Goal: Task Accomplishment & Management: Use online tool/utility

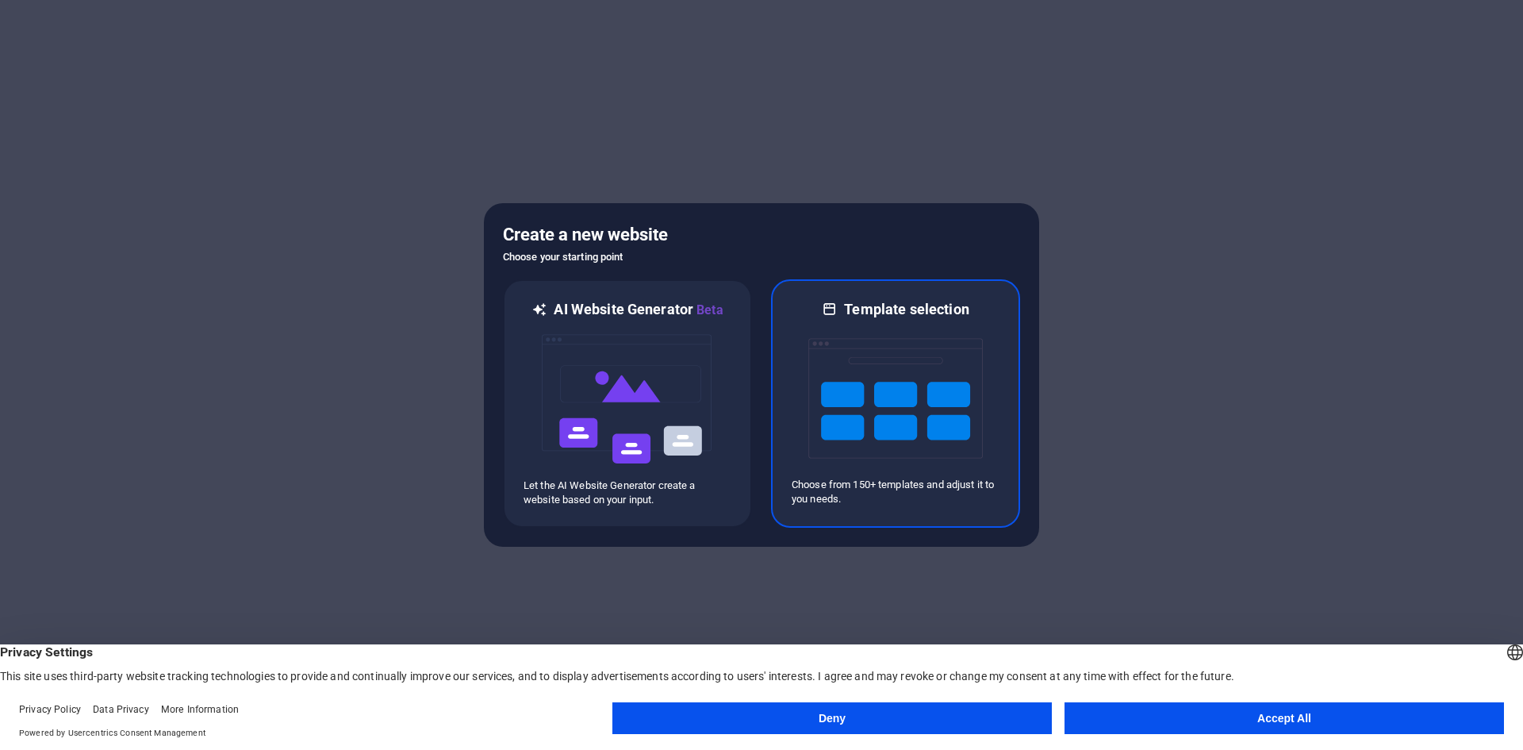
click at [924, 412] on img at bounding box center [895, 398] width 175 height 159
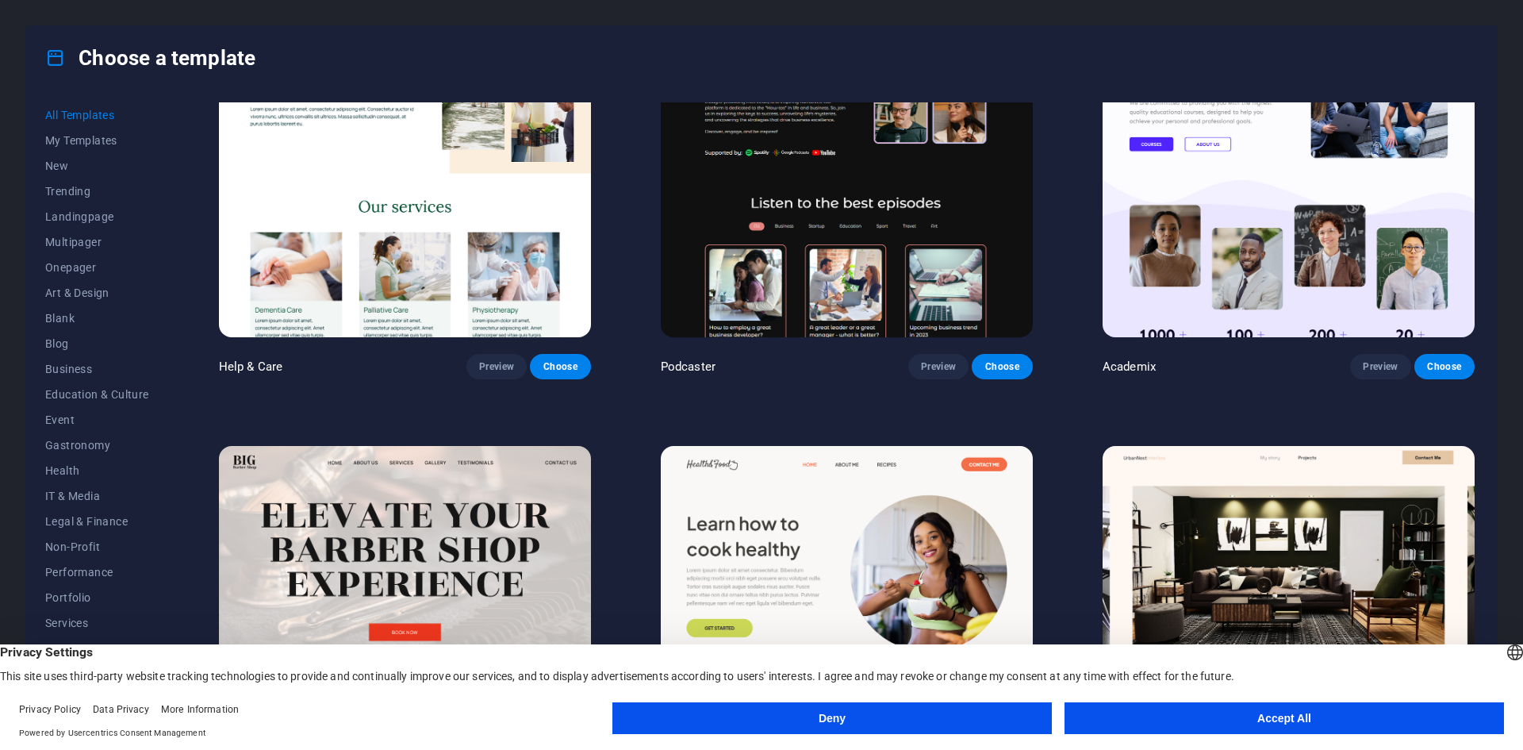
scroll to position [2063, 0]
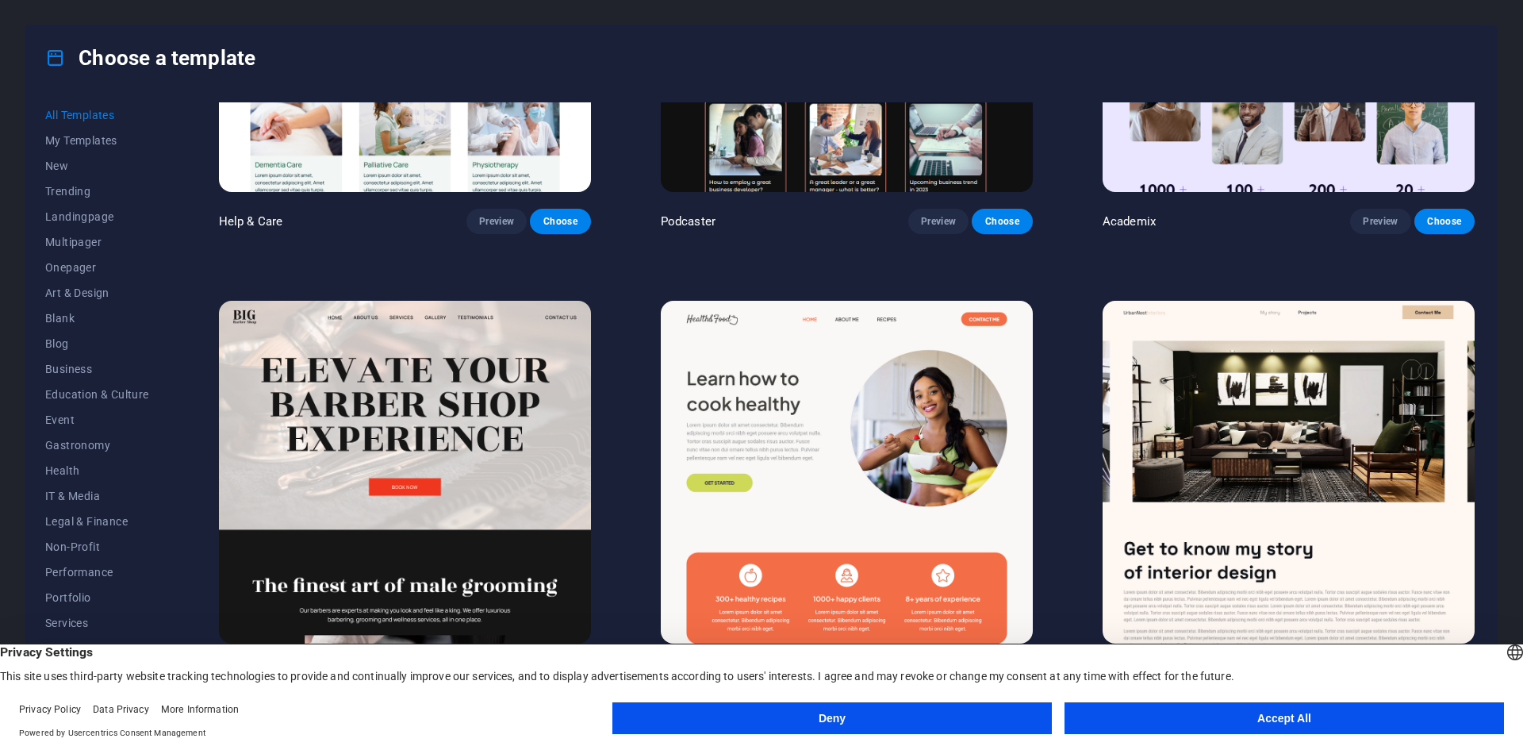
click at [1229, 416] on img at bounding box center [1289, 472] width 372 height 343
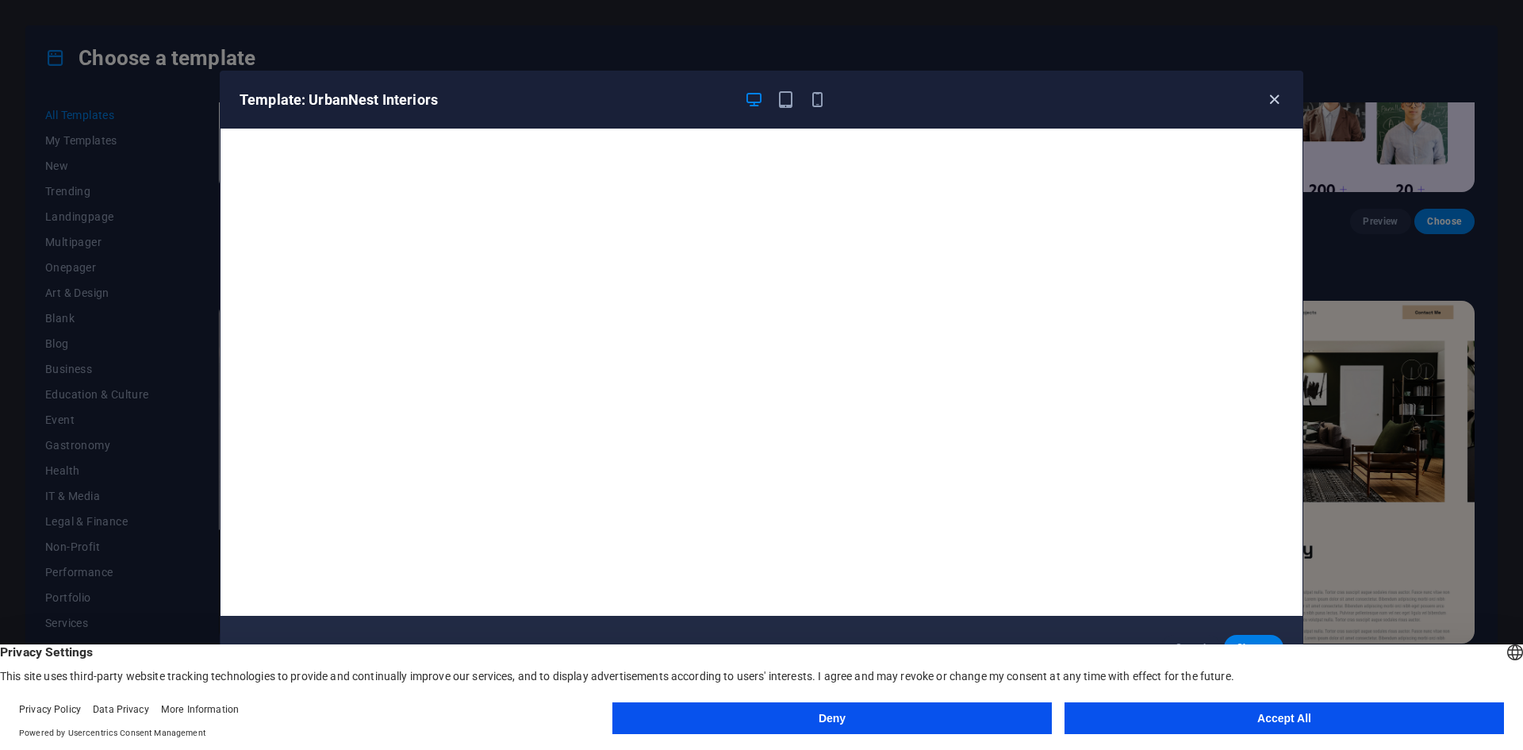
click at [1270, 97] on icon "button" at bounding box center [1274, 99] width 18 height 18
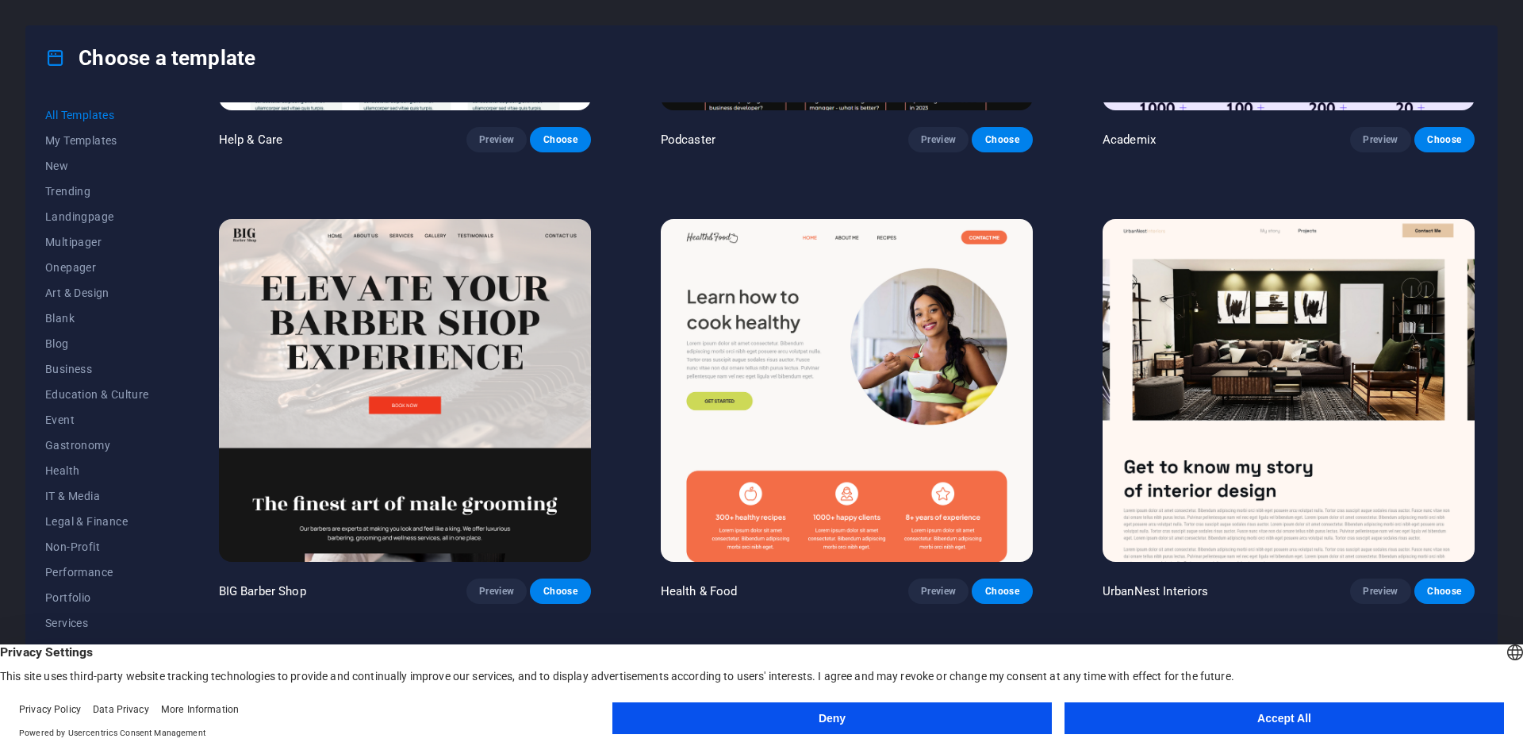
scroll to position [2221, 0]
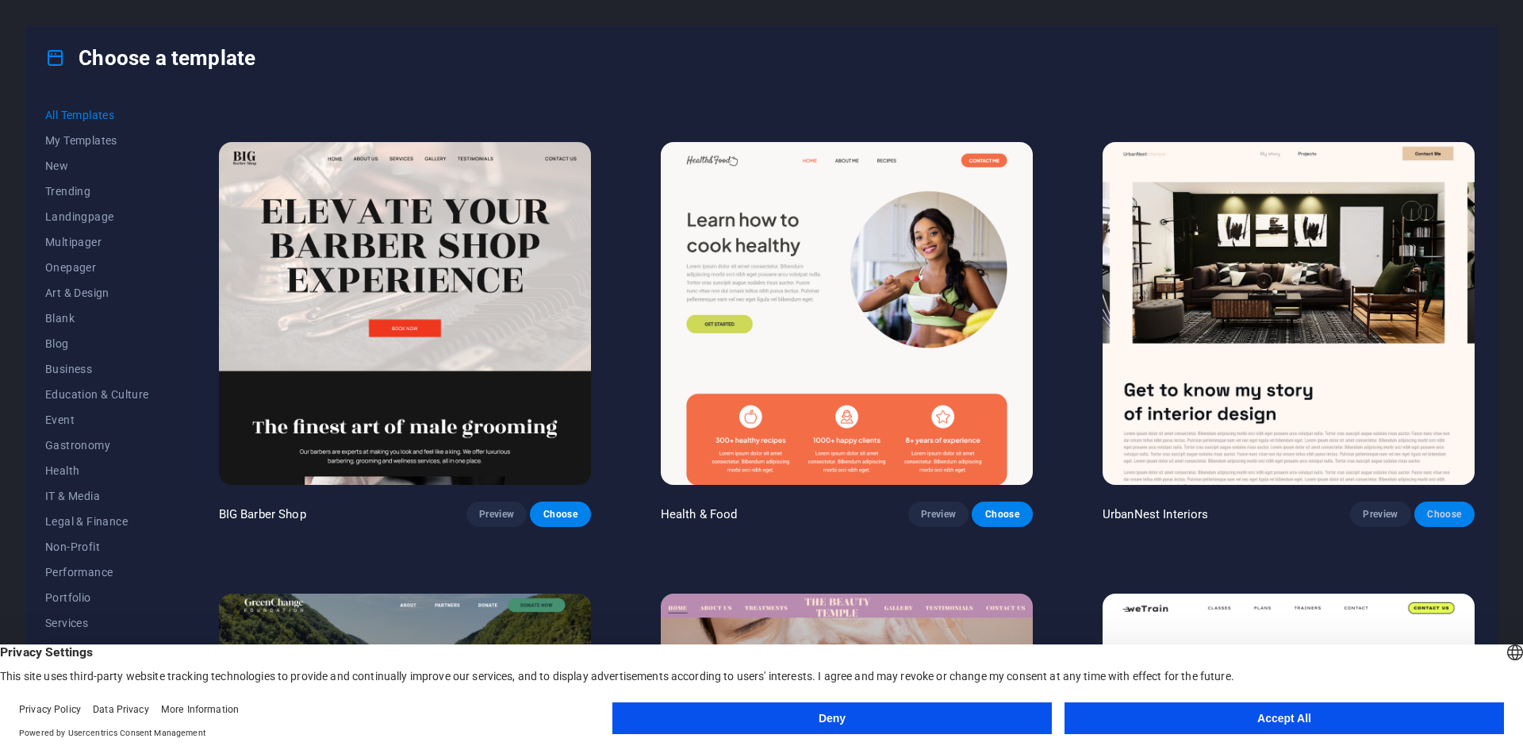
click at [1453, 508] on span "Choose" at bounding box center [1444, 514] width 35 height 13
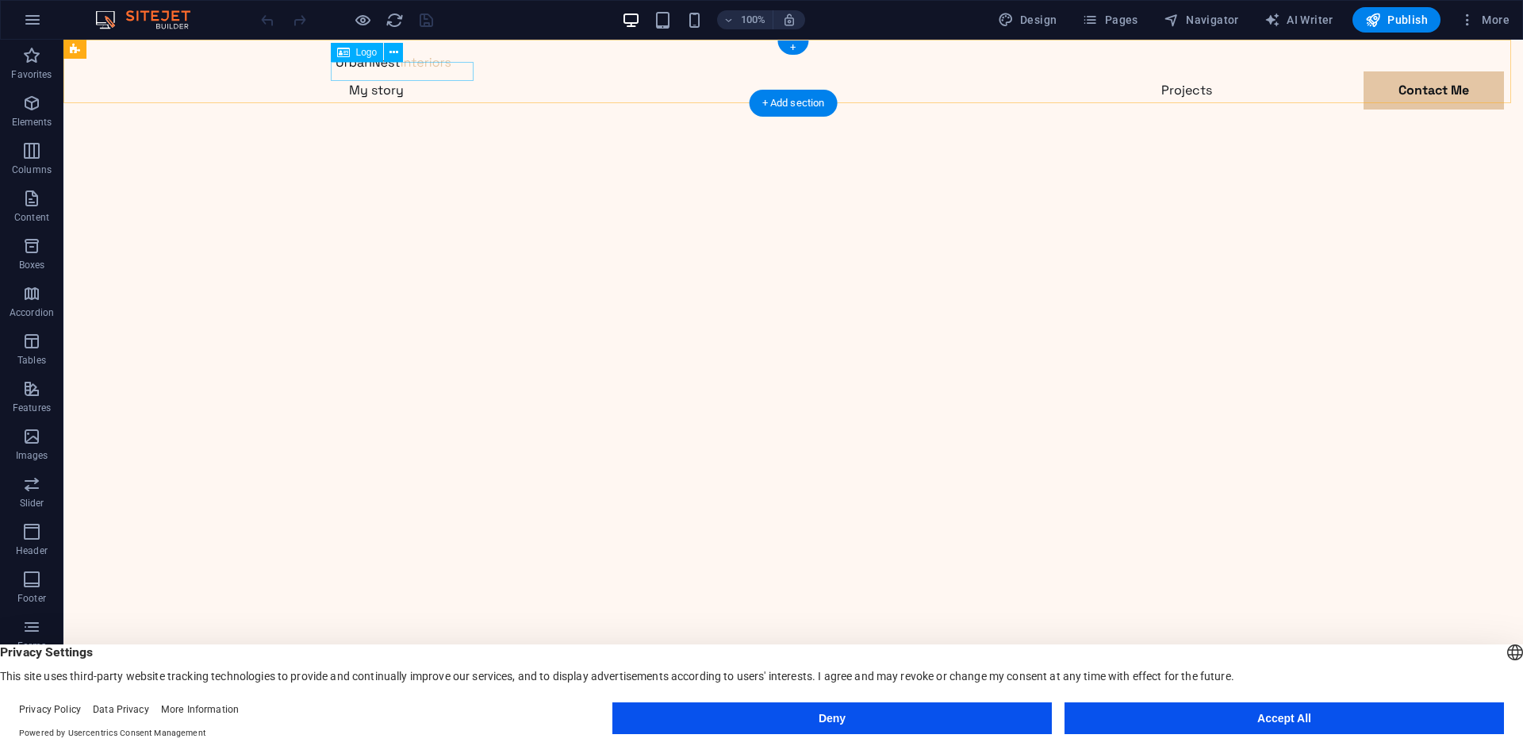
click at [400, 71] on div at bounding box center [793, 61] width 914 height 19
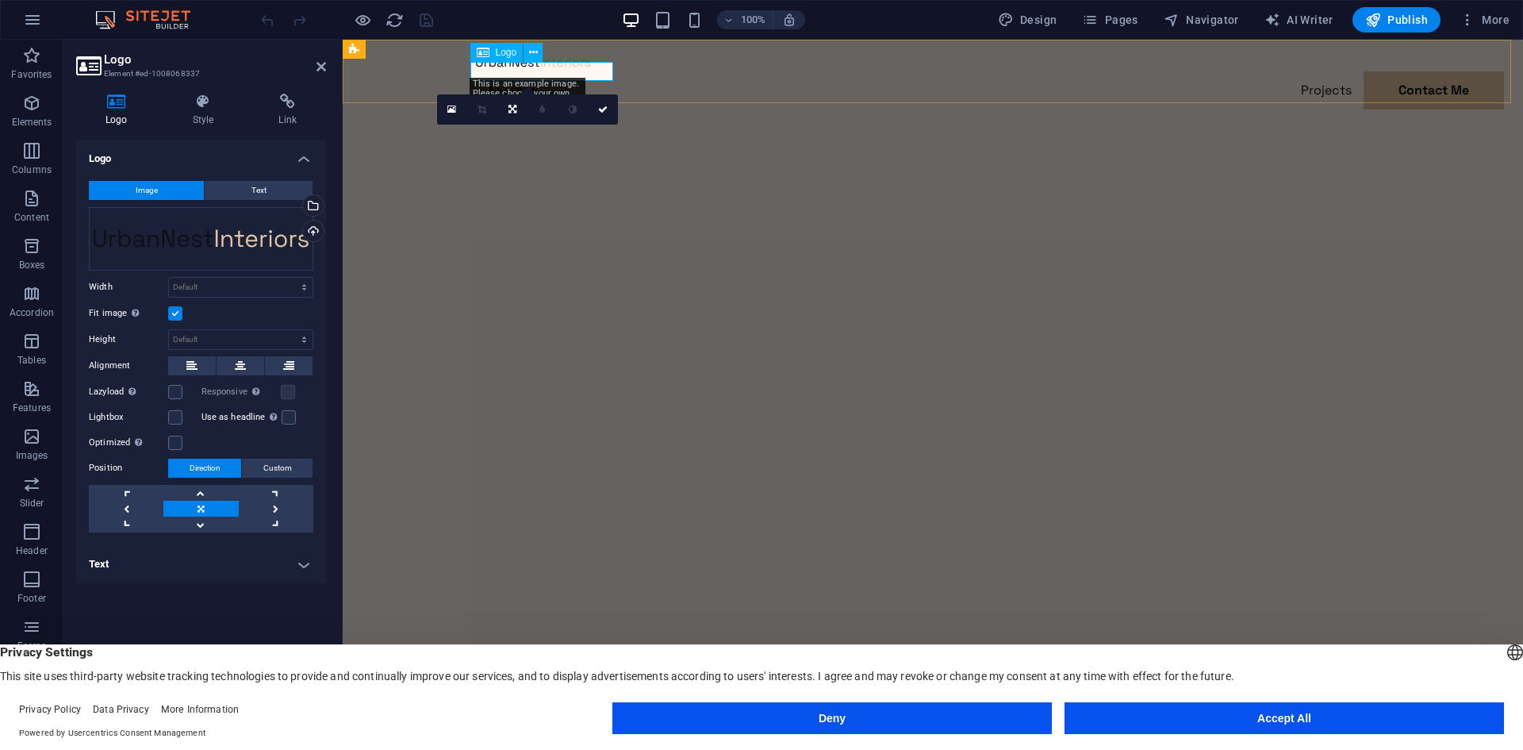
click at [593, 66] on div at bounding box center [933, 61] width 914 height 19
click at [279, 247] on div "Drag files here, click to choose files or select files from Files or our free s…" at bounding box center [201, 238] width 224 height 63
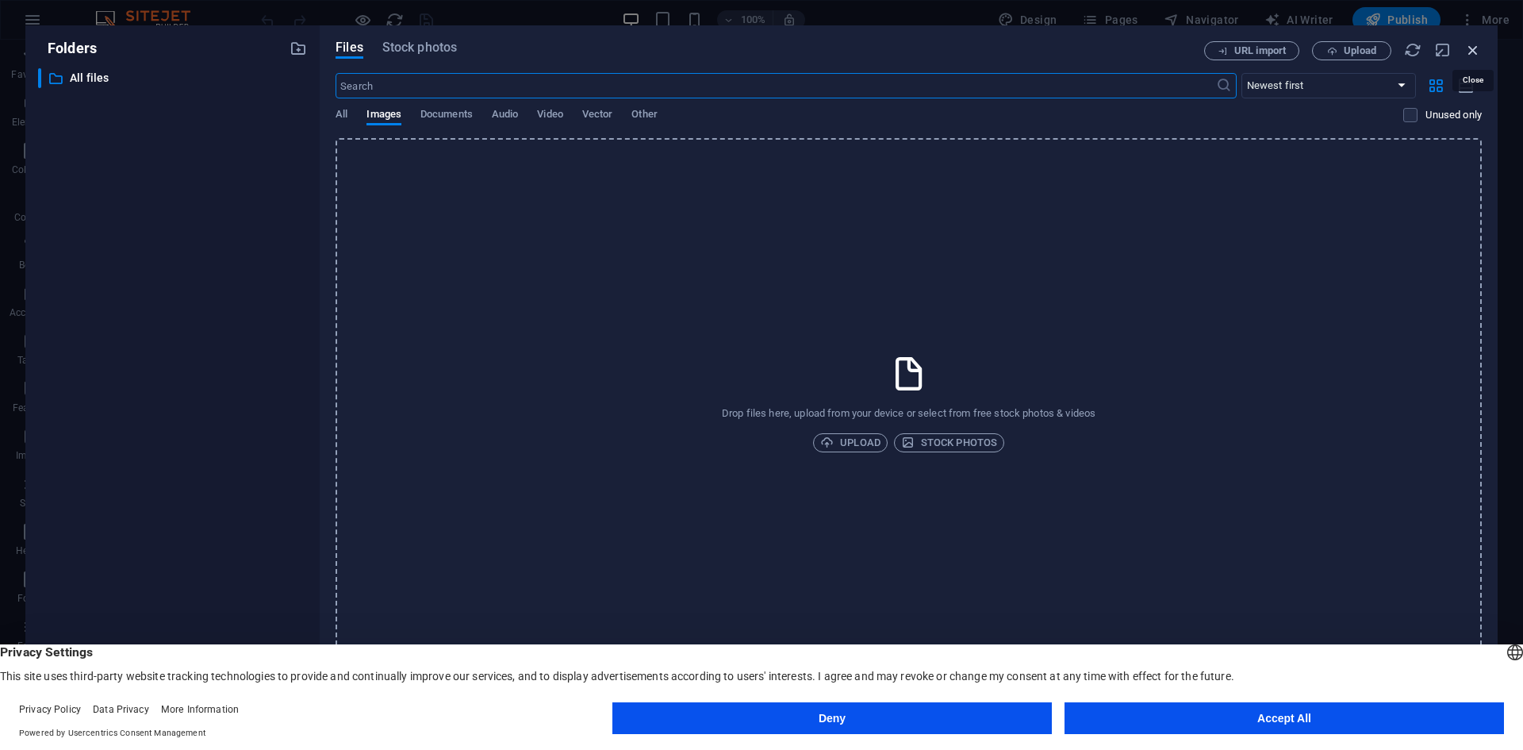
click at [1472, 54] on icon "button" at bounding box center [1472, 49] width 17 height 17
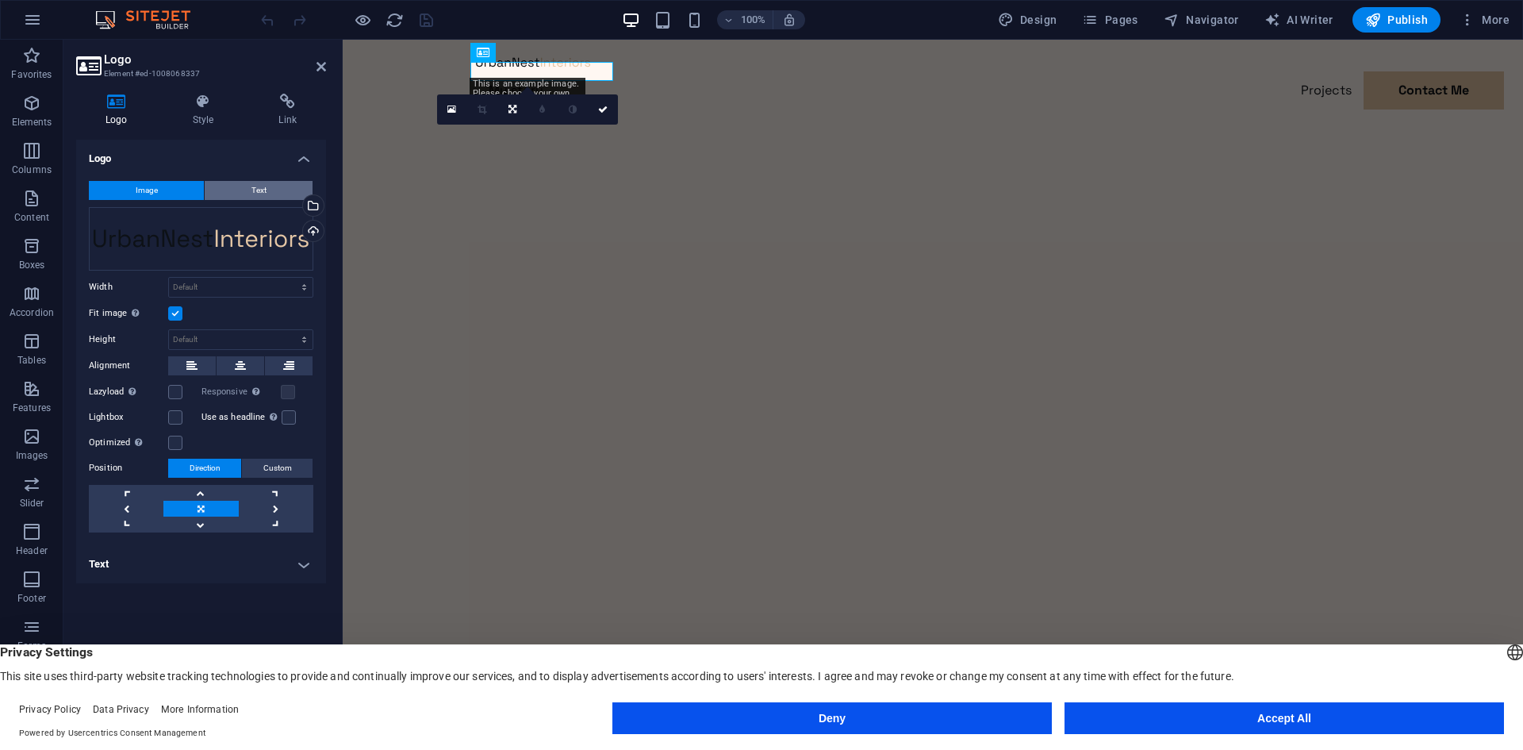
click at [240, 186] on button "Text" at bounding box center [259, 190] width 108 height 19
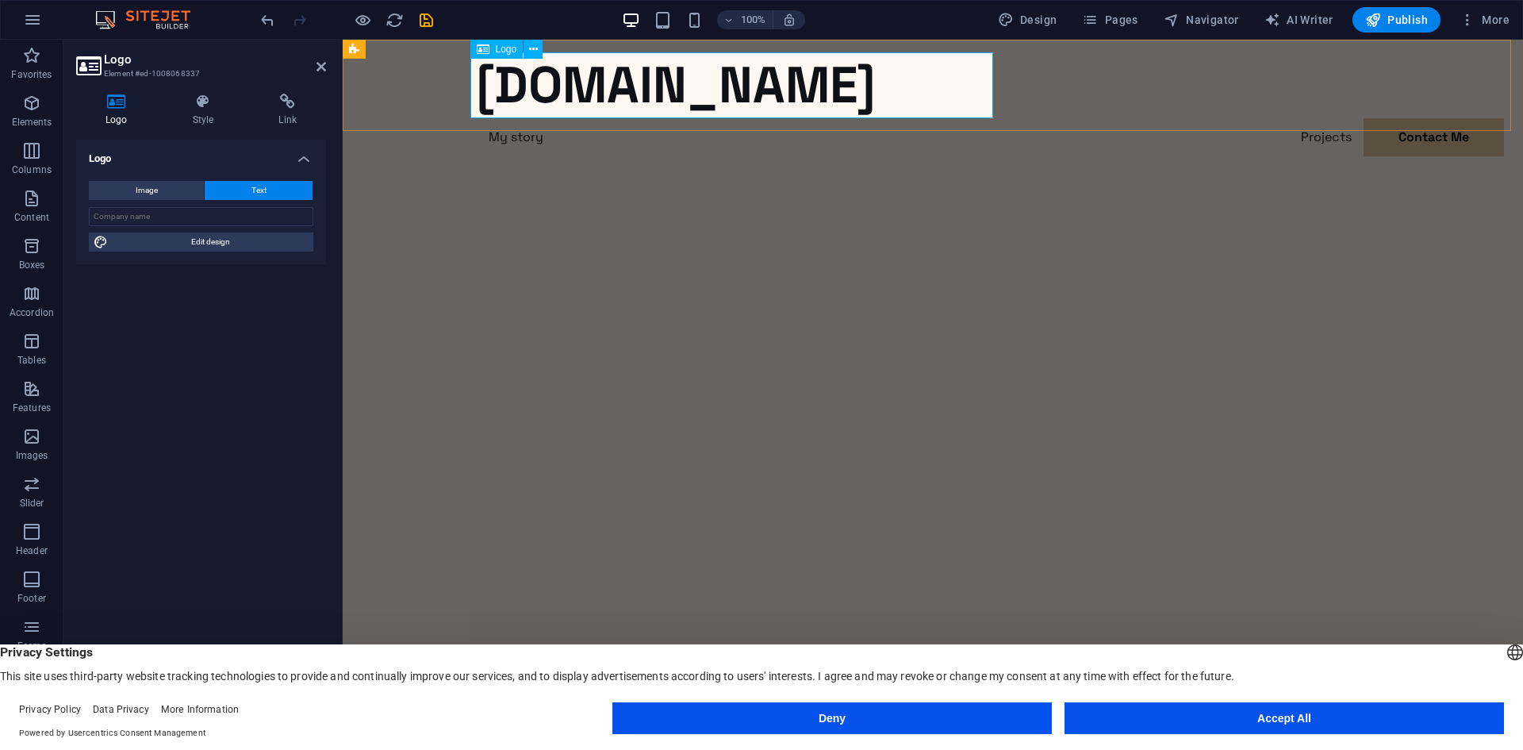
click at [980, 86] on div "[DOMAIN_NAME]" at bounding box center [933, 85] width 914 height 66
click at [1429, 75] on div "artomorointerior.com Menu My story Projects Contact Me Contact Me" at bounding box center [933, 124] width 1180 height 168
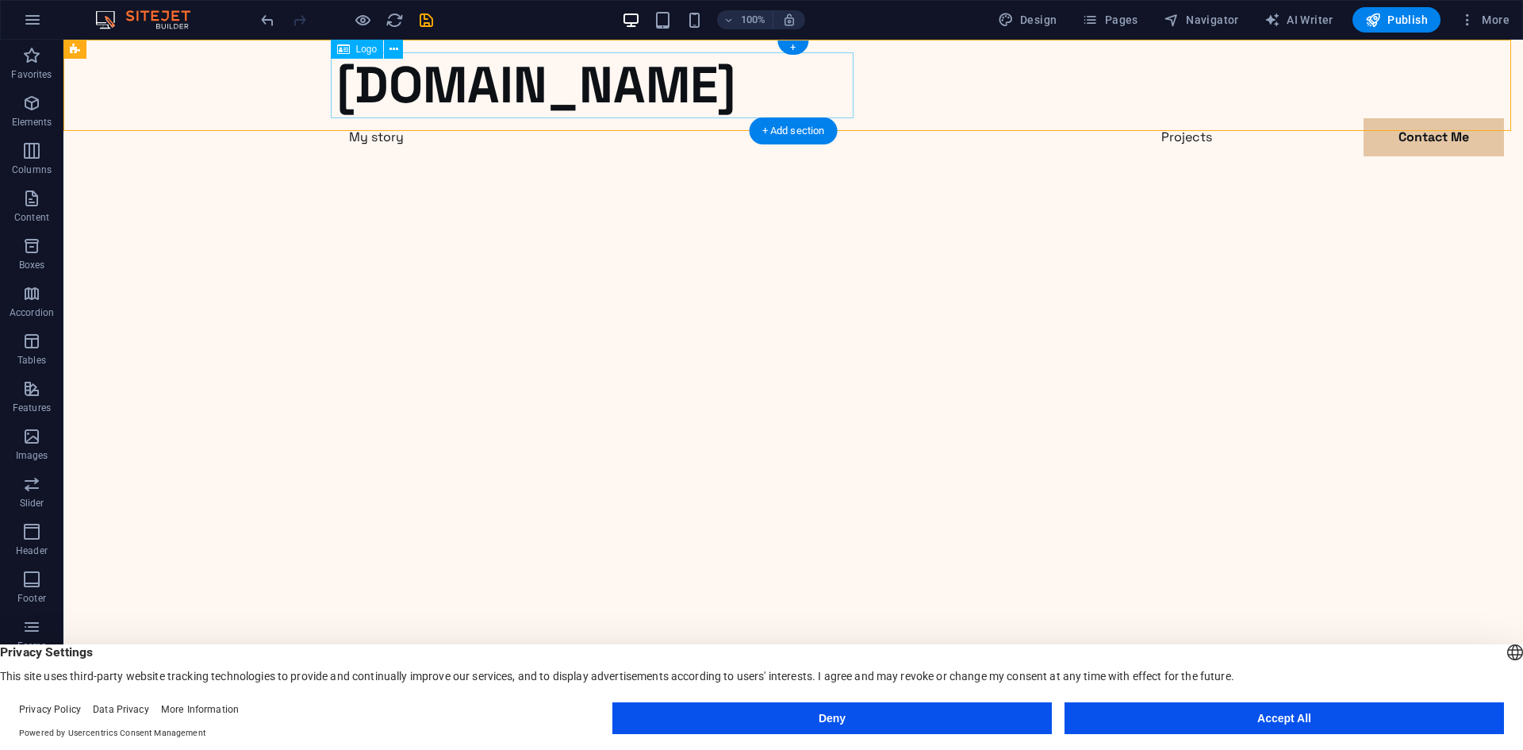
click at [801, 96] on div "[DOMAIN_NAME]" at bounding box center [793, 85] width 914 height 66
click at [589, 90] on div "[DOMAIN_NAME]" at bounding box center [793, 85] width 914 height 66
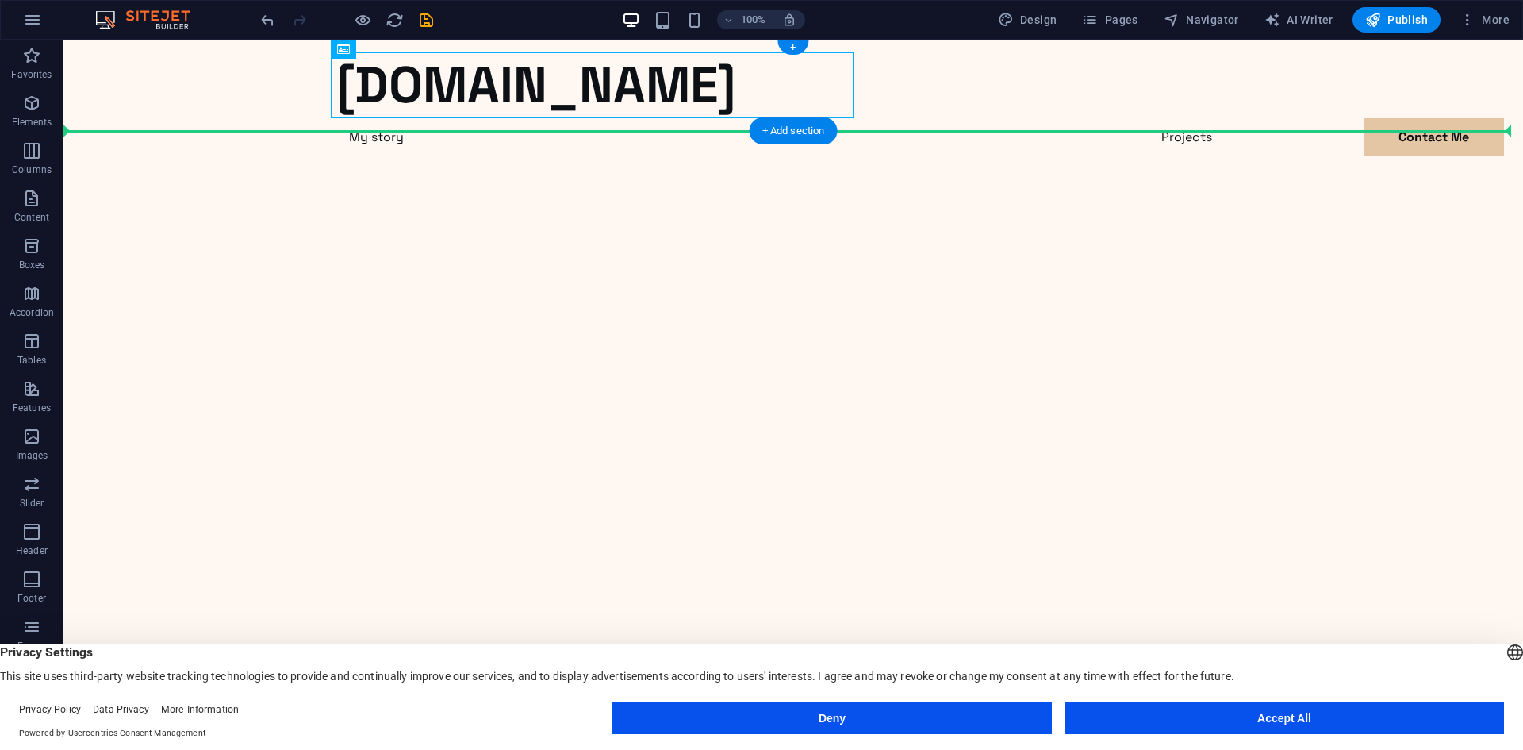
drag, startPoint x: 346, startPoint y: 95, endPoint x: 297, endPoint y: 92, distance: 48.5
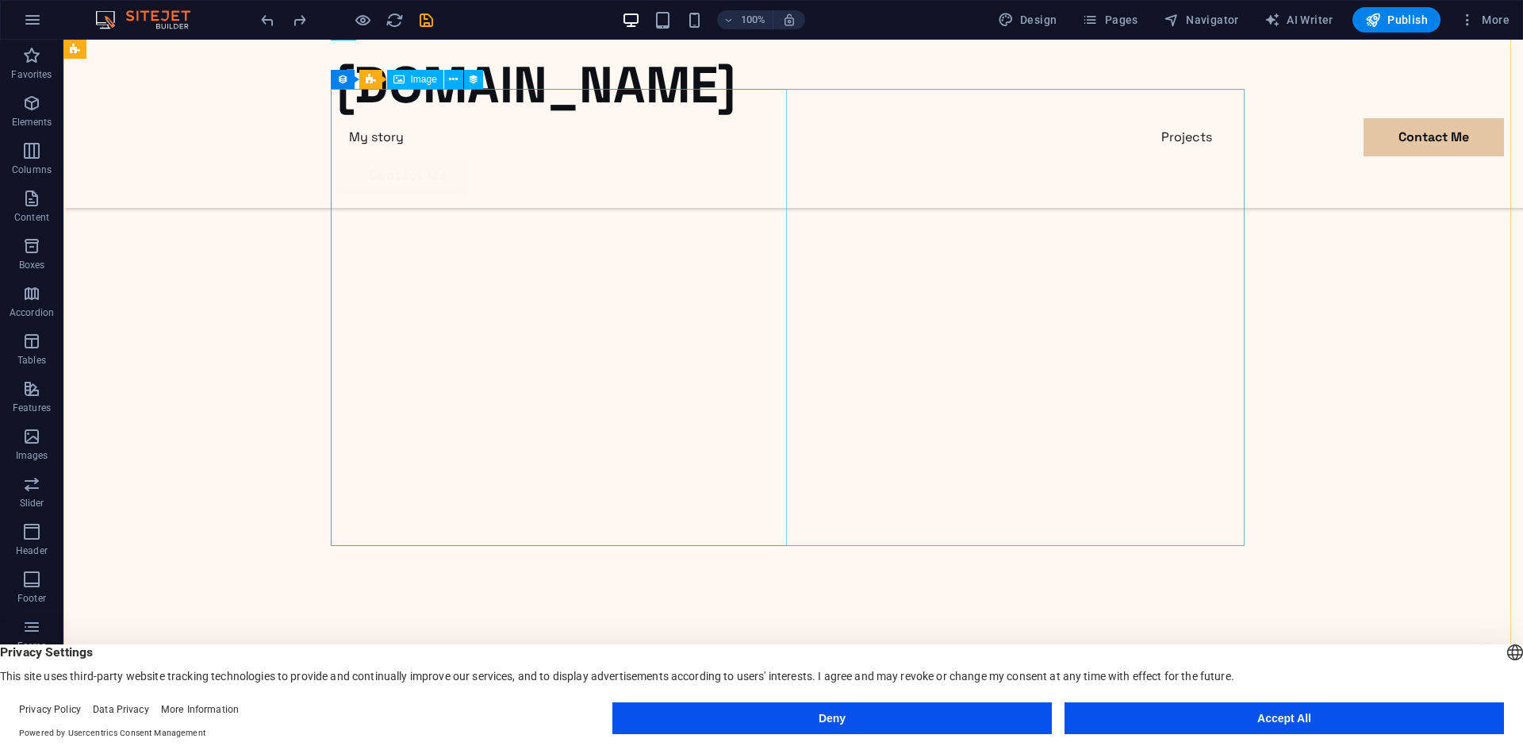
scroll to position [3252, 0]
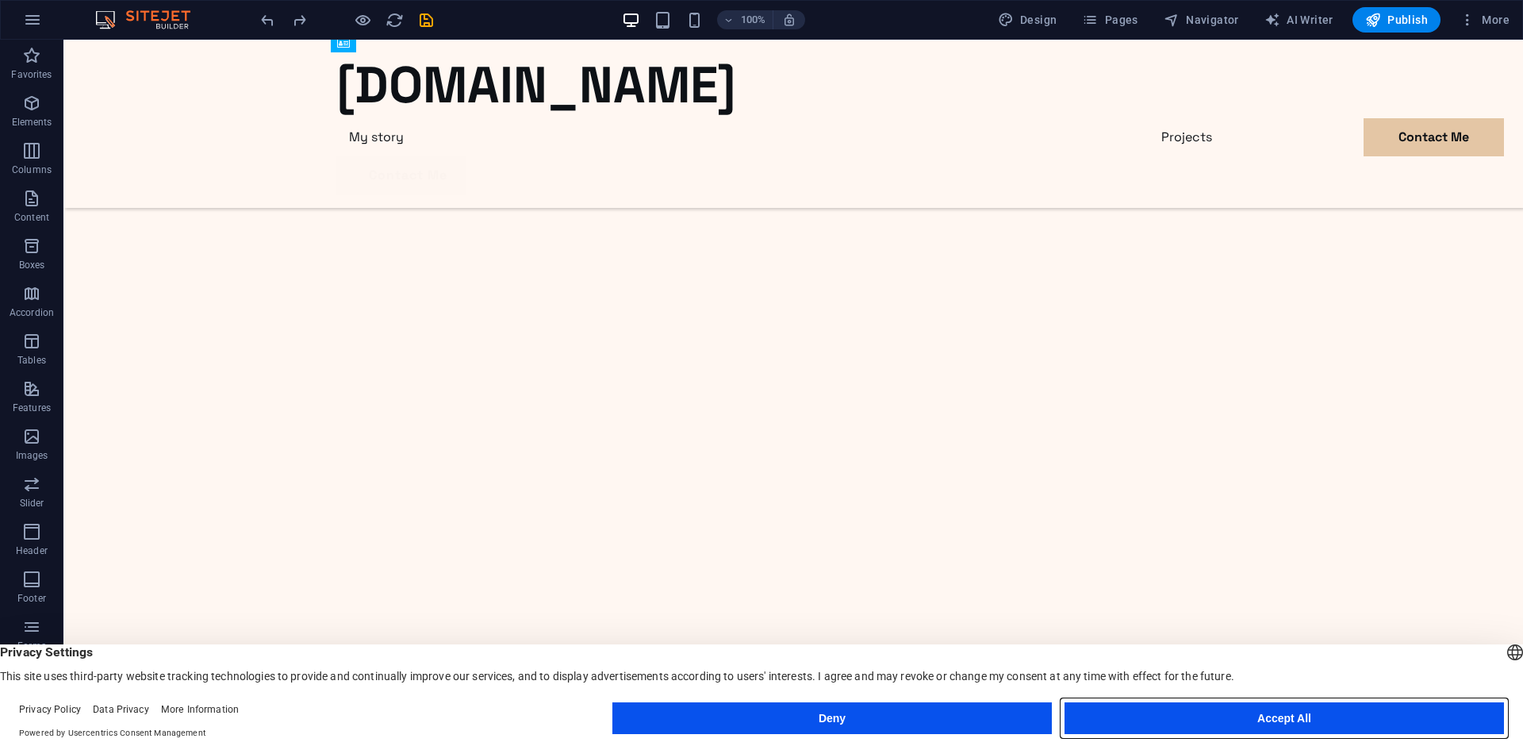
click at [1311, 719] on button "Accept All" at bounding box center [1284, 718] width 439 height 32
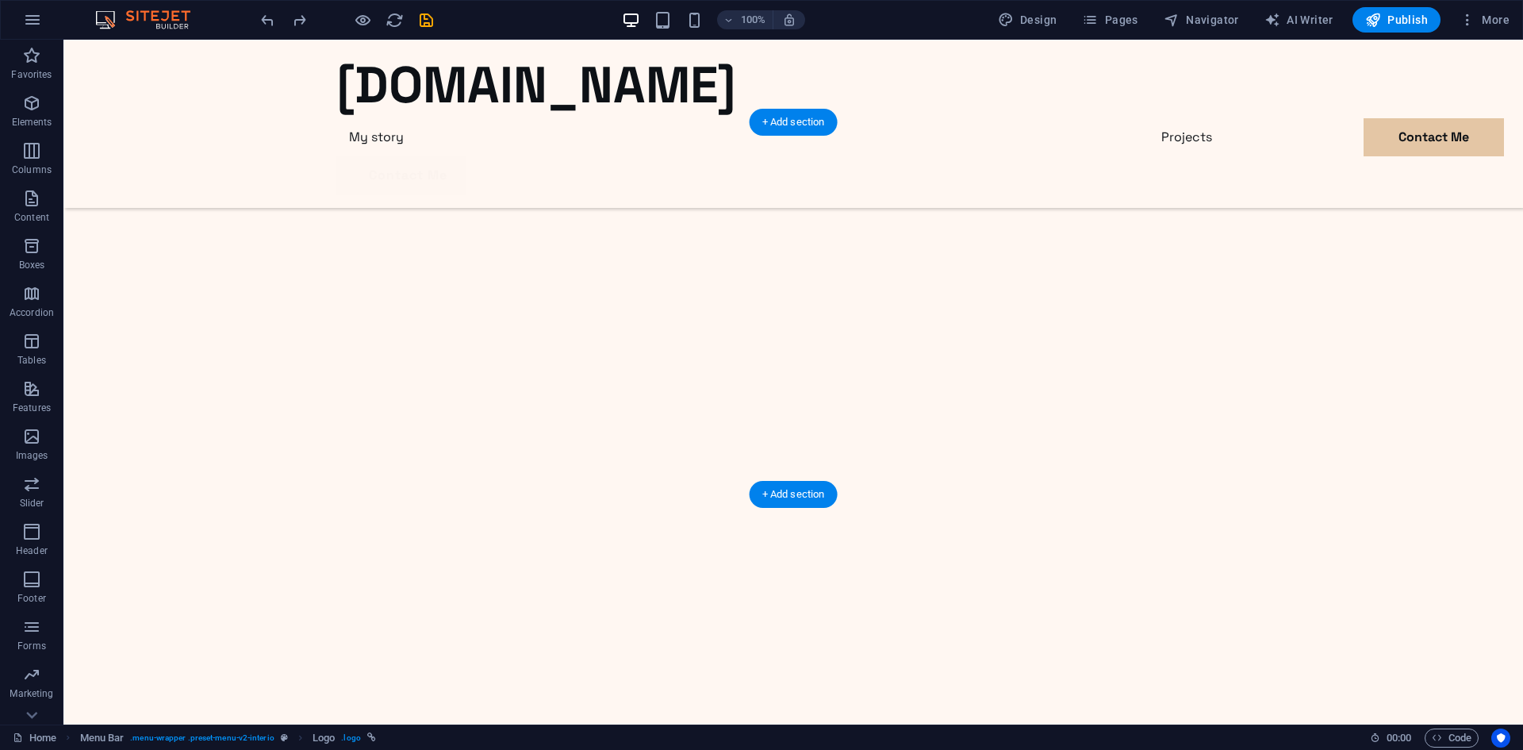
scroll to position [4409, 0]
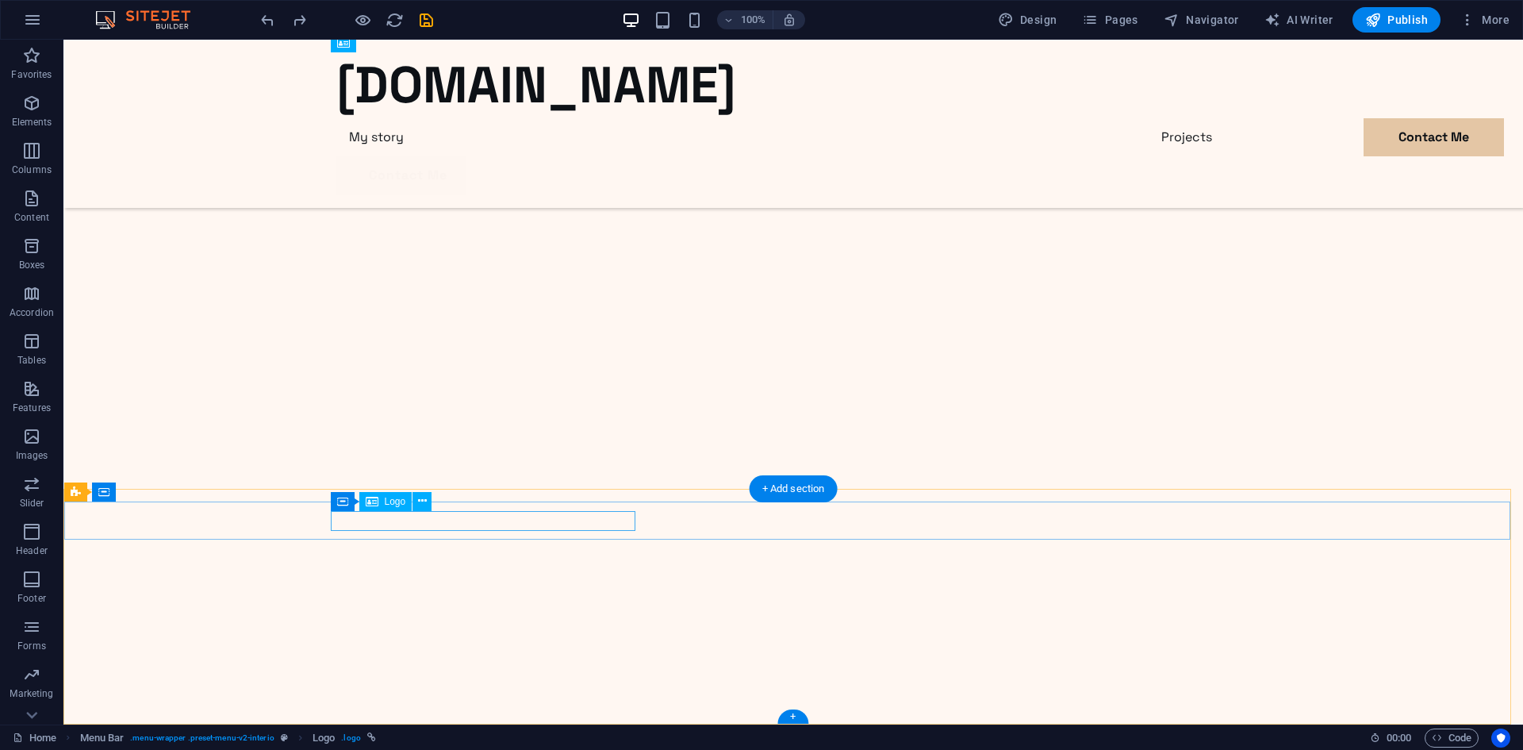
click at [423, 502] on icon at bounding box center [422, 501] width 9 height 17
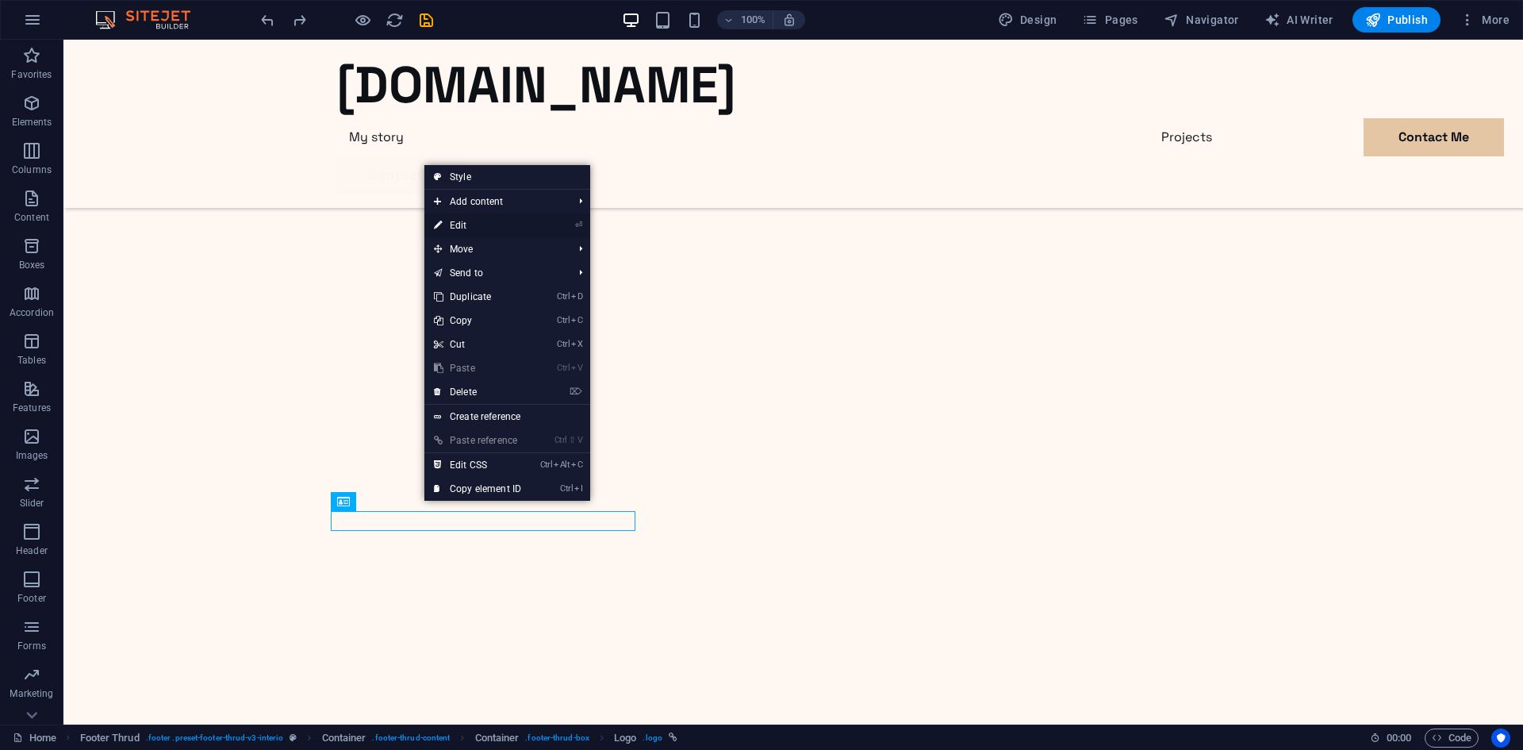
click at [456, 225] on link "⏎ Edit" at bounding box center [477, 225] width 106 height 24
select select "px"
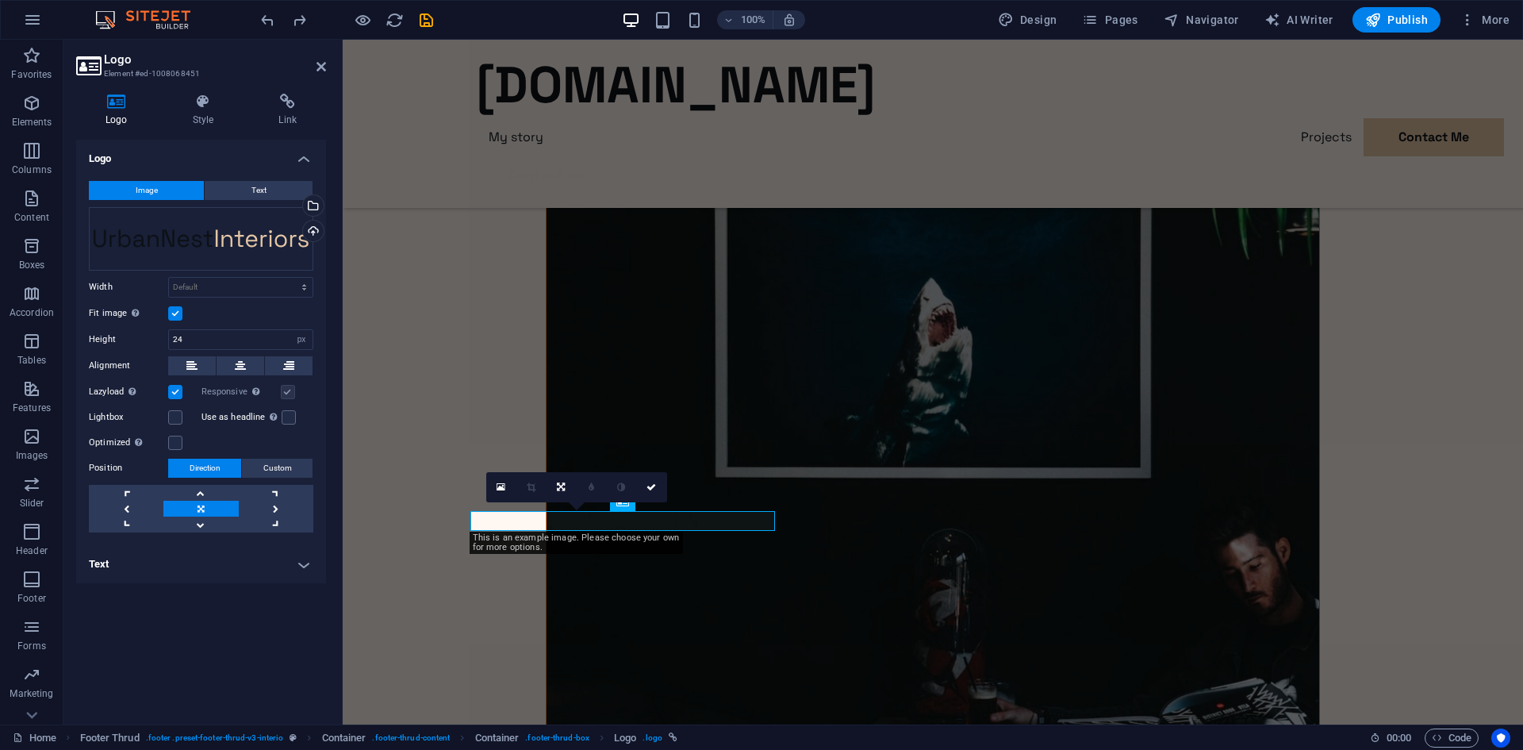
scroll to position [4279, 0]
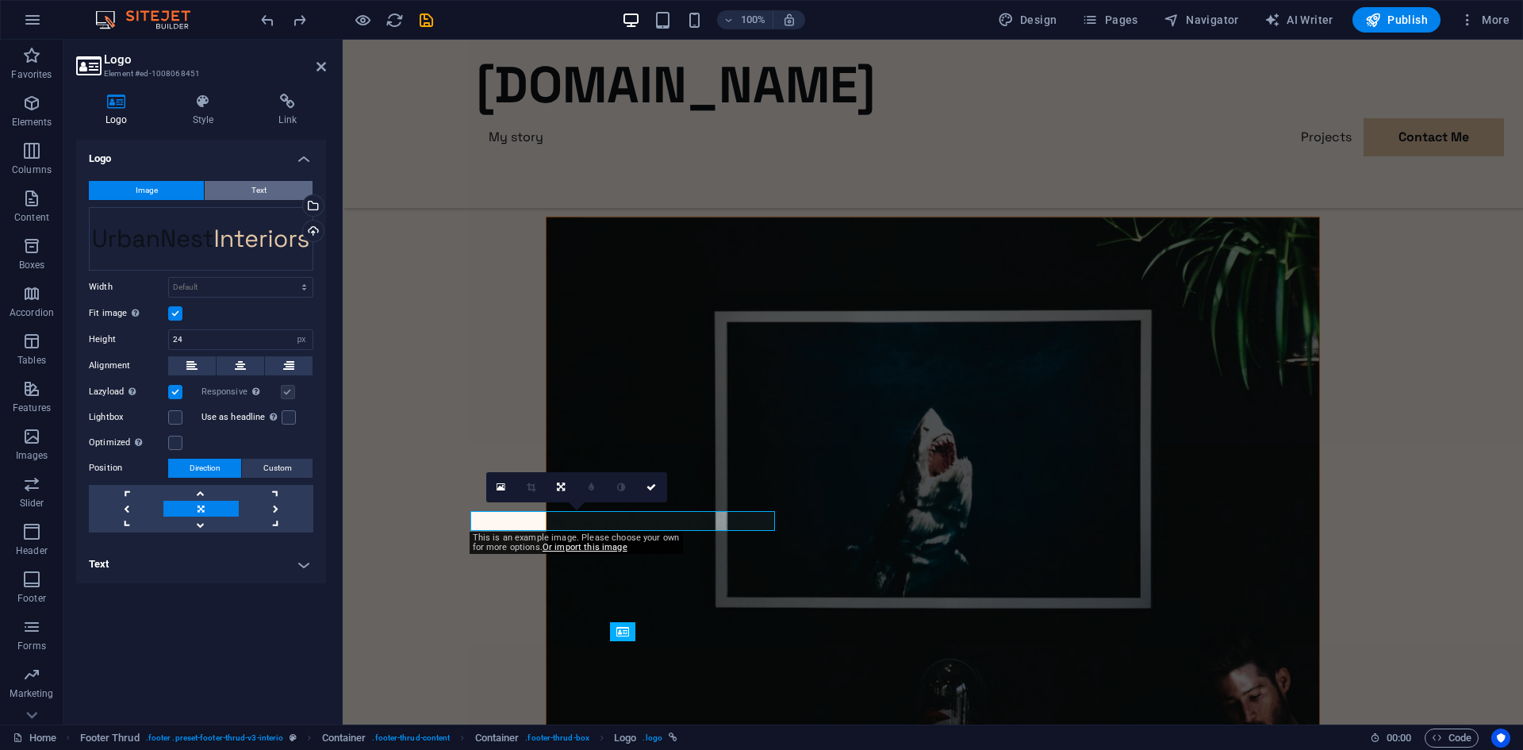
click at [259, 191] on span "Text" at bounding box center [258, 190] width 15 height 19
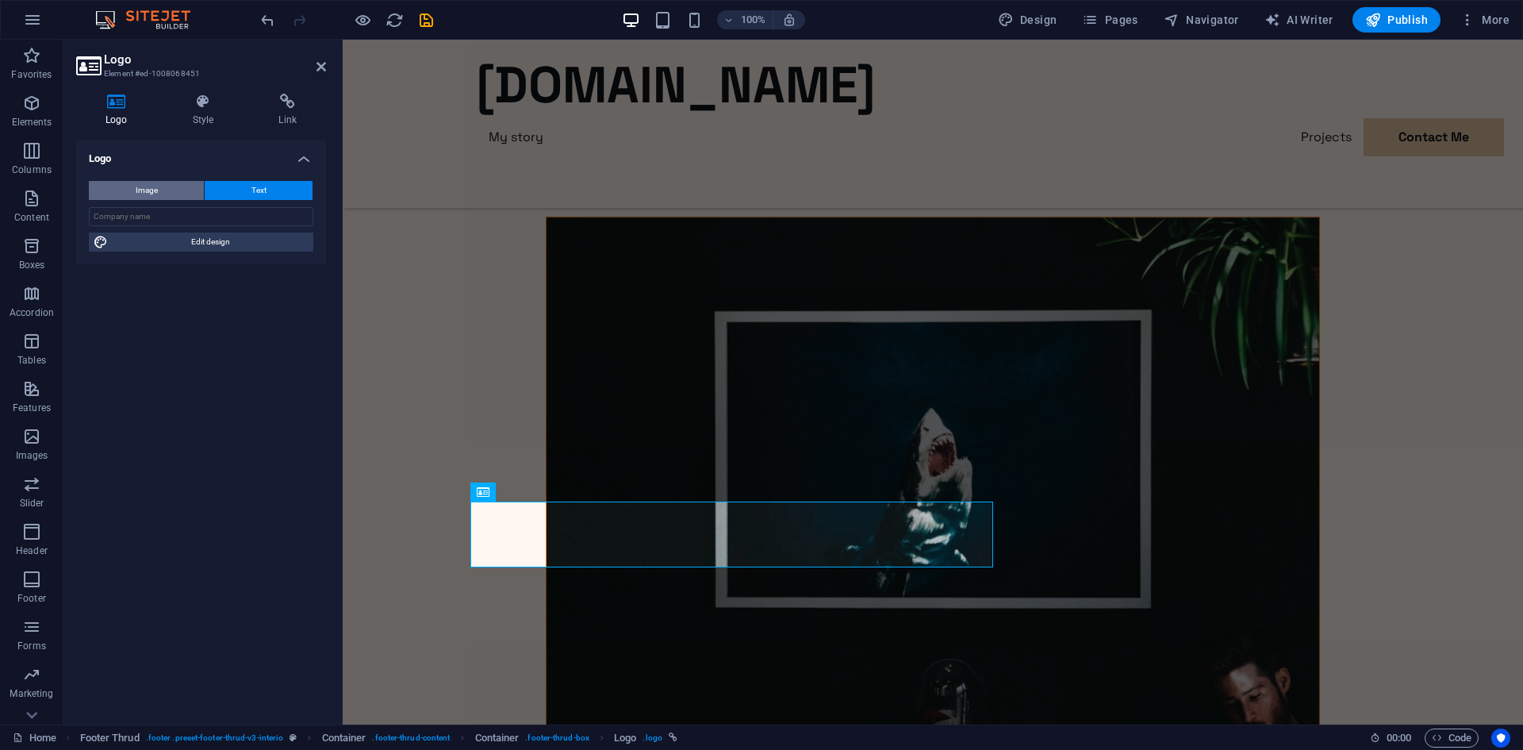
click at [166, 189] on button "Image" at bounding box center [146, 190] width 115 height 19
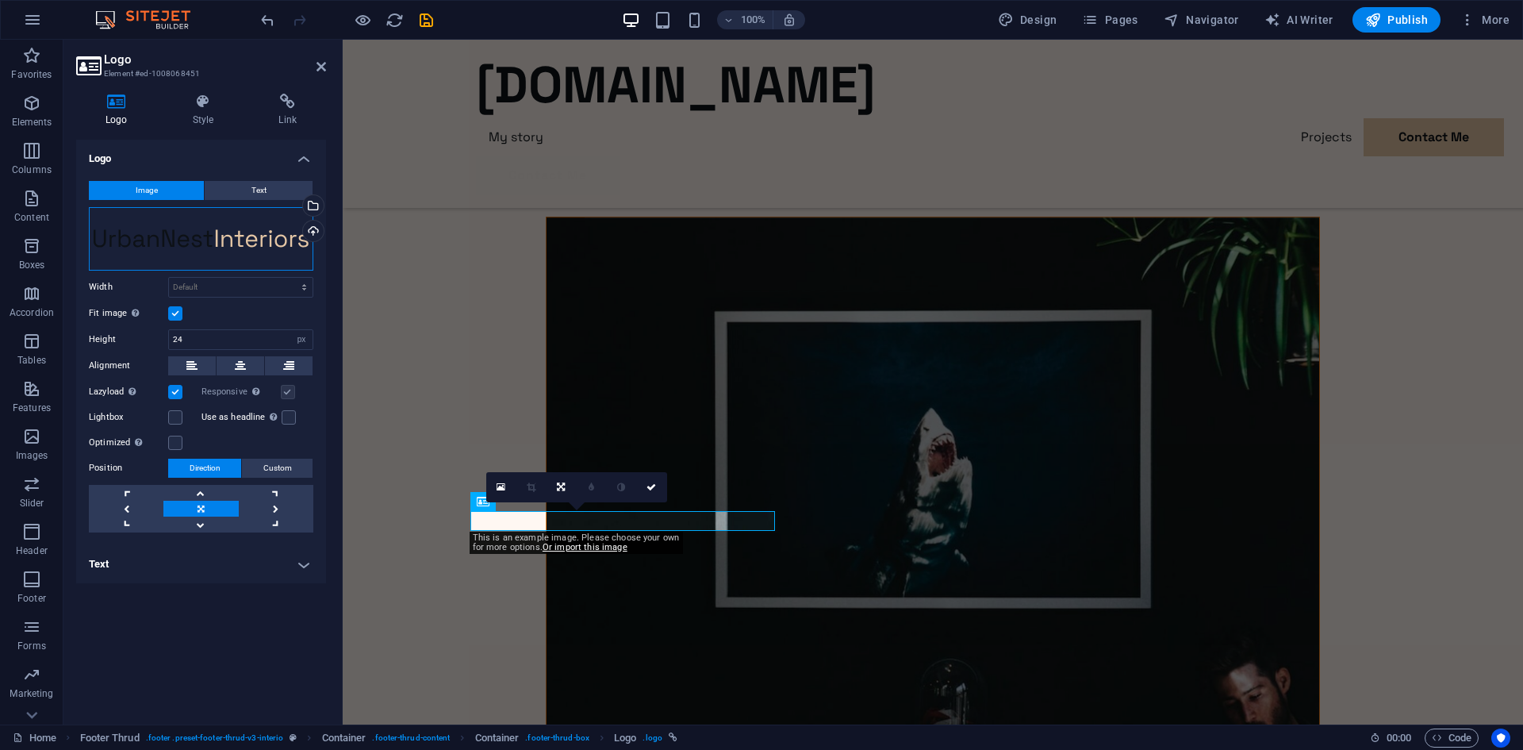
click at [198, 237] on div "Drag files here, click to choose files or select files from Files or our free s…" at bounding box center [201, 238] width 224 height 63
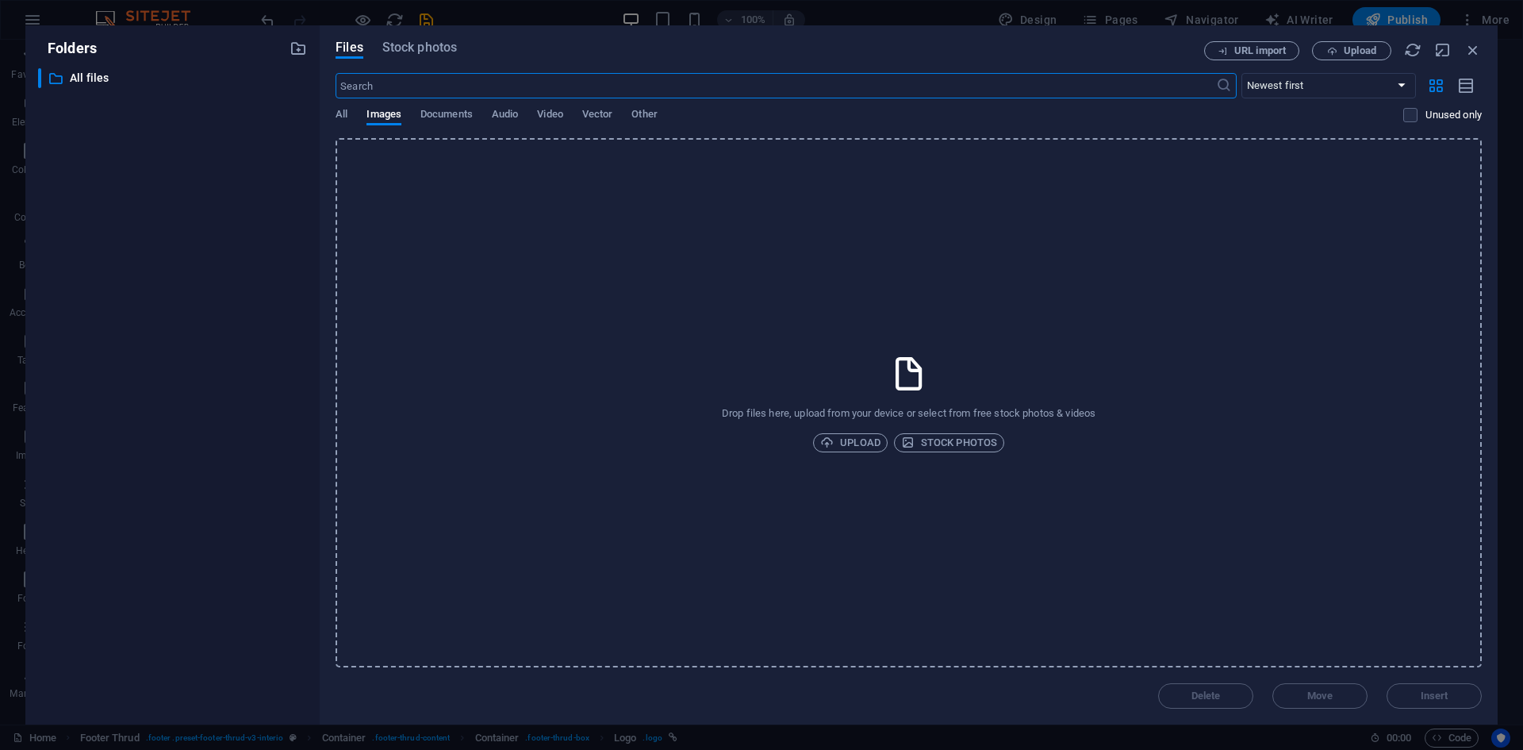
scroll to position [4016, 0]
click at [850, 444] on span "Upload" at bounding box center [850, 442] width 60 height 19
click at [850, 443] on span "Upload" at bounding box center [850, 442] width 60 height 19
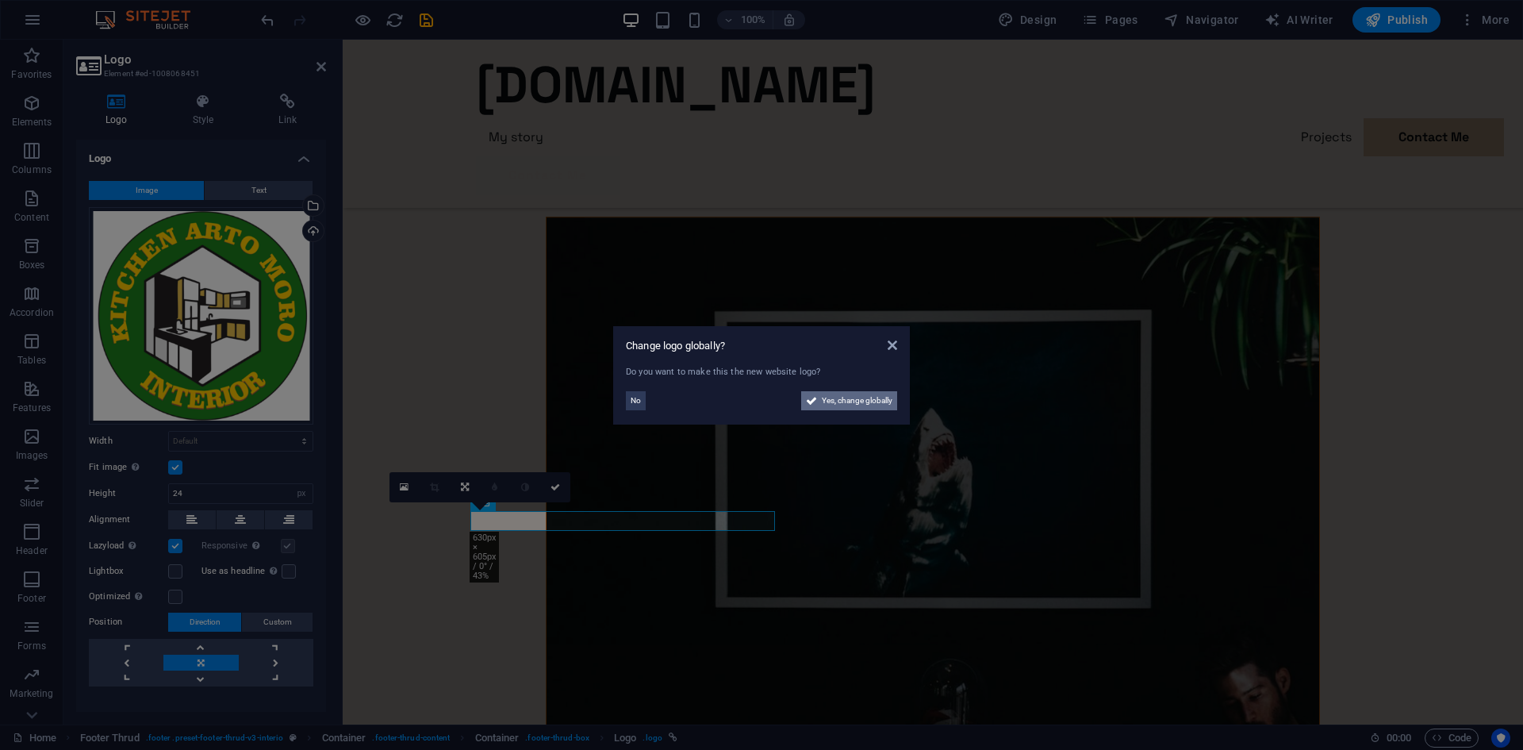
click at [860, 397] on span "Yes, change globally" at bounding box center [857, 400] width 71 height 19
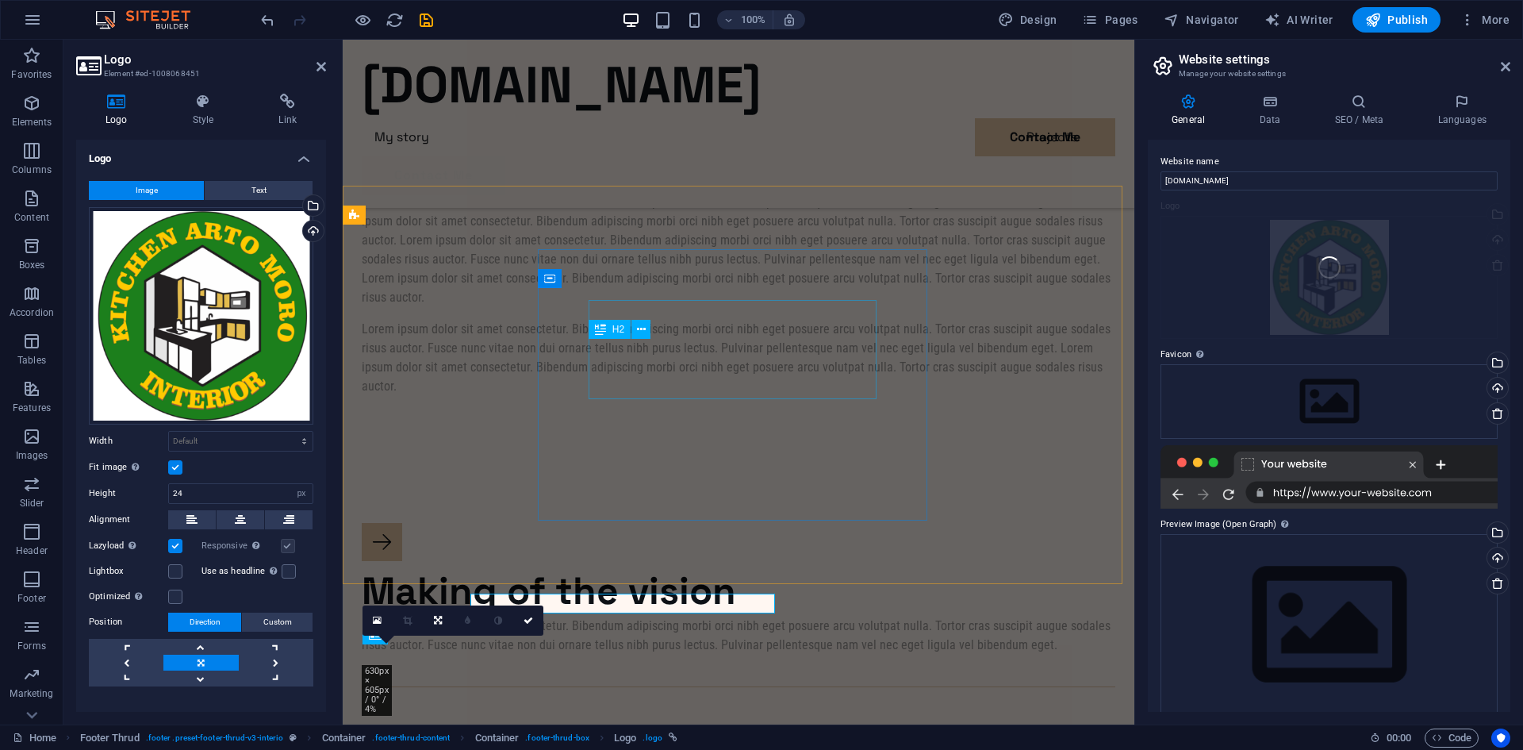
scroll to position [4016, 0]
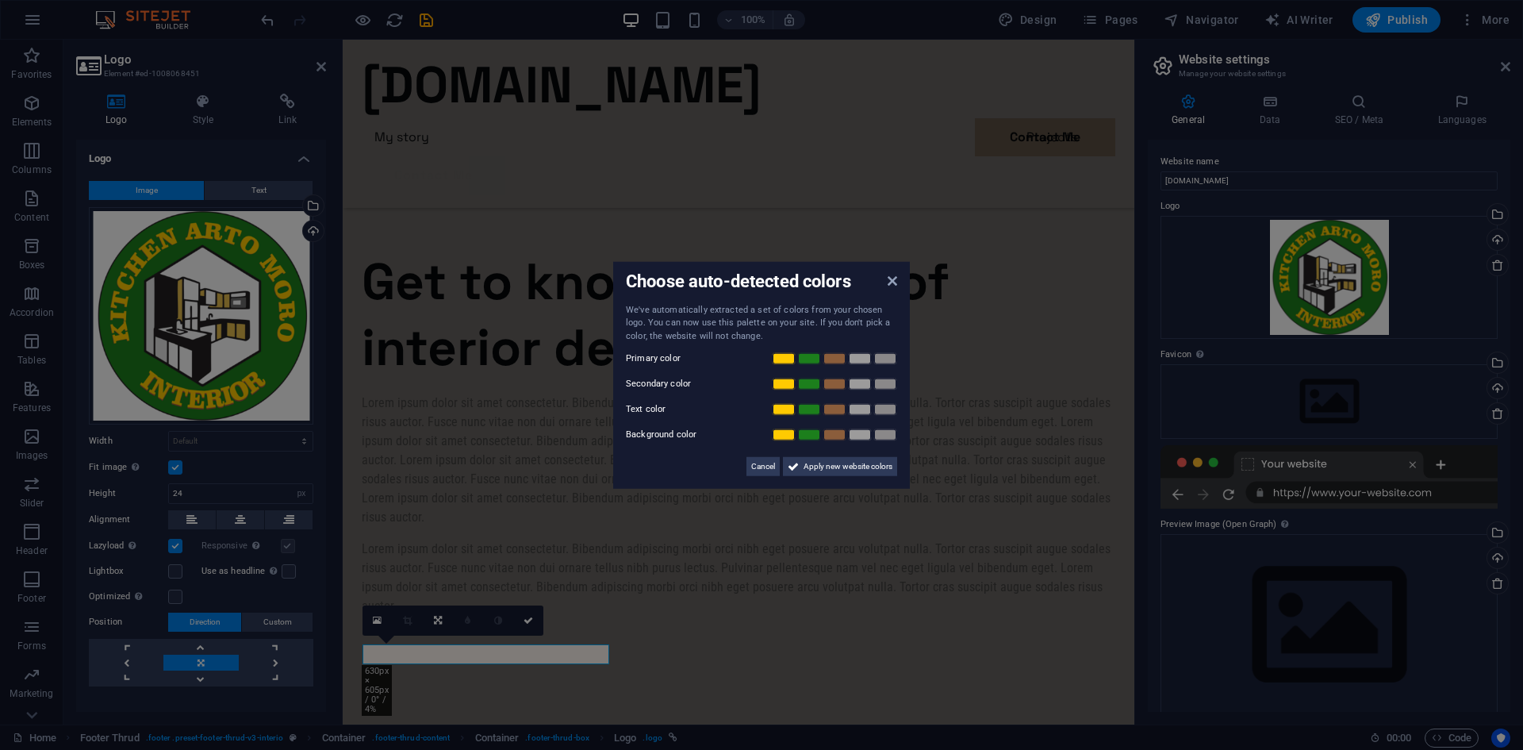
click at [156, 190] on aside "Choose auto-detected colors We've automatically extracted a set of colors from …" at bounding box center [761, 375] width 1523 height 750
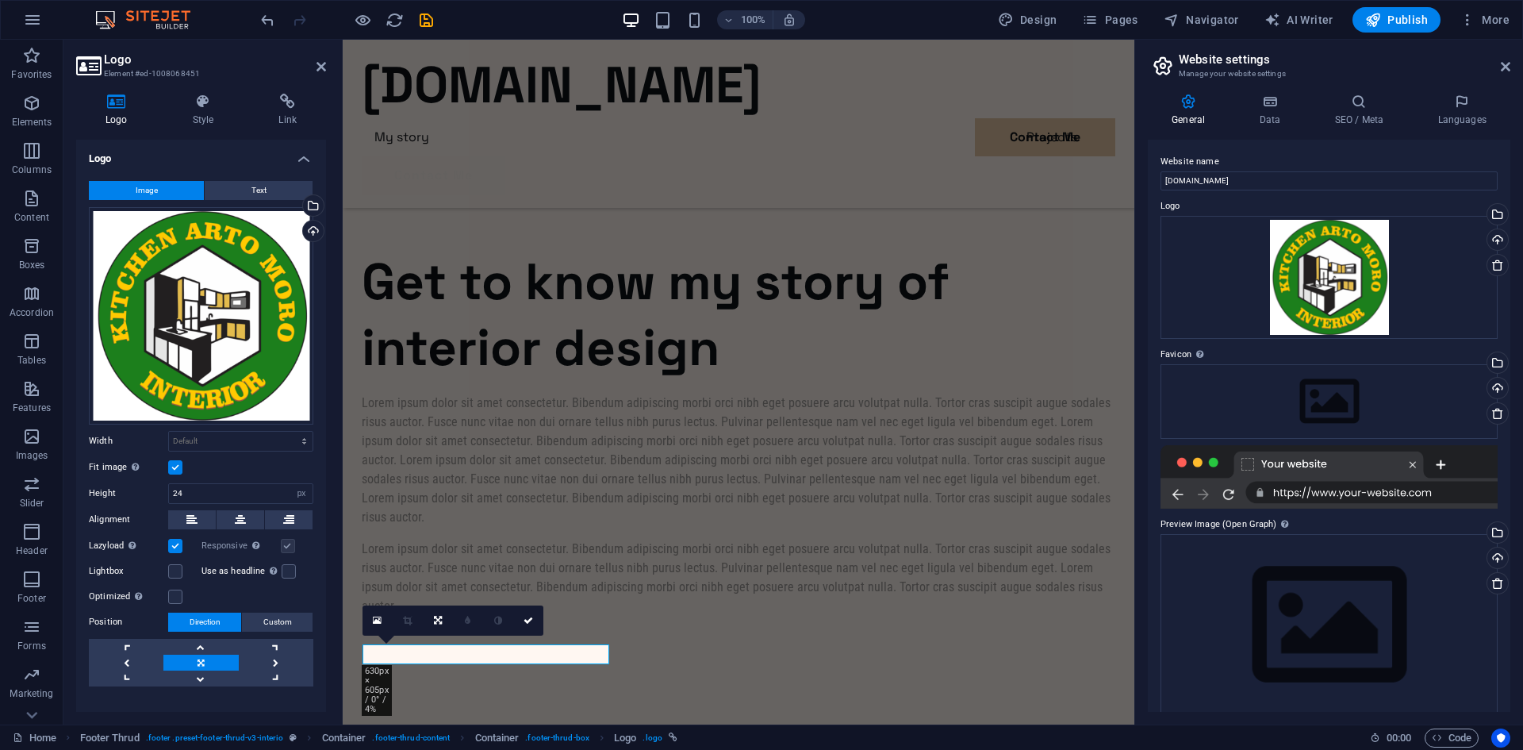
click at [156, 190] on span "Image" at bounding box center [147, 190] width 22 height 19
click at [209, 288] on div "Drag files here, click to choose files or select files from Files or our free s…" at bounding box center [201, 315] width 224 height 217
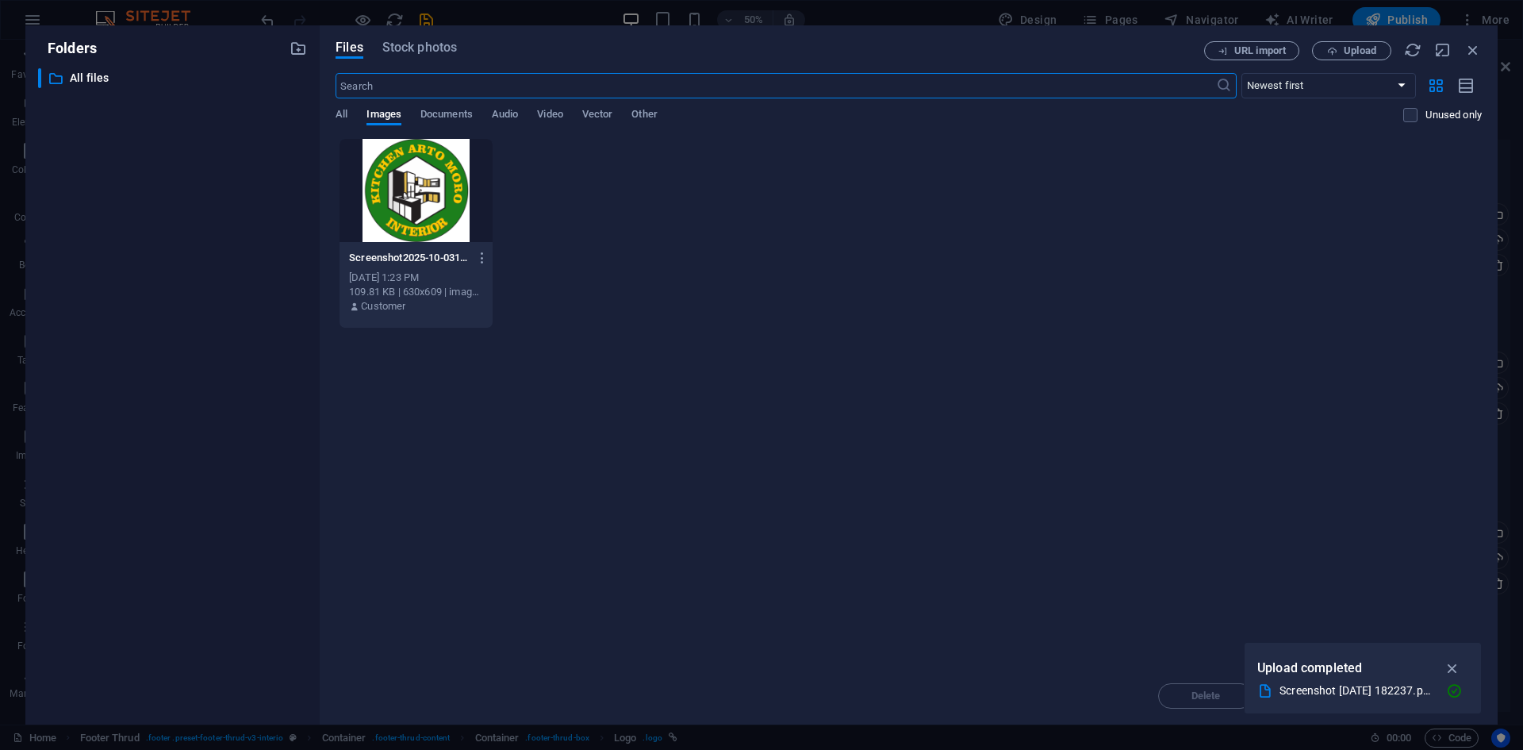
scroll to position [3490, 0]
click at [1456, 664] on icon "button" at bounding box center [1453, 667] width 18 height 17
click at [963, 409] on div "Drop files here to upload them instantly Screenshot2025-10-03182237-iIzbYaqaZKc…" at bounding box center [909, 402] width 1146 height 529
click at [1349, 52] on span "Upload" at bounding box center [1360, 51] width 33 height 10
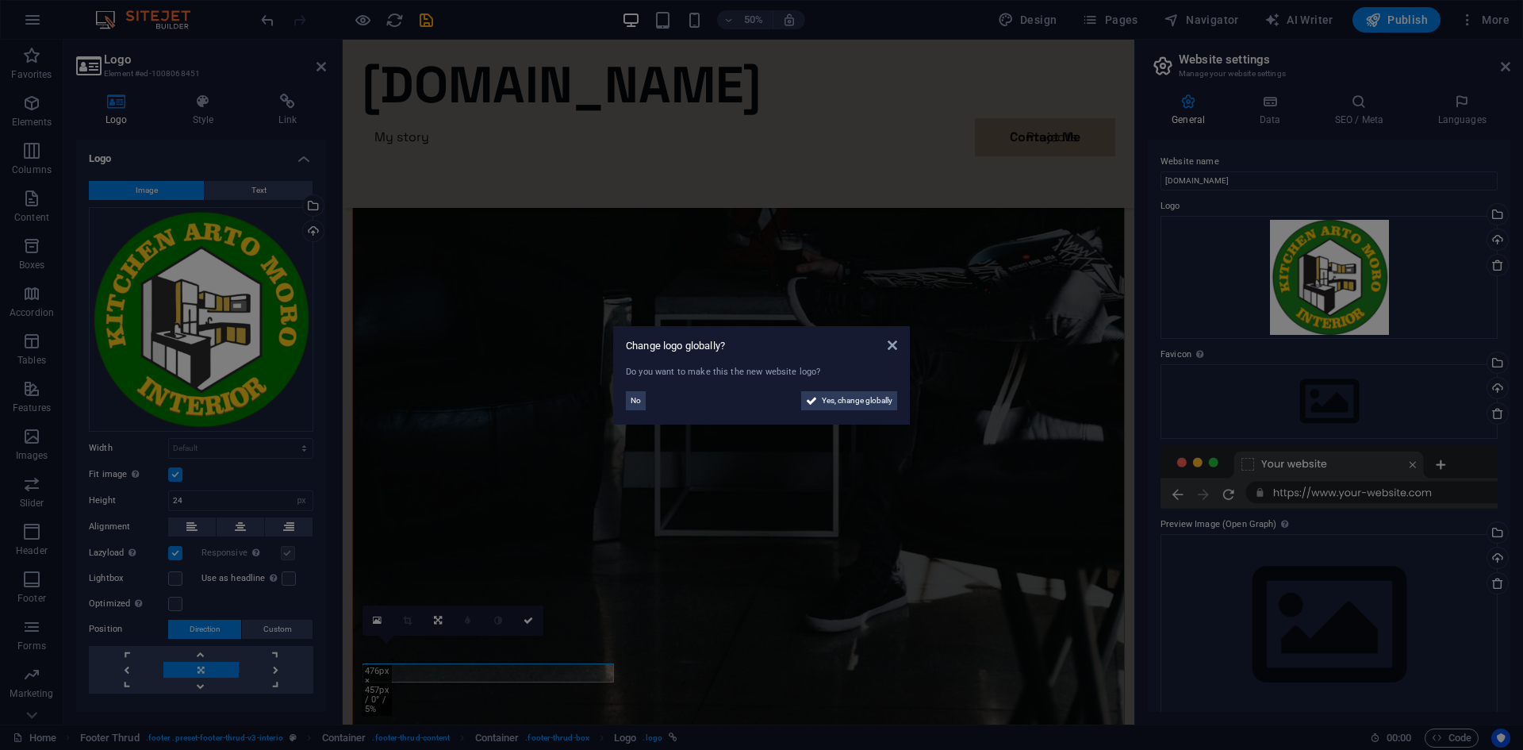
scroll to position [4016, 0]
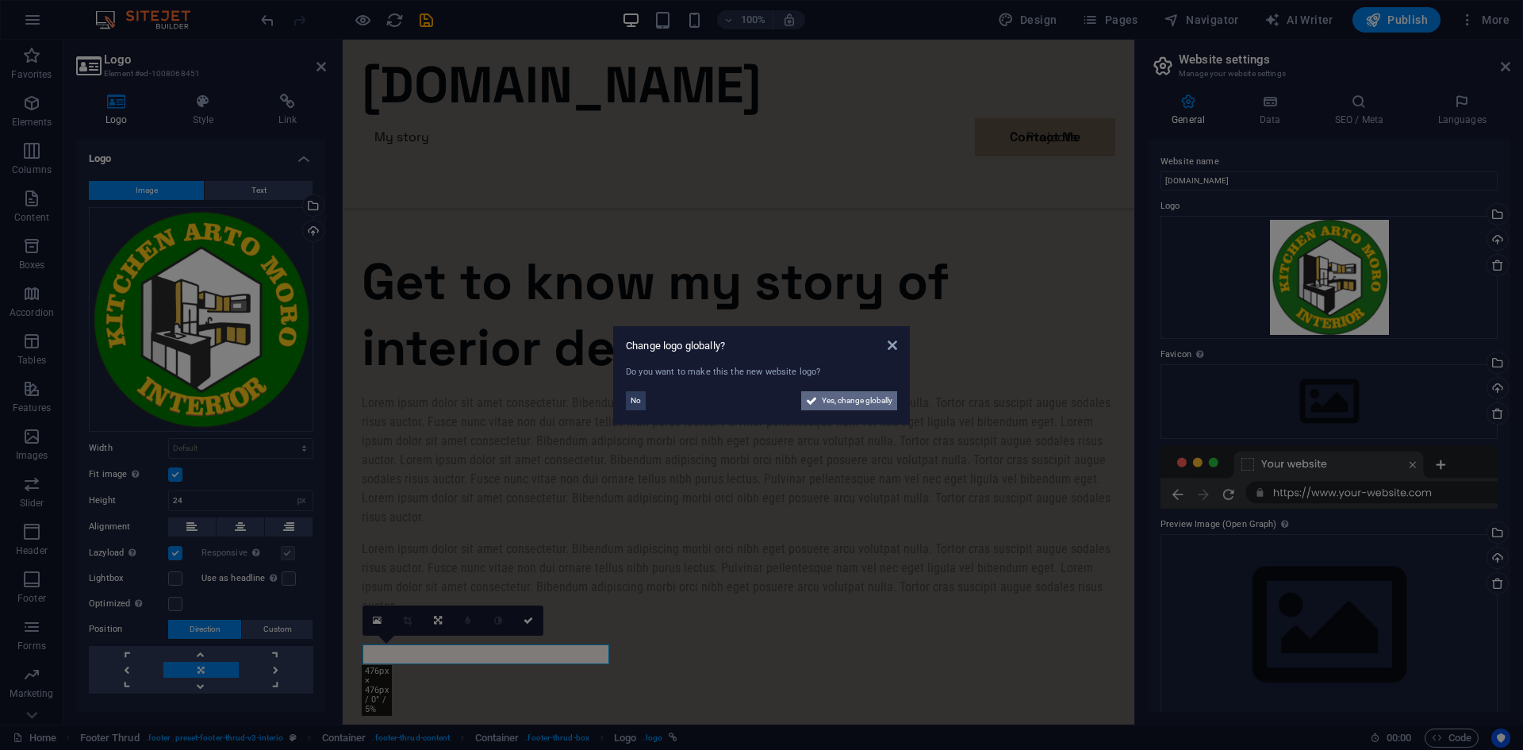
click at [845, 402] on span "Yes, change globally" at bounding box center [857, 400] width 71 height 19
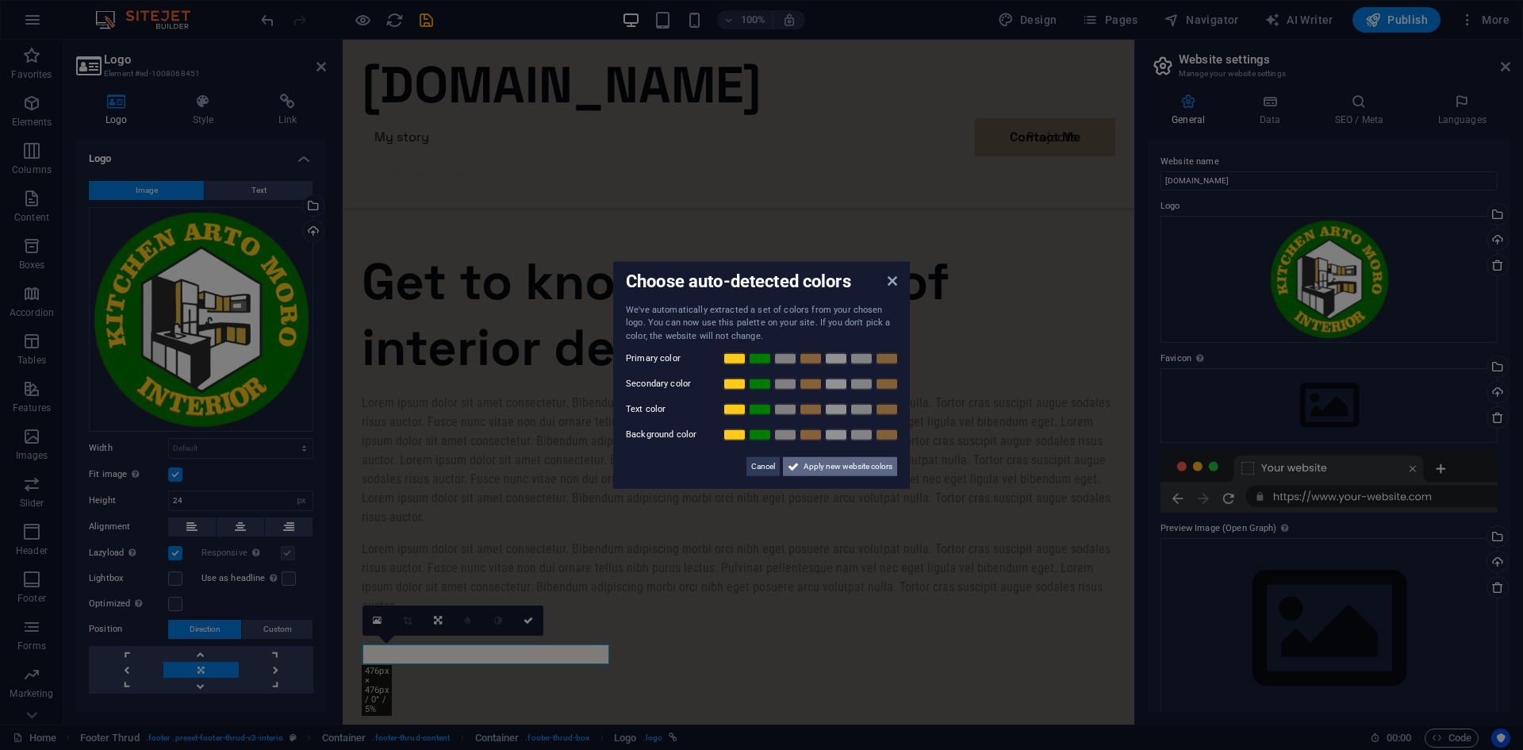
click at [851, 466] on span "Apply new website colors" at bounding box center [848, 466] width 89 height 19
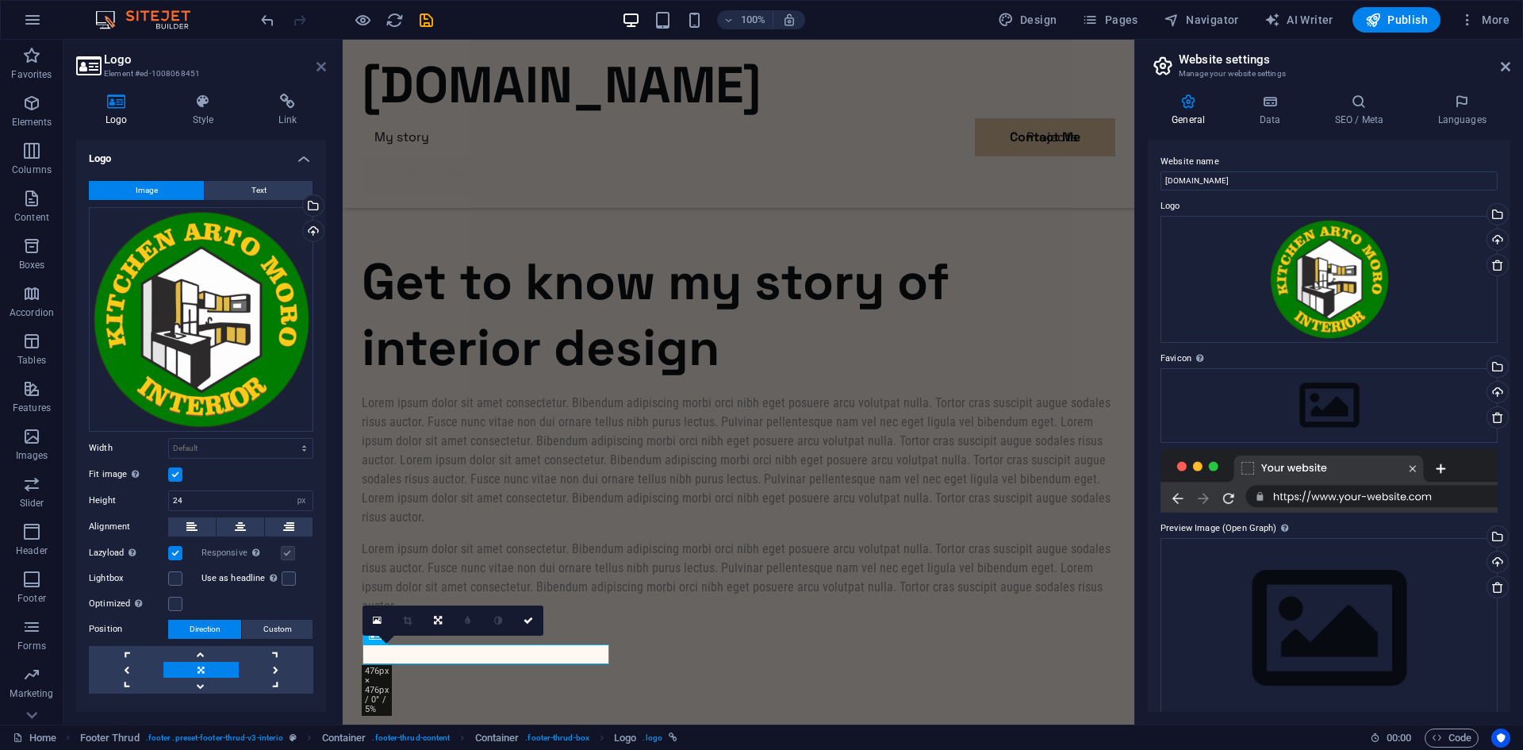
click at [320, 68] on icon at bounding box center [322, 66] width 10 height 13
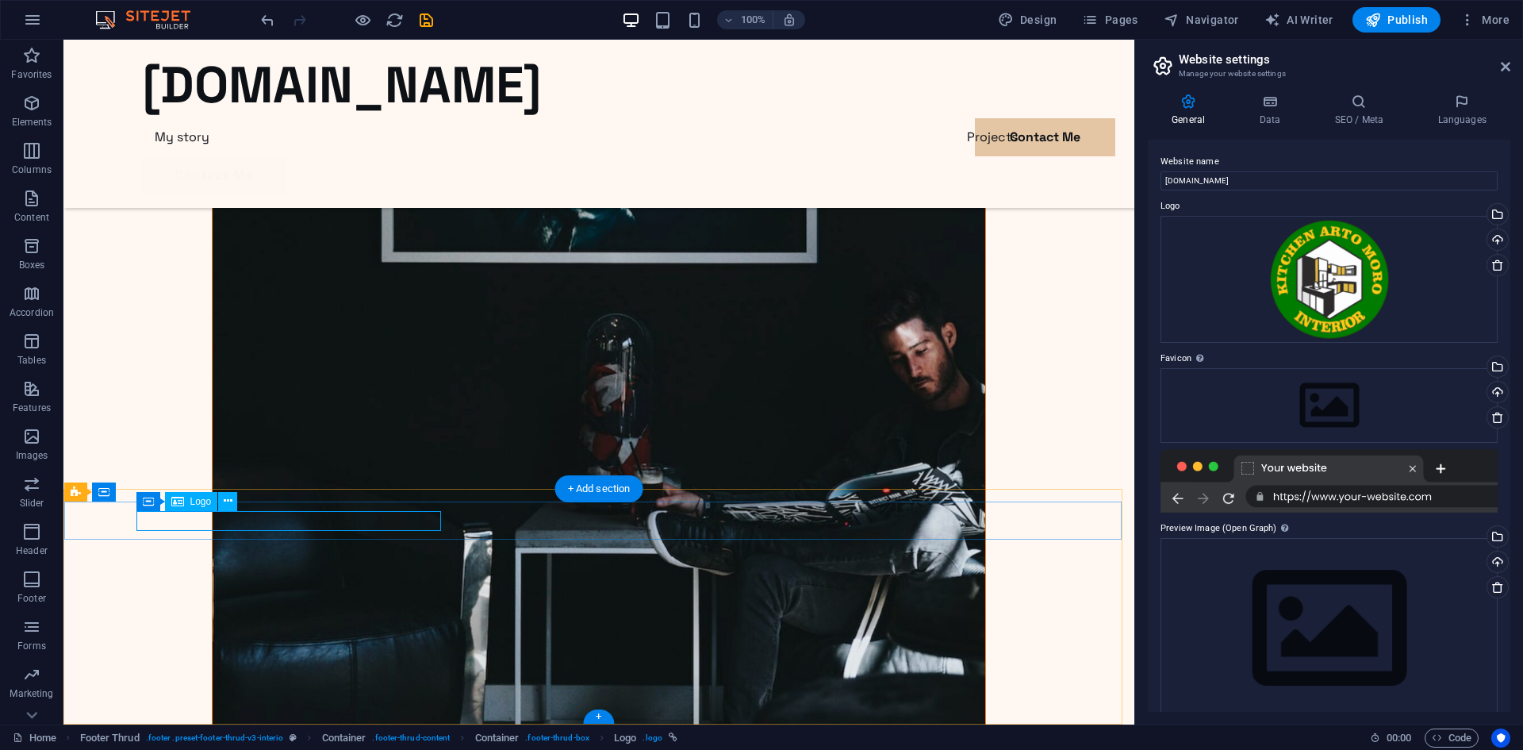
drag, startPoint x: 173, startPoint y: 529, endPoint x: 175, endPoint y: 543, distance: 14.4
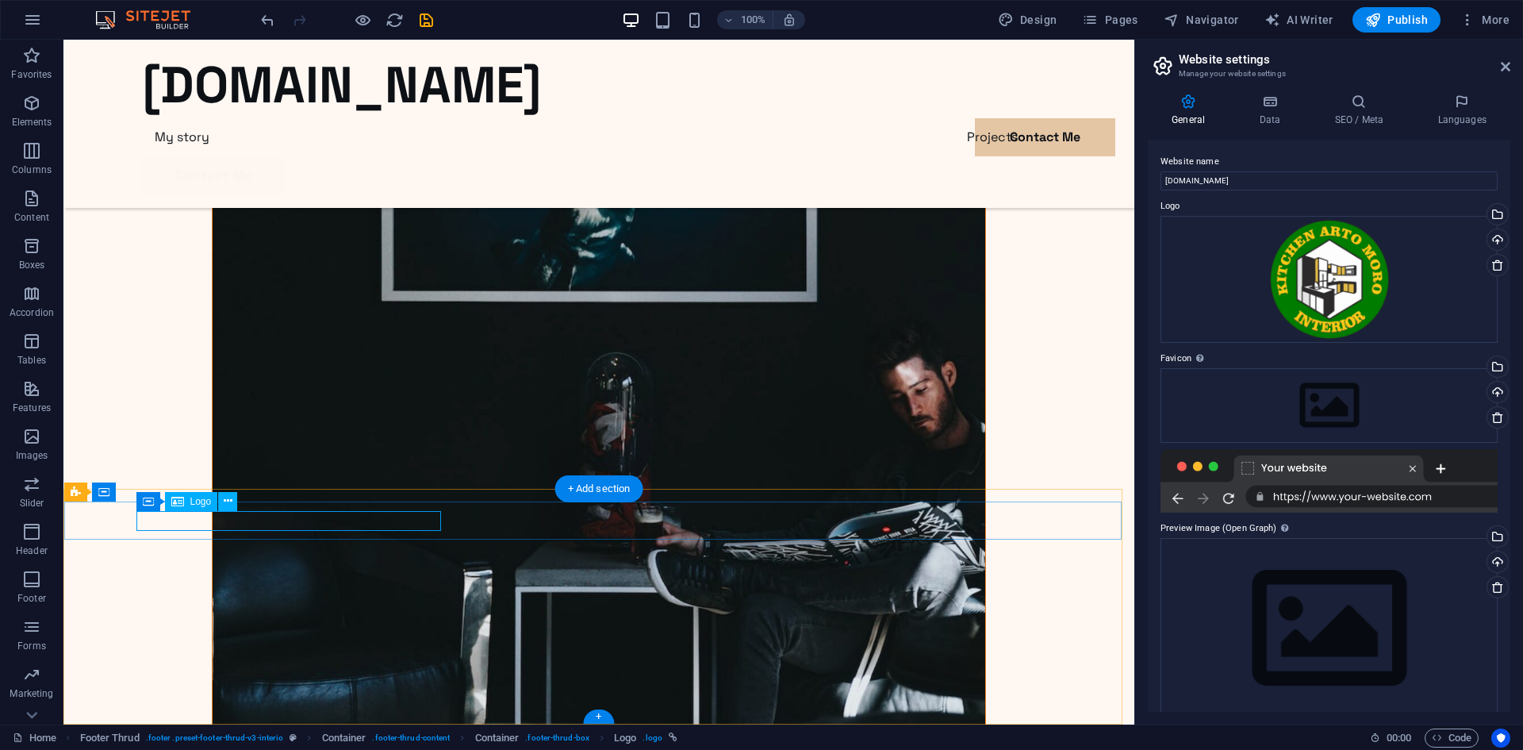
scroll to position [4016, 0]
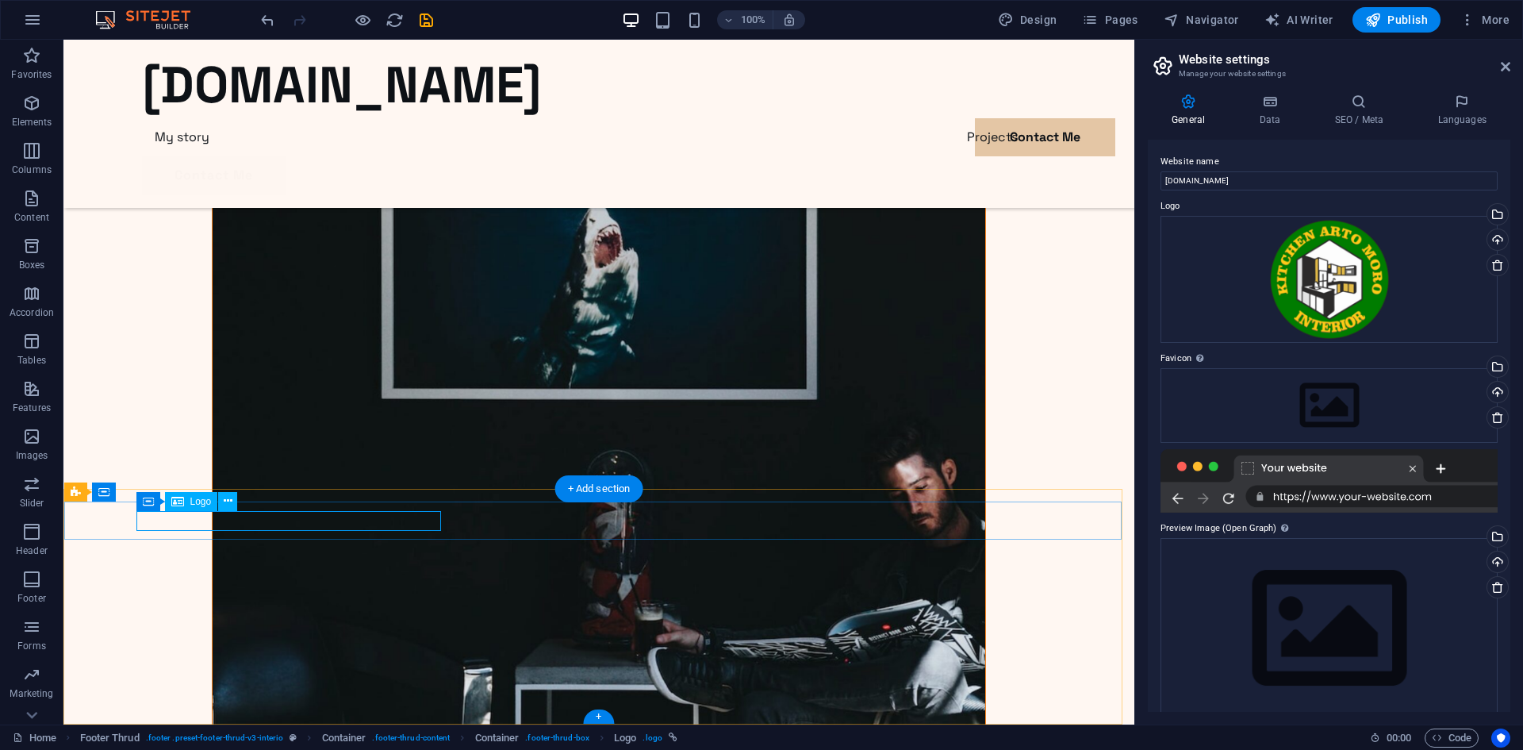
select select "px"
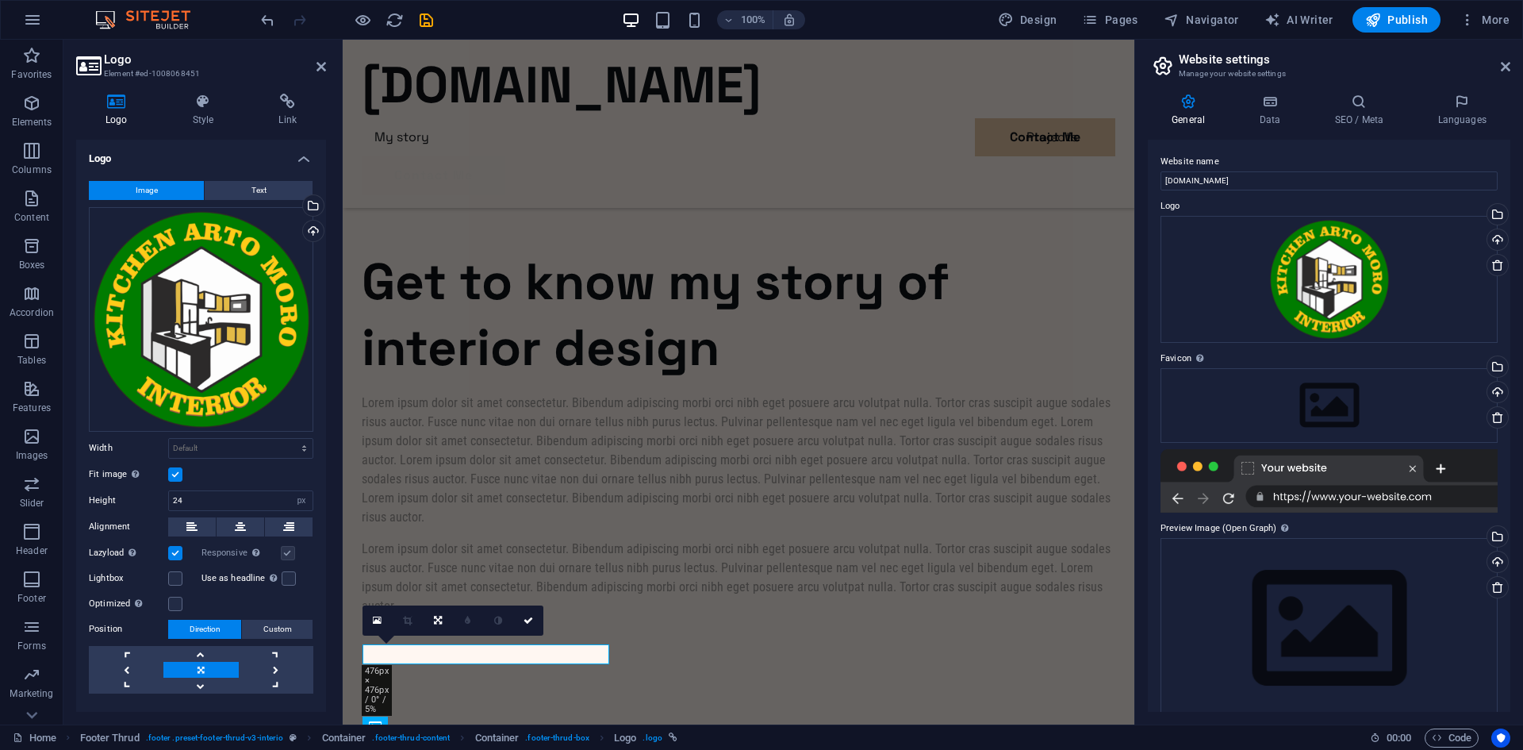
click at [172, 187] on button "Image" at bounding box center [146, 190] width 115 height 19
click at [182, 291] on div "Drag files here, click to choose files or select files from Files or our free s…" at bounding box center [201, 319] width 224 height 224
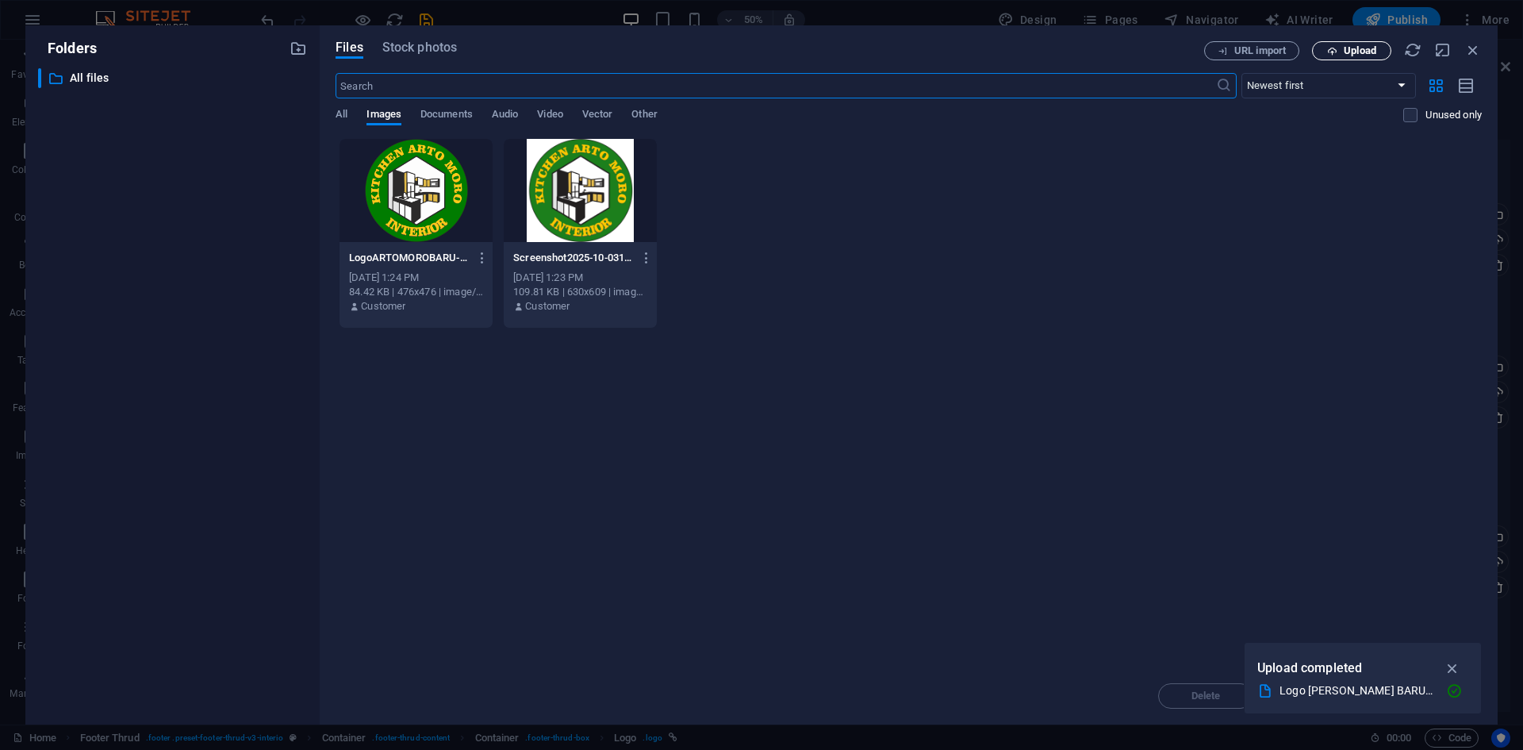
click at [1362, 46] on span "Upload" at bounding box center [1360, 51] width 33 height 10
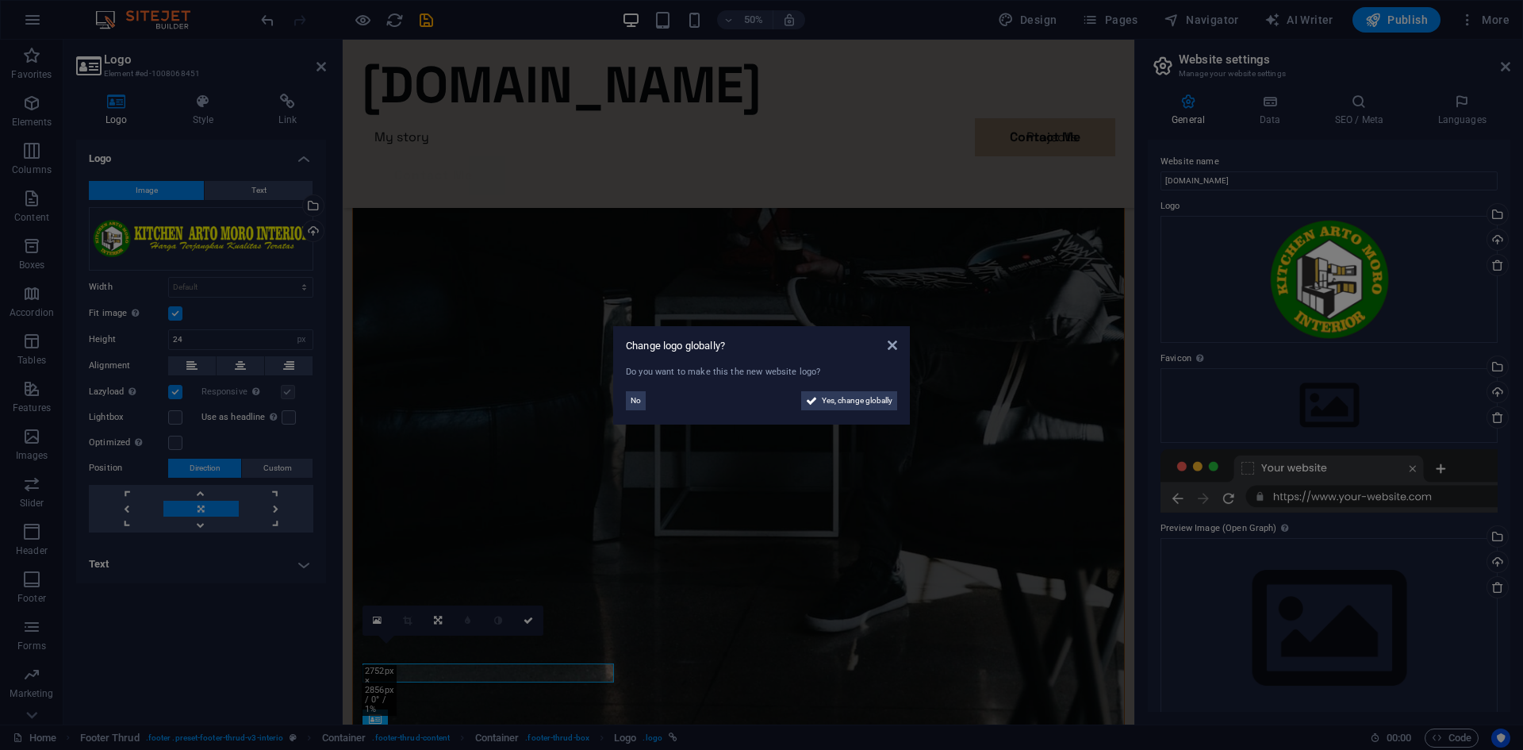
scroll to position [4016, 0]
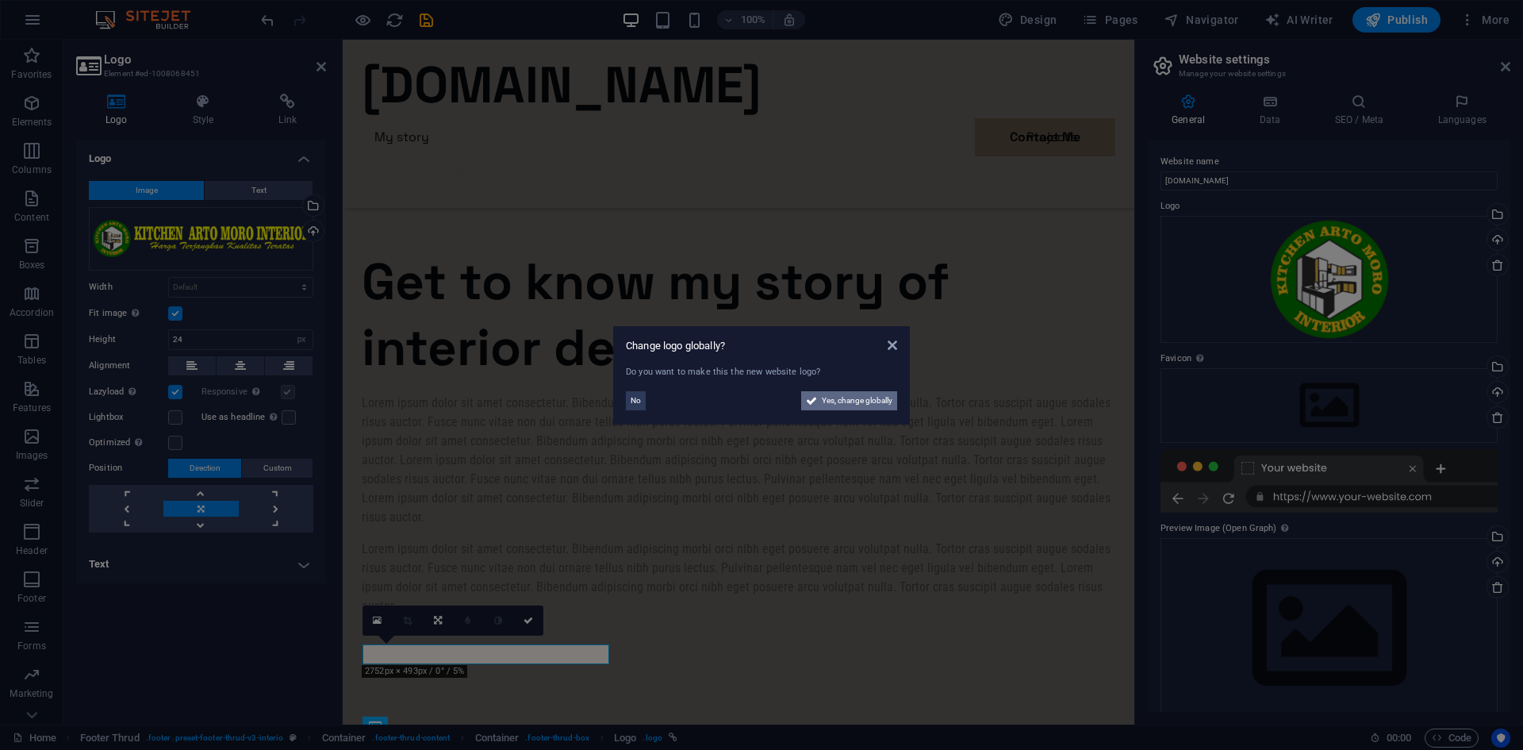
click at [865, 399] on span "Yes, change globally" at bounding box center [857, 400] width 71 height 19
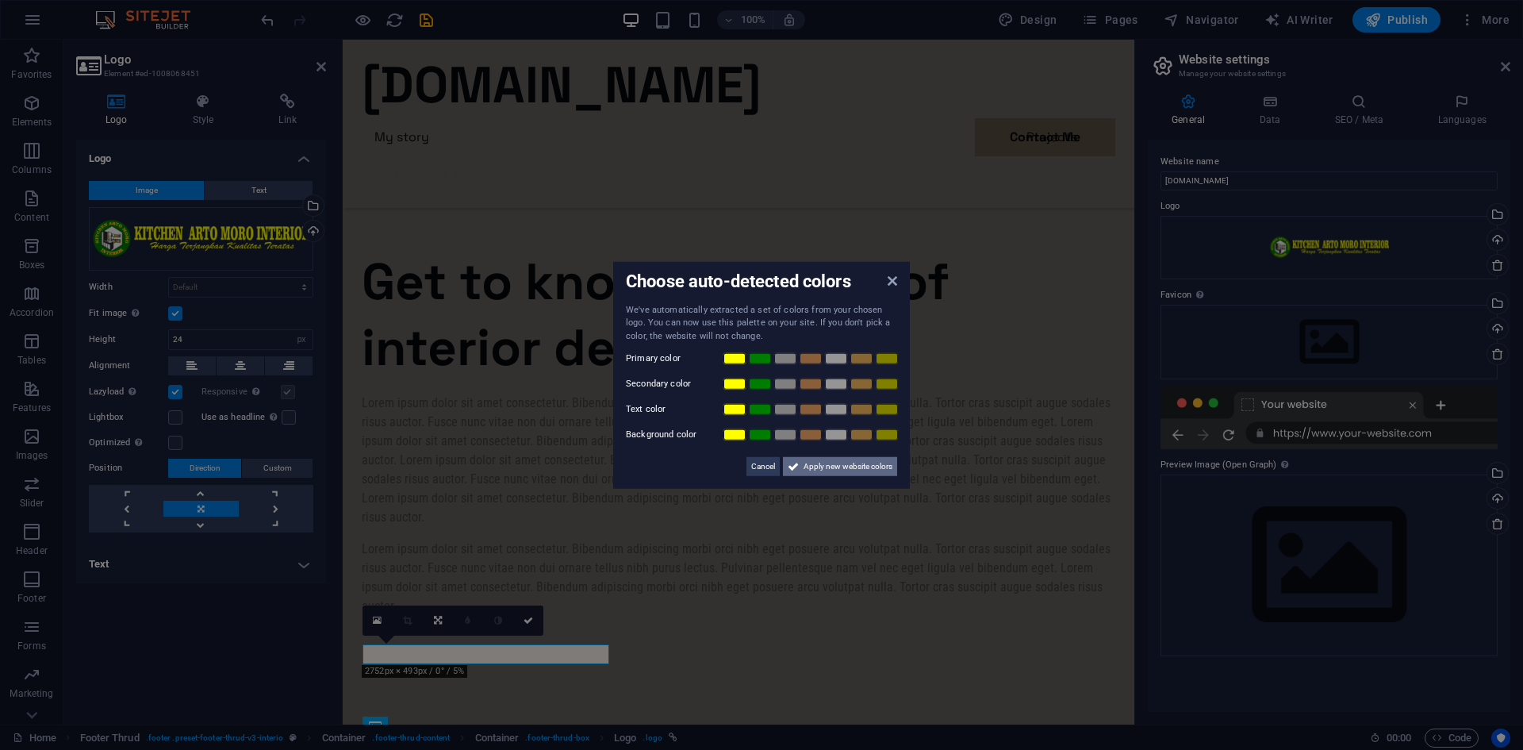
click at [815, 466] on span "Apply new website colors" at bounding box center [848, 466] width 89 height 19
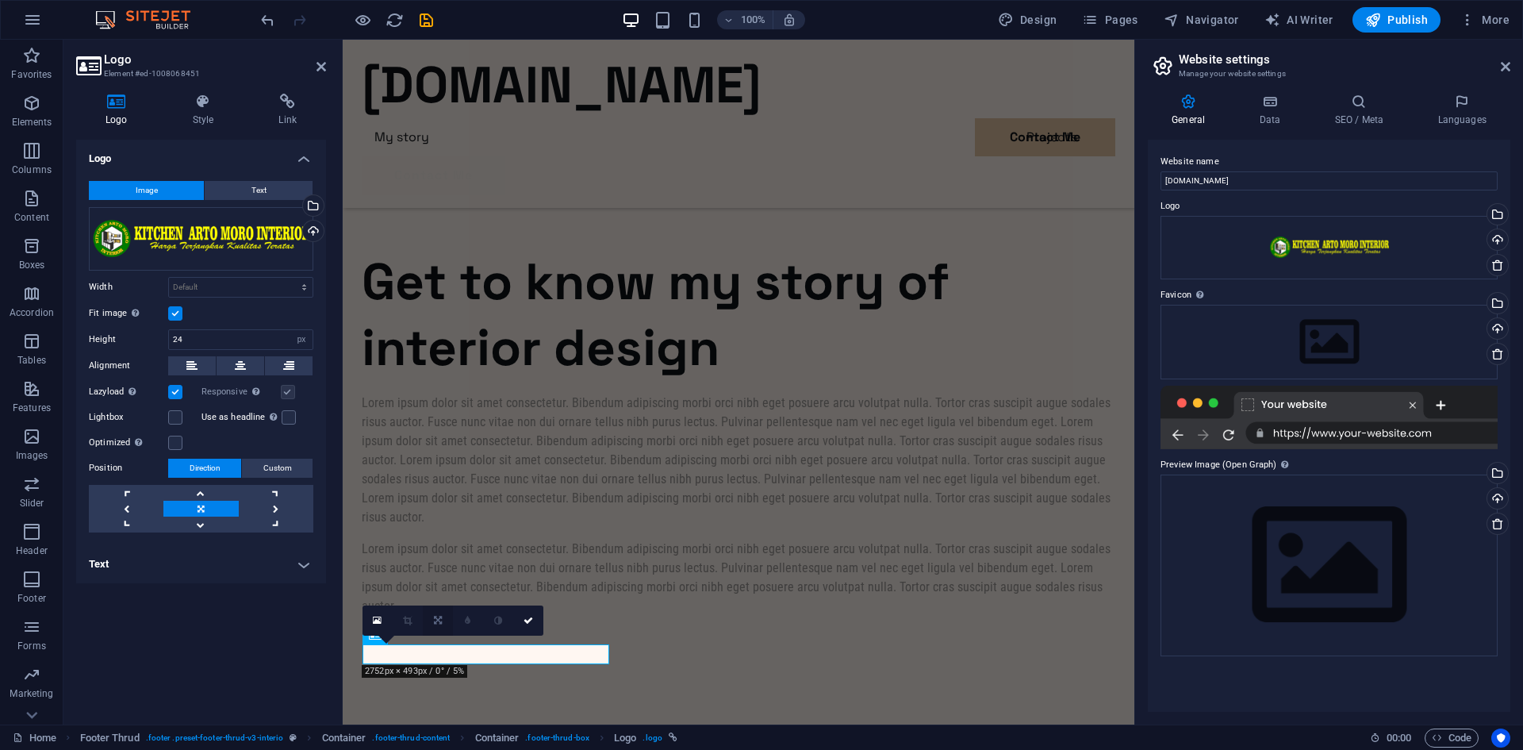
click at [435, 622] on icon at bounding box center [438, 621] width 8 height 10
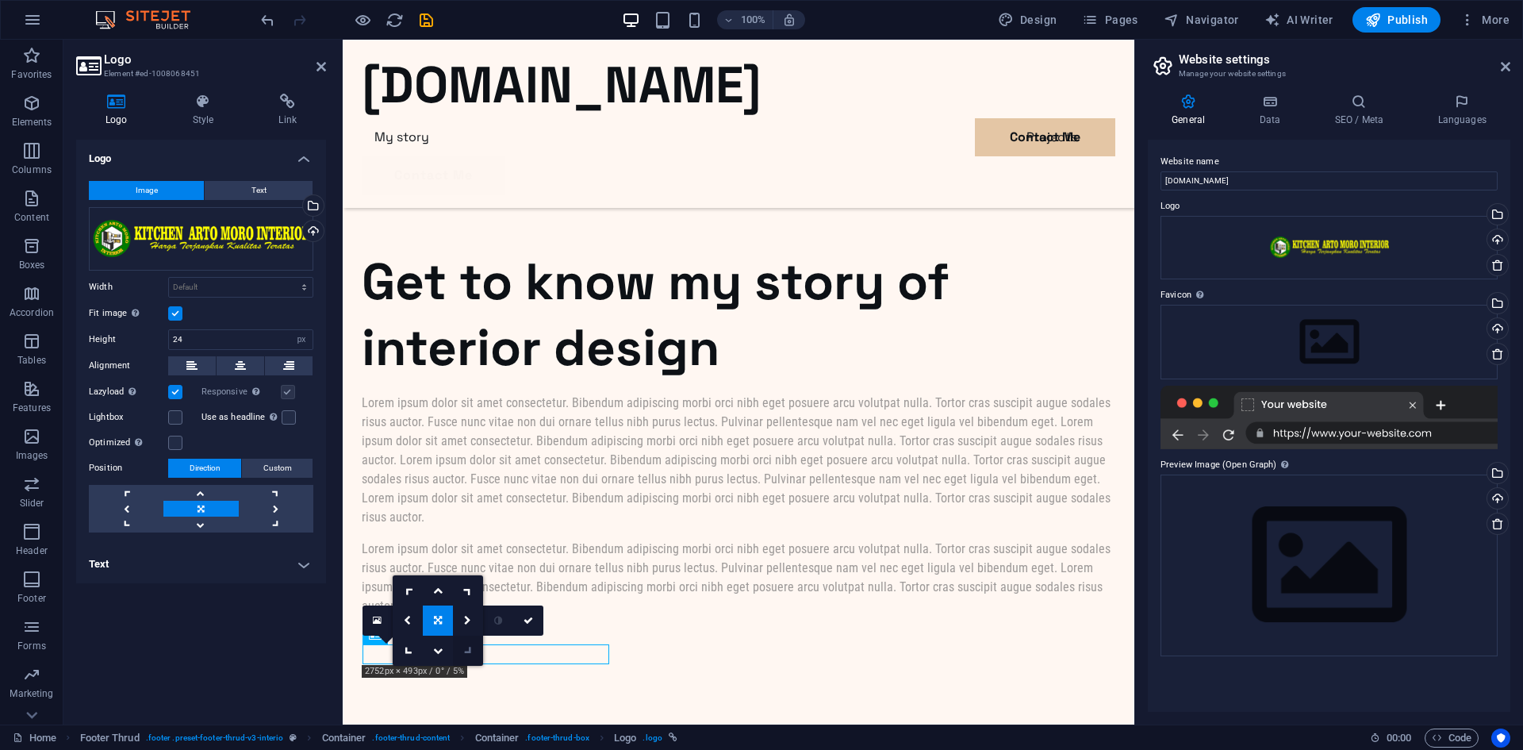
click at [469, 650] on icon at bounding box center [467, 650] width 13 height 13
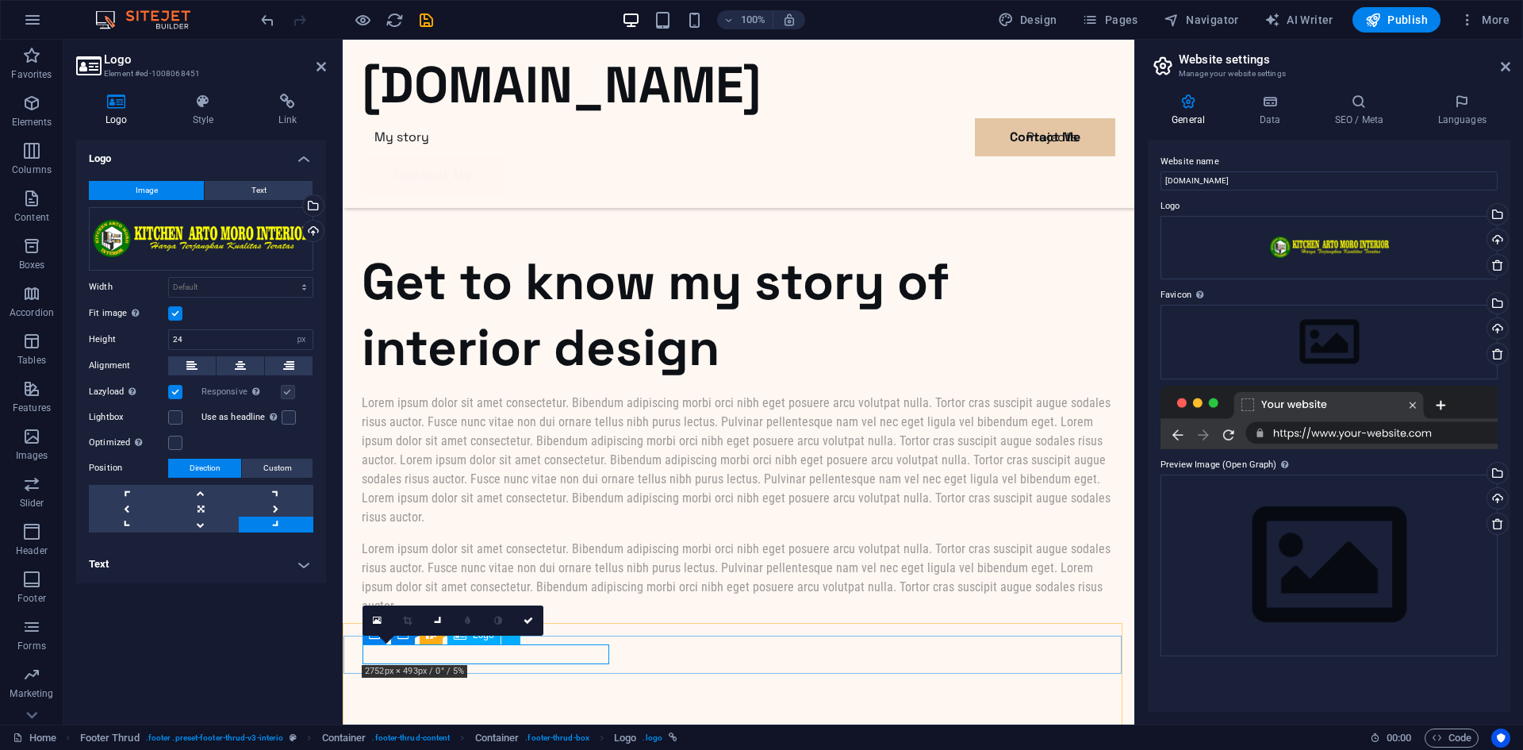
drag, startPoint x: 812, startPoint y: 689, endPoint x: 469, endPoint y: 650, distance: 345.0
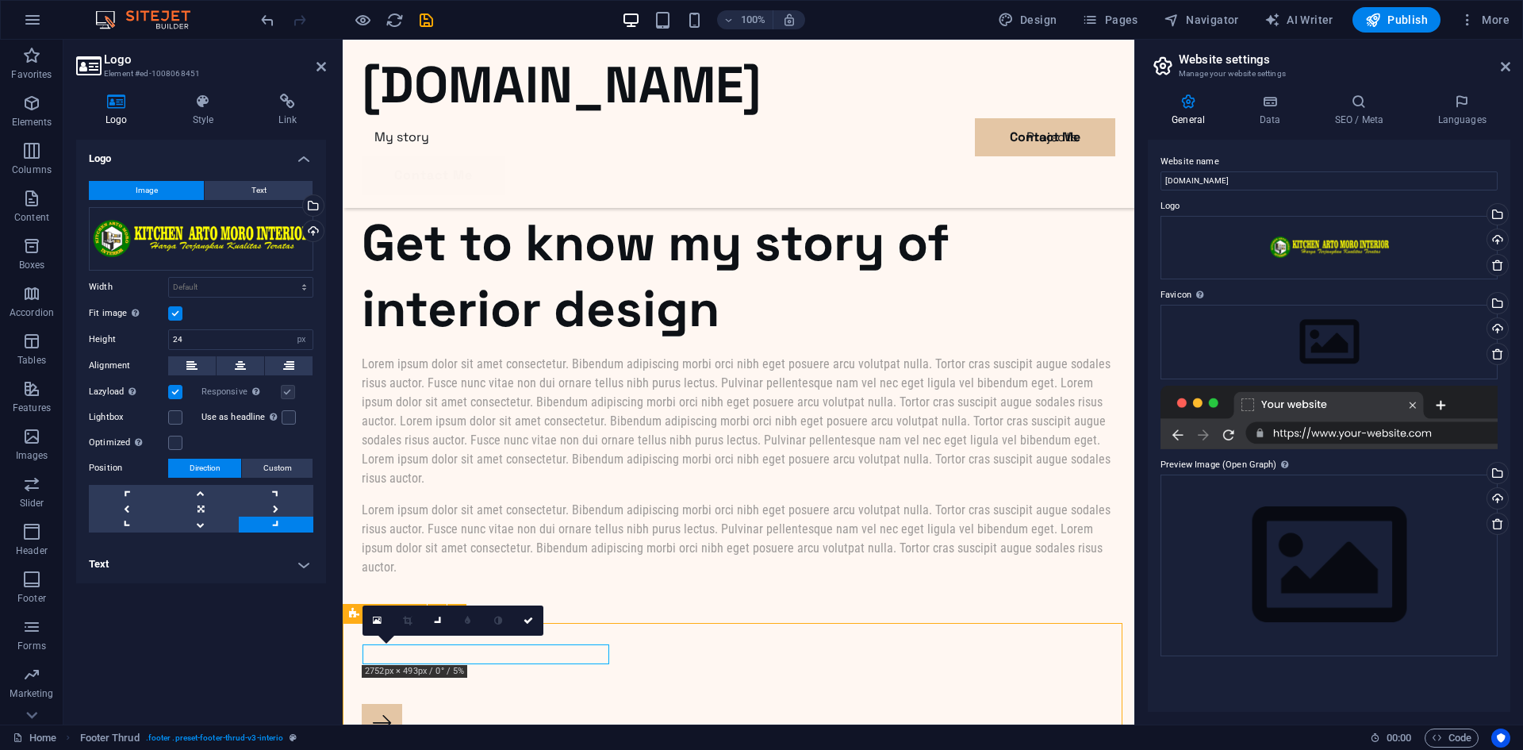
scroll to position [4228, 0]
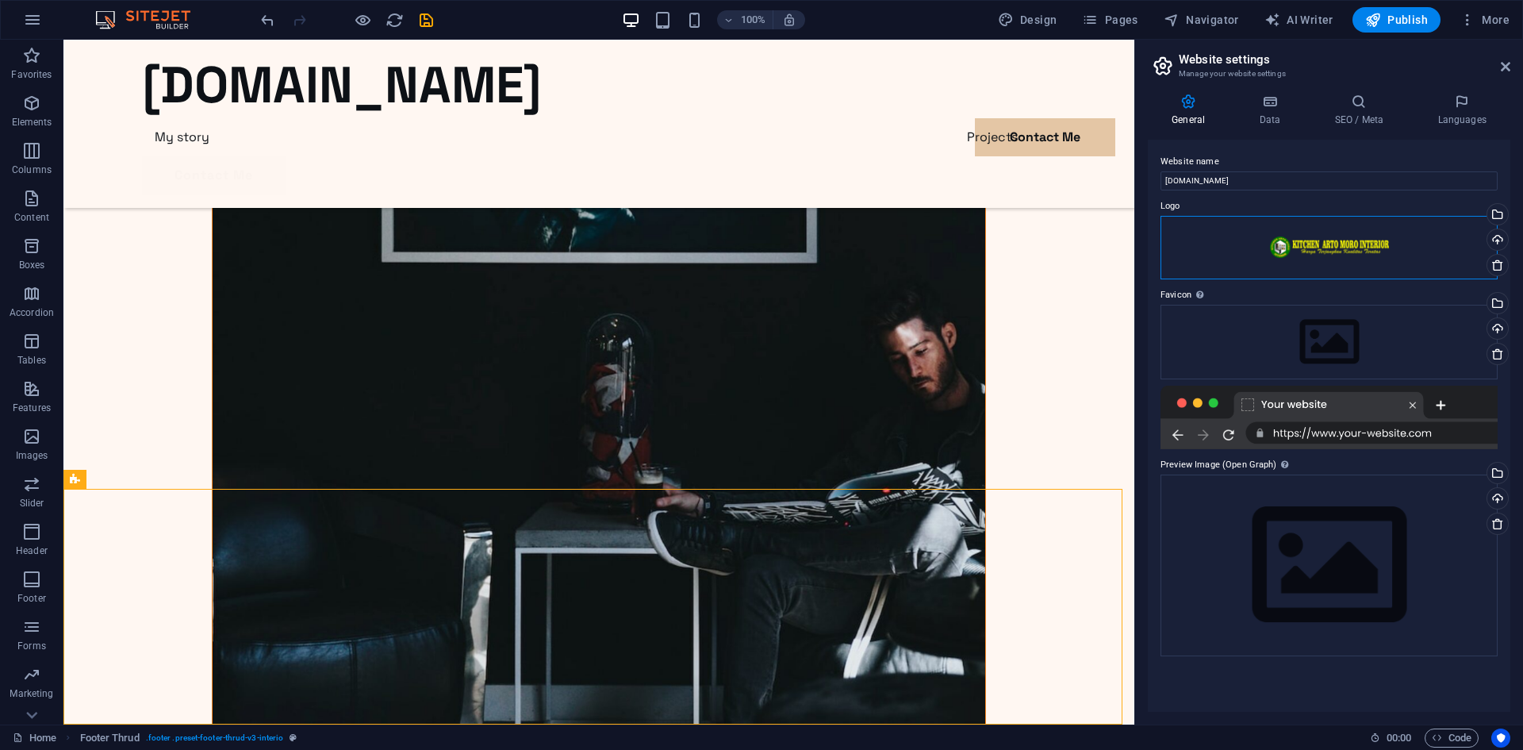
click at [1317, 241] on div "Drag files here, click to choose files or select files from Files or our free s…" at bounding box center [1329, 247] width 337 height 63
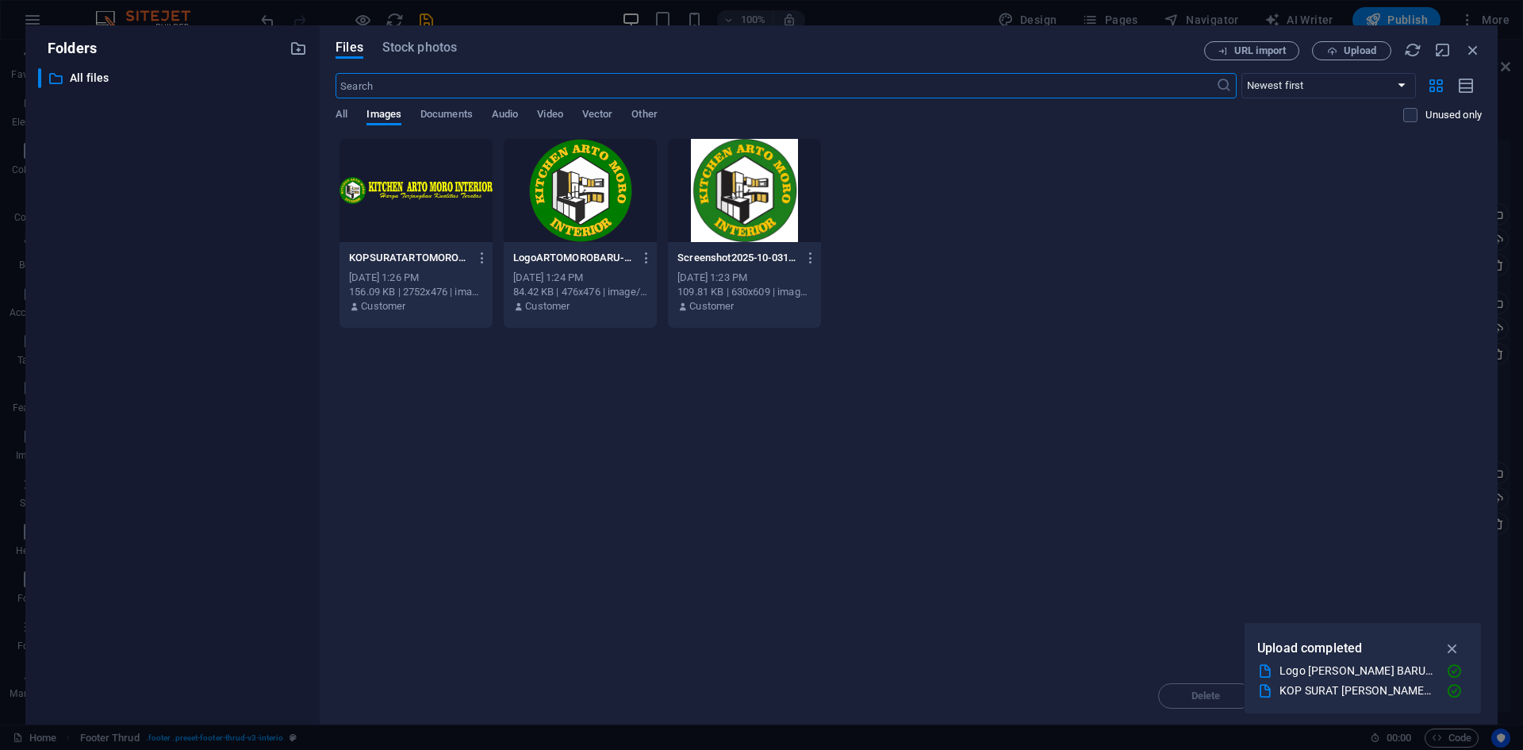
scroll to position [4039, 0]
click at [1473, 53] on icon "button" at bounding box center [1472, 49] width 17 height 17
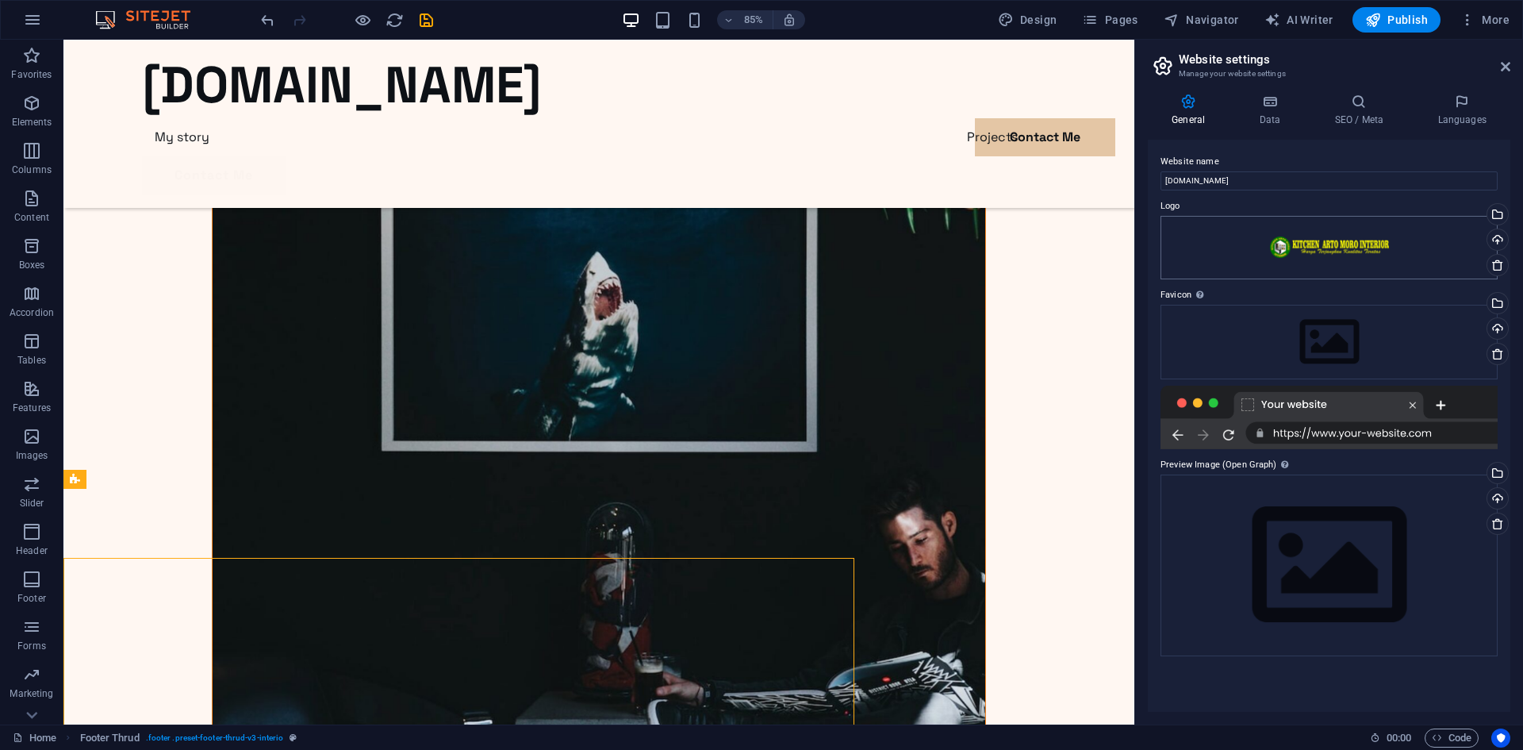
scroll to position [4228, 0]
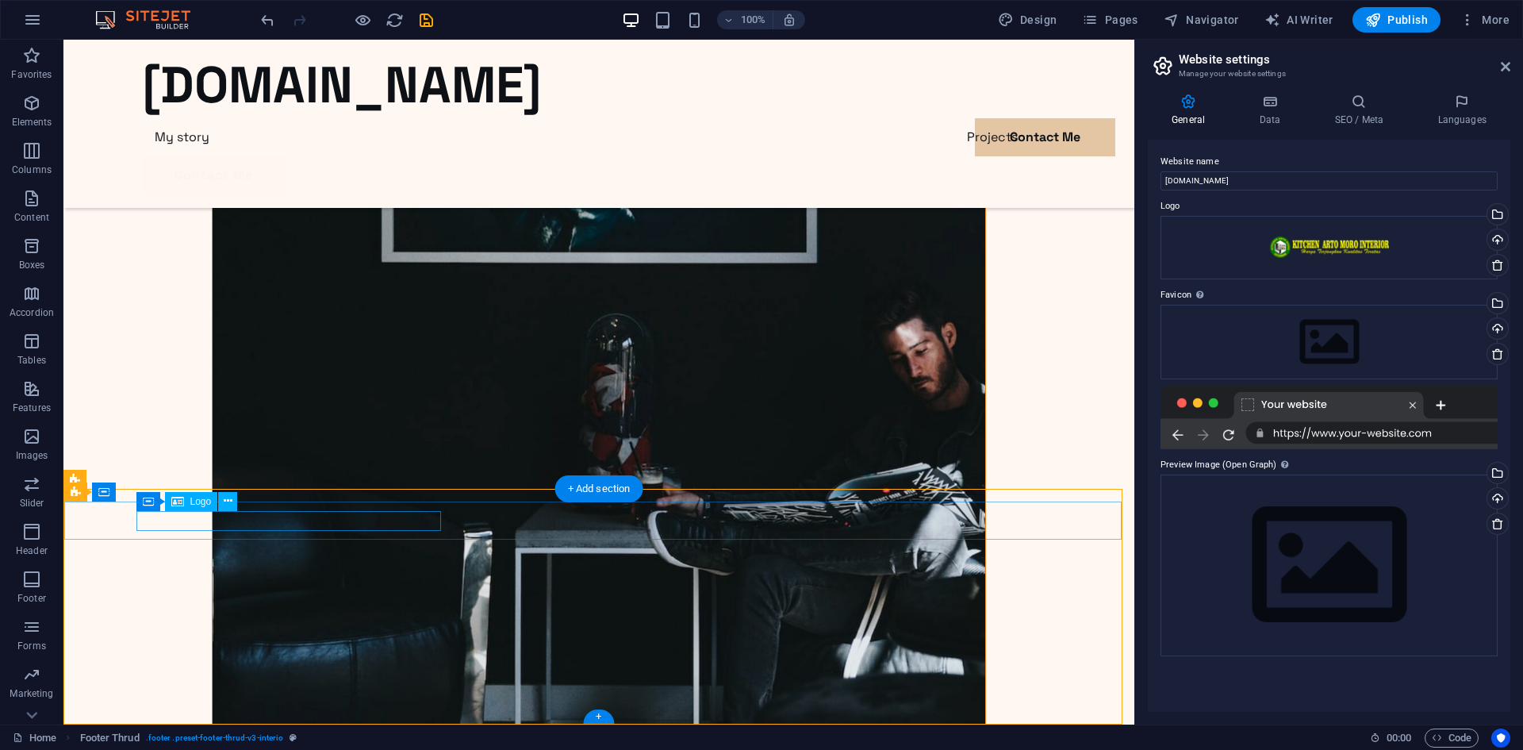
drag, startPoint x: 436, startPoint y: 530, endPoint x: 355, endPoint y: 531, distance: 80.9
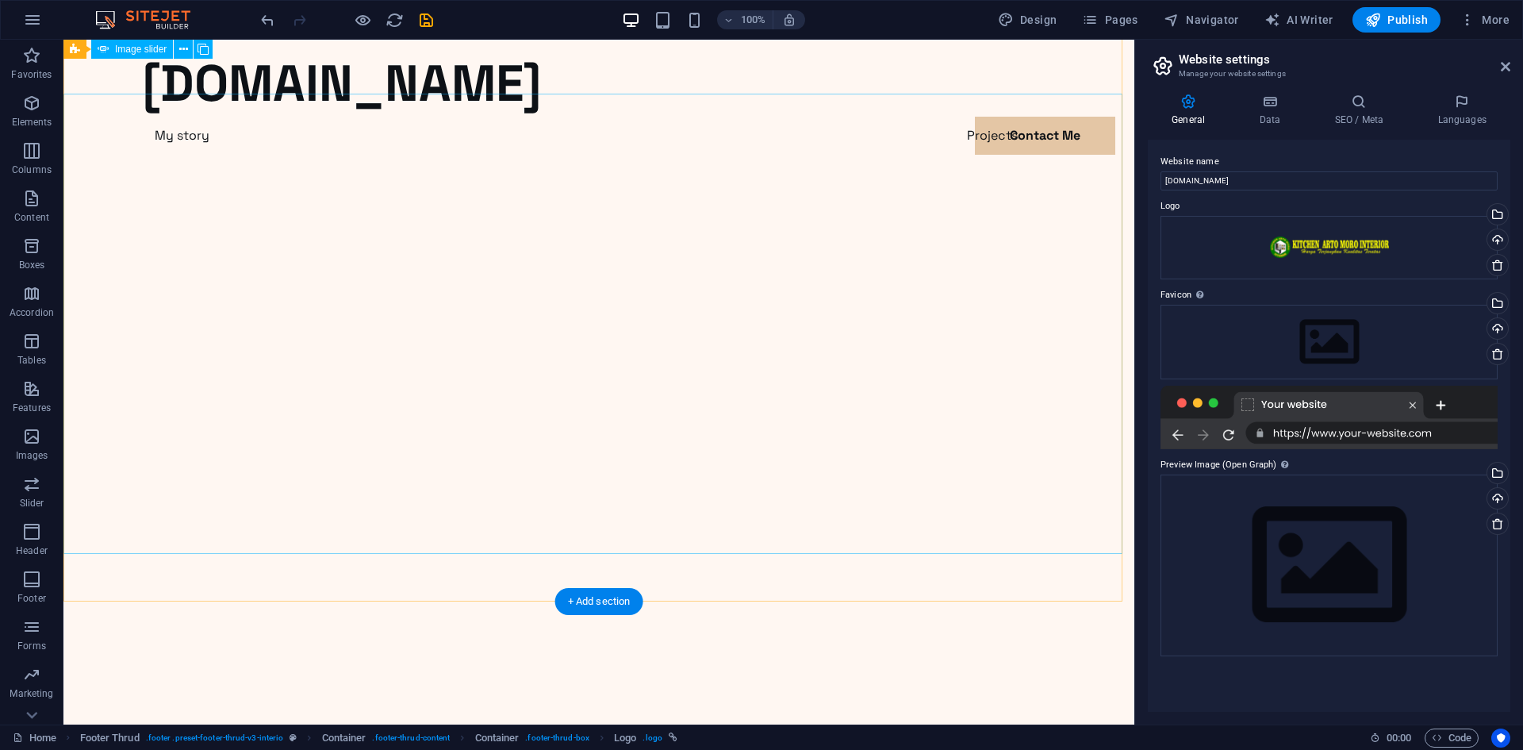
scroll to position [0, 0]
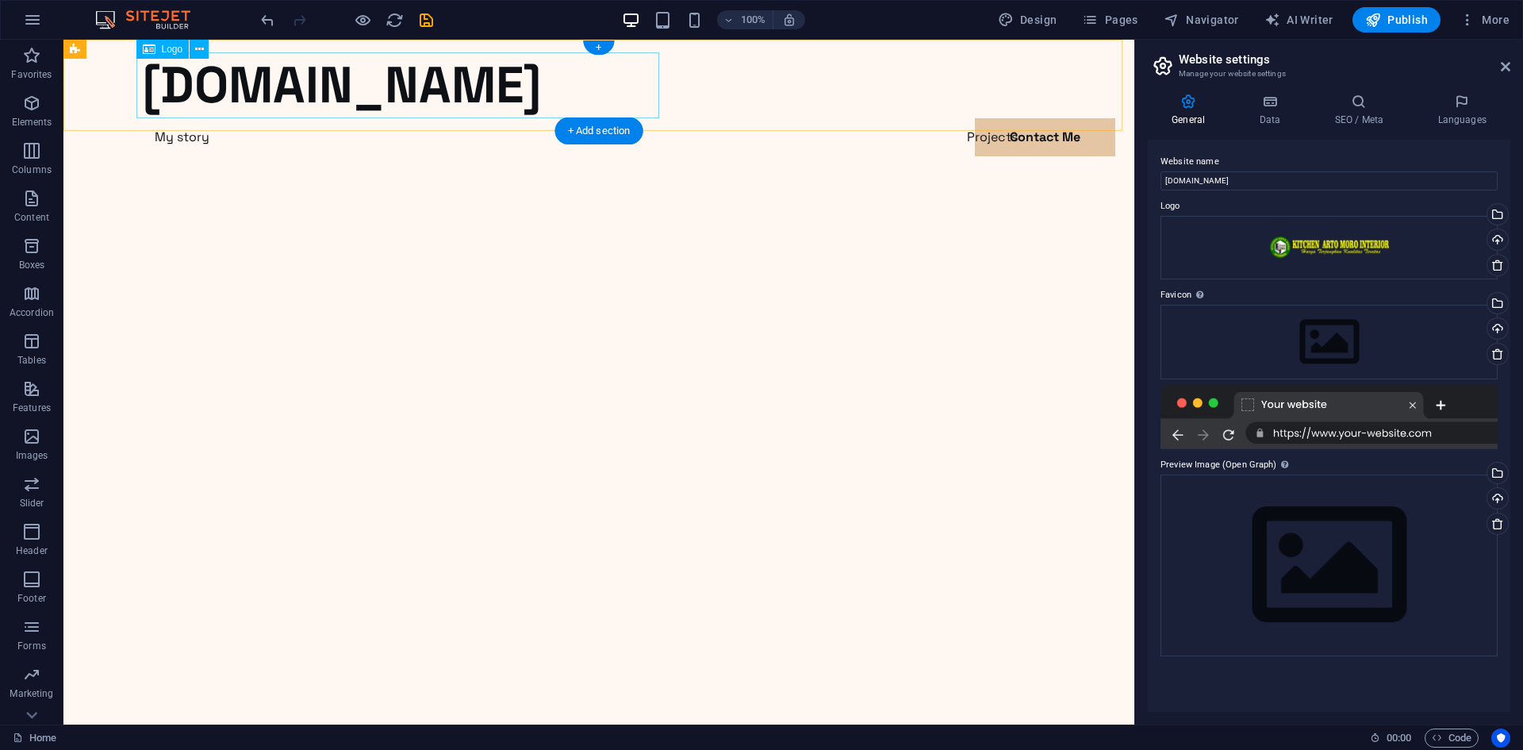
click at [344, 98] on div "[DOMAIN_NAME]" at bounding box center [599, 85] width 914 height 66
click at [658, 69] on div "[DOMAIN_NAME]" at bounding box center [599, 85] width 914 height 66
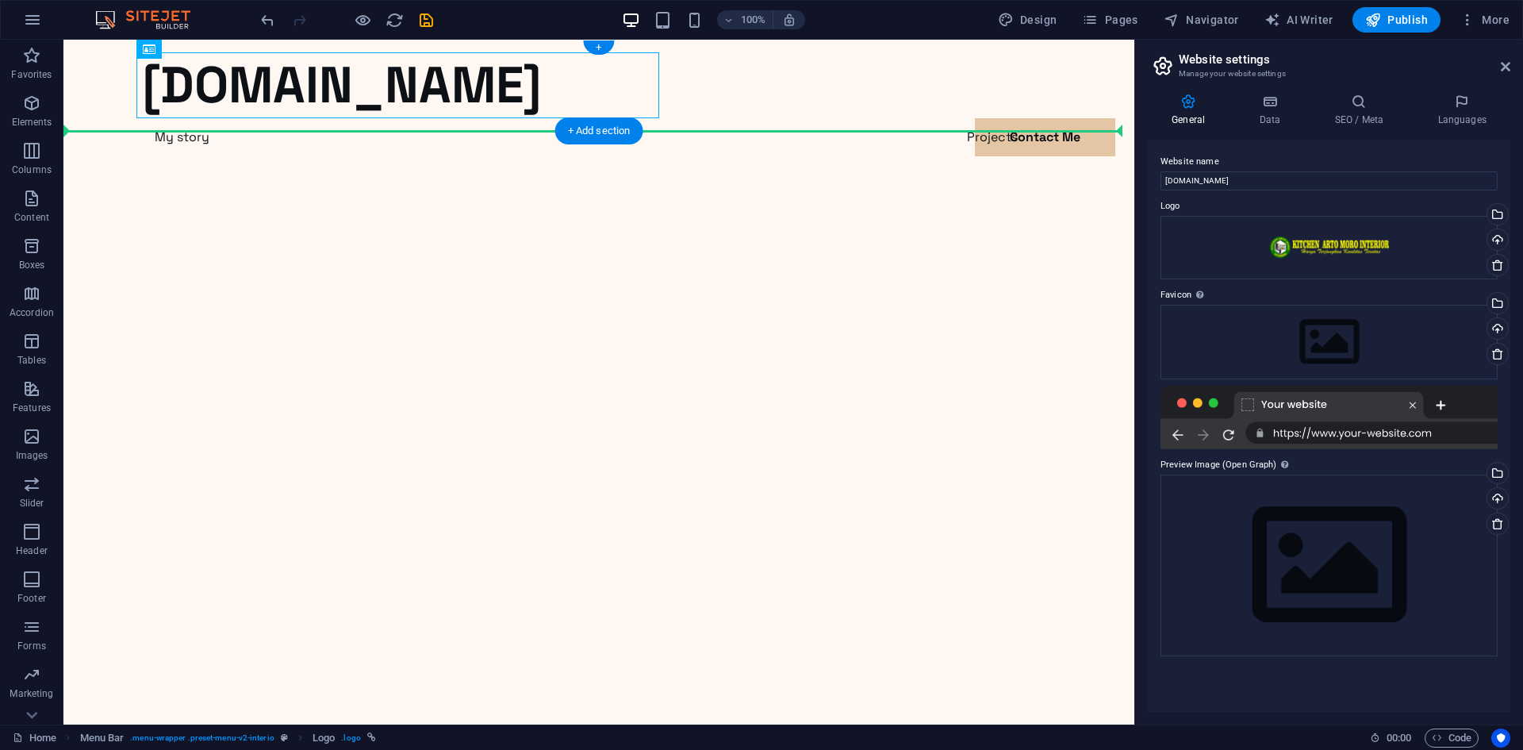
drag, startPoint x: 355, startPoint y: 116, endPoint x: 184, endPoint y: 113, distance: 171.4
click at [183, 118] on div "[DOMAIN_NAME]" at bounding box center [599, 85] width 914 height 66
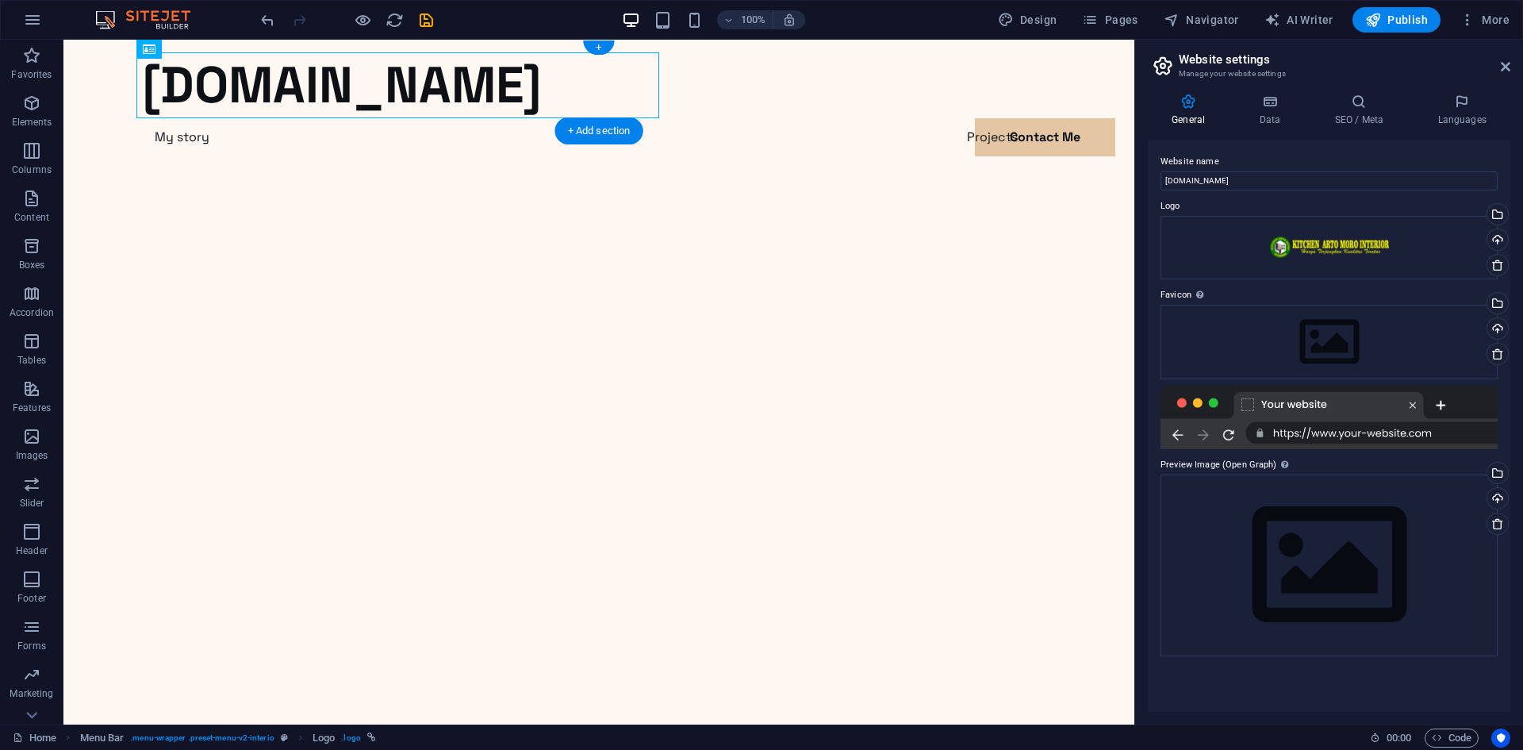
drag, startPoint x: 213, startPoint y: 94, endPoint x: 162, endPoint y: 79, distance: 53.0
click at [154, 89] on div "[DOMAIN_NAME]" at bounding box center [599, 85] width 914 height 66
click at [204, 52] on button at bounding box center [199, 49] width 19 height 19
click at [656, 105] on div "[DOMAIN_NAME]" at bounding box center [599, 85] width 914 height 66
drag, startPoint x: 632, startPoint y: 89, endPoint x: 552, endPoint y: 114, distance: 84.0
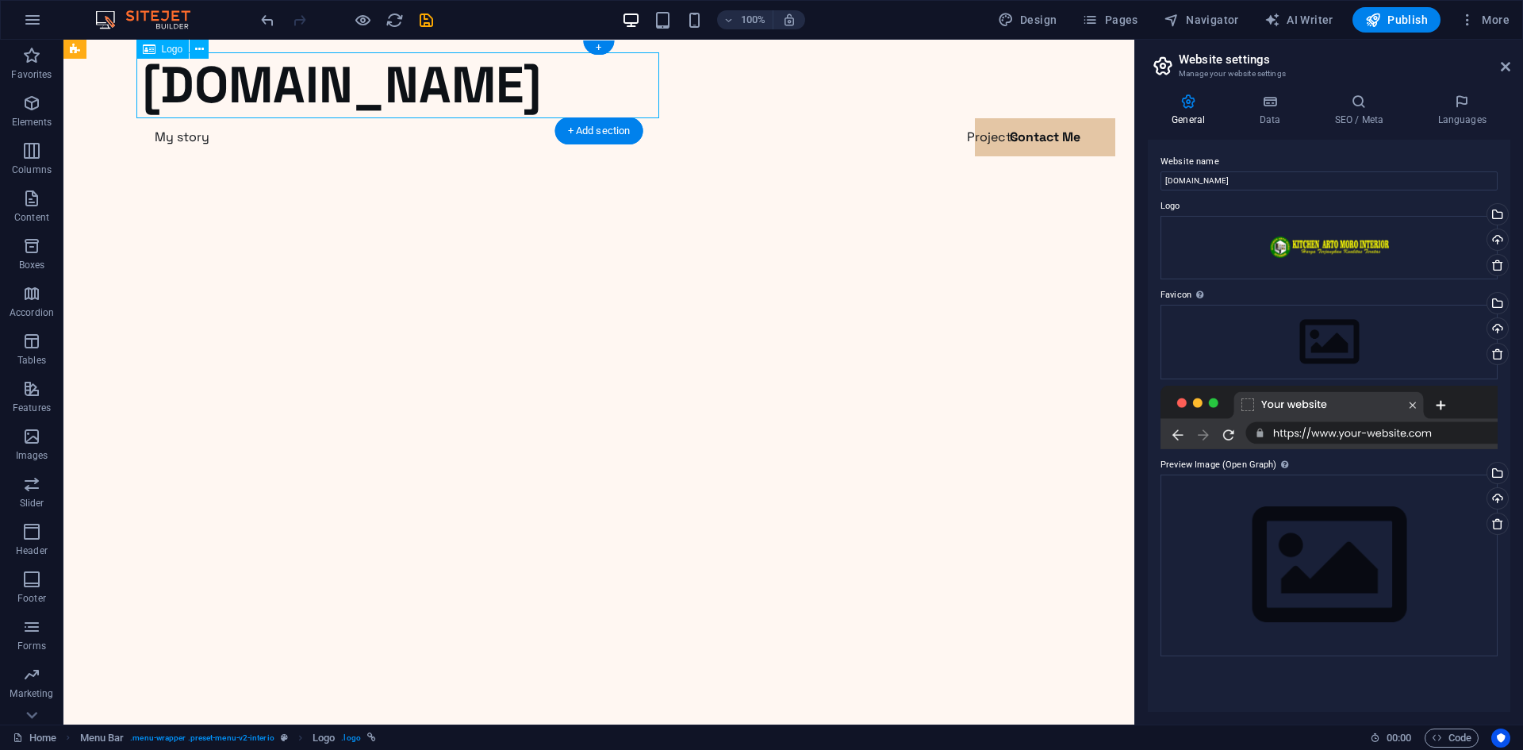
click at [470, 85] on div "[DOMAIN_NAME]" at bounding box center [599, 85] width 914 height 66
click at [589, 135] on div "+ Add section" at bounding box center [599, 130] width 88 height 27
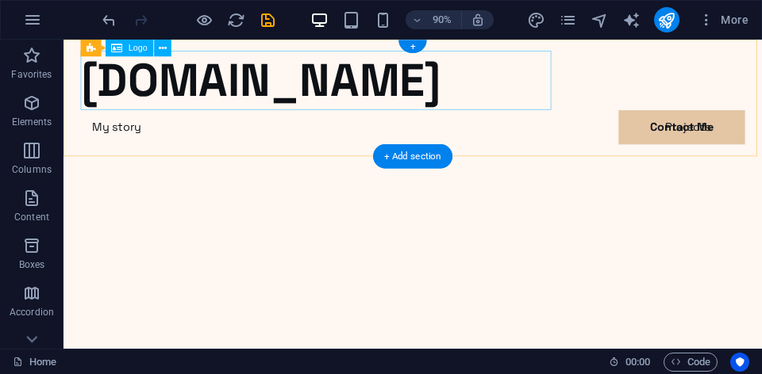
click at [569, 102] on div "[DOMAIN_NAME]" at bounding box center [452, 85] width 738 height 66
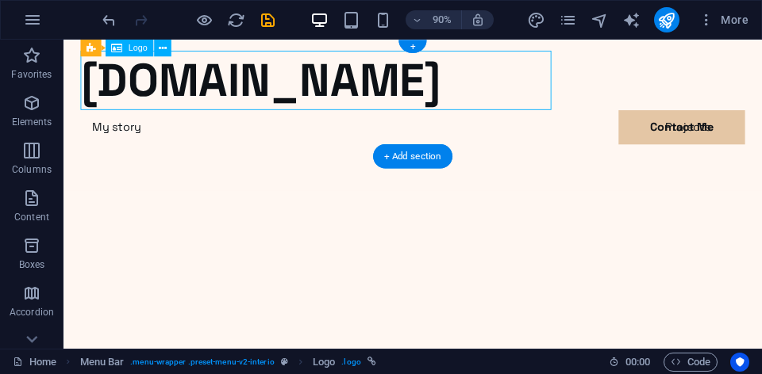
click at [211, 84] on div "[DOMAIN_NAME]" at bounding box center [452, 85] width 738 height 66
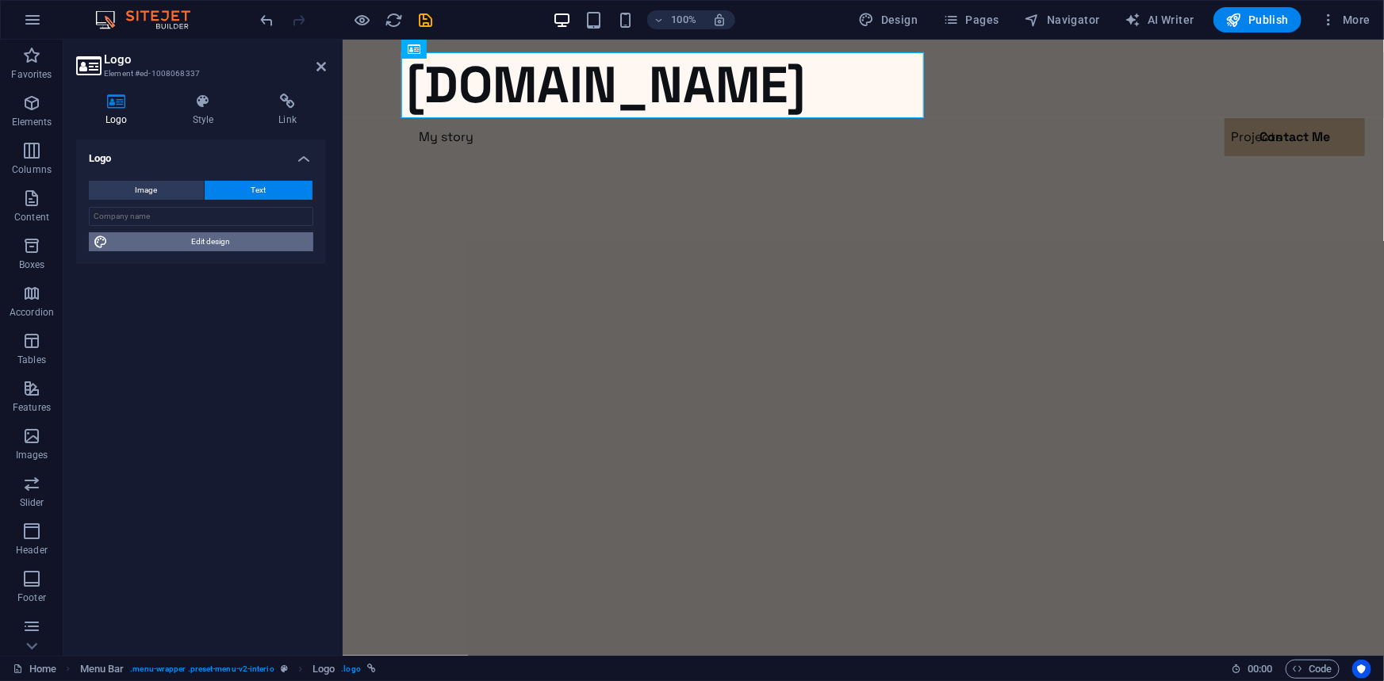
drag, startPoint x: 189, startPoint y: 247, endPoint x: 353, endPoint y: 135, distance: 198.7
click at [189, 247] on span "Edit design" at bounding box center [211, 241] width 196 height 19
select select "px"
select select "700"
select select "px"
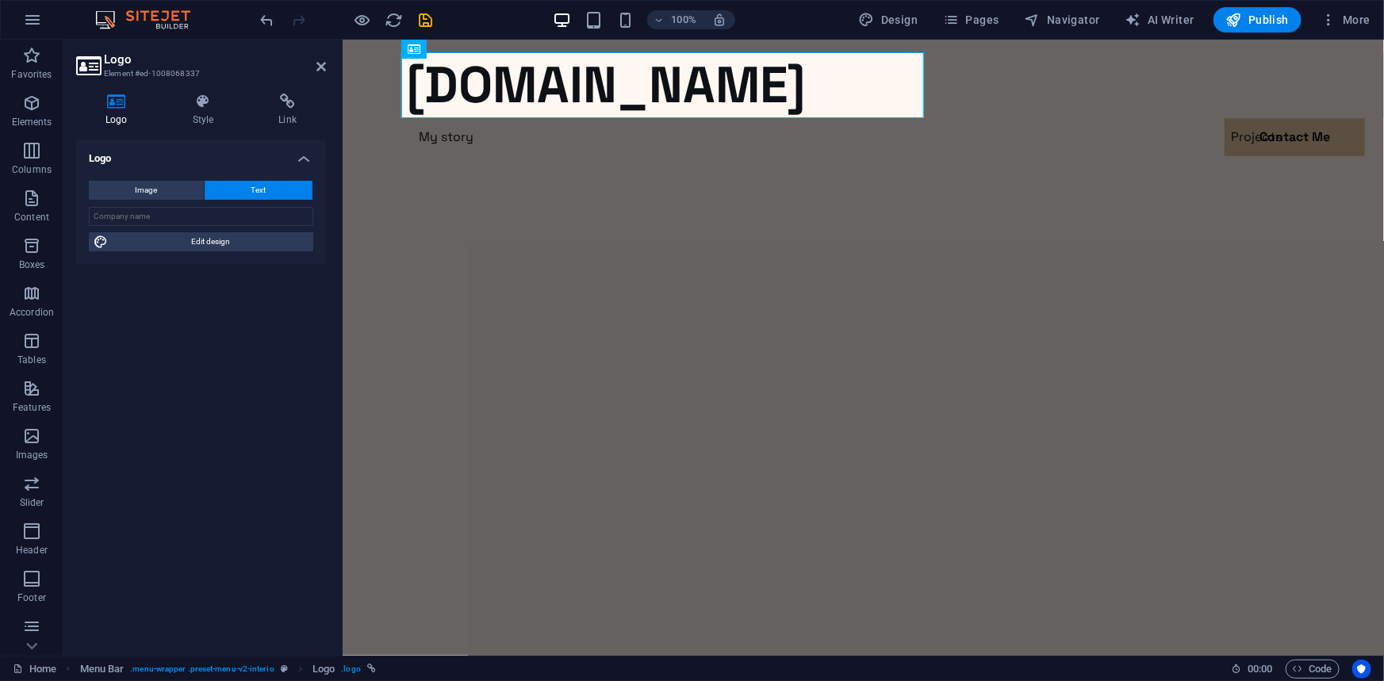
select select "rem"
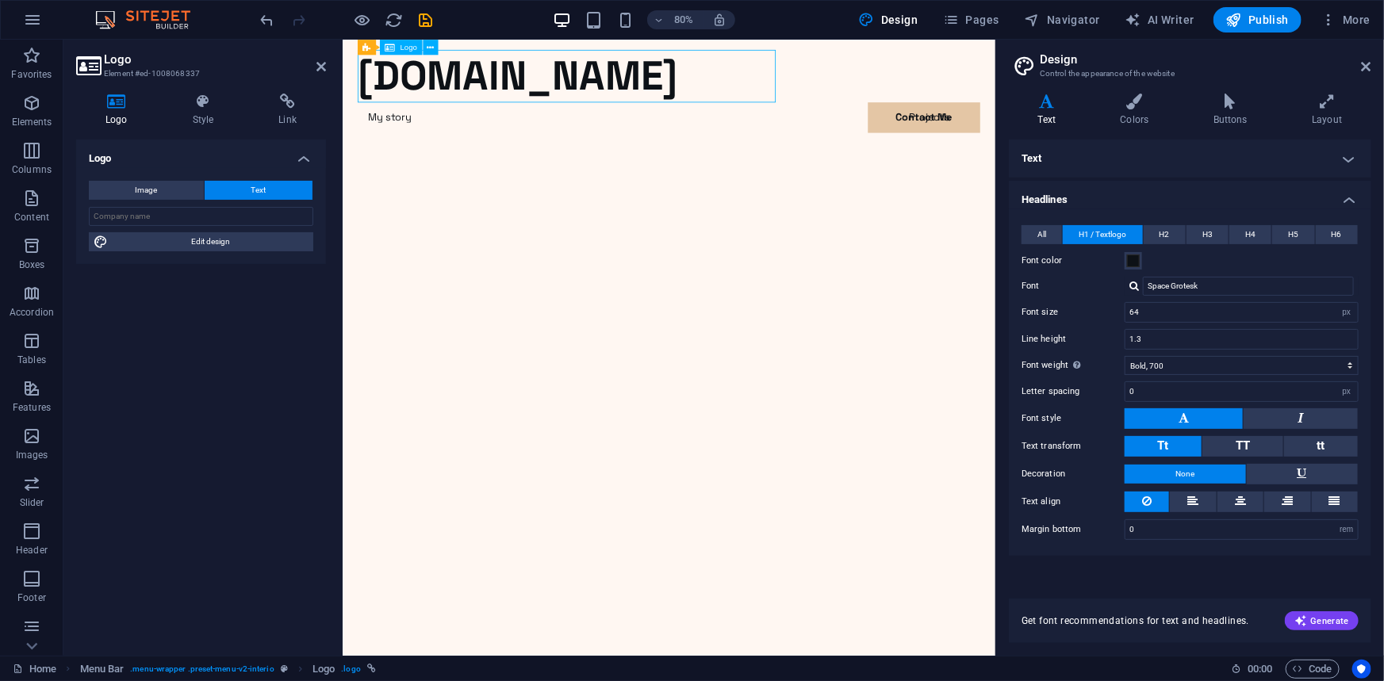
drag, startPoint x: 881, startPoint y: 94, endPoint x: 822, endPoint y: 88, distance: 59.8
click at [787, 88] on div "[DOMAIN_NAME]" at bounding box center [750, 85] width 778 height 66
click at [1045, 107] on icon at bounding box center [1047, 102] width 76 height 16
click at [1329, 105] on icon at bounding box center [1328, 102] width 88 height 16
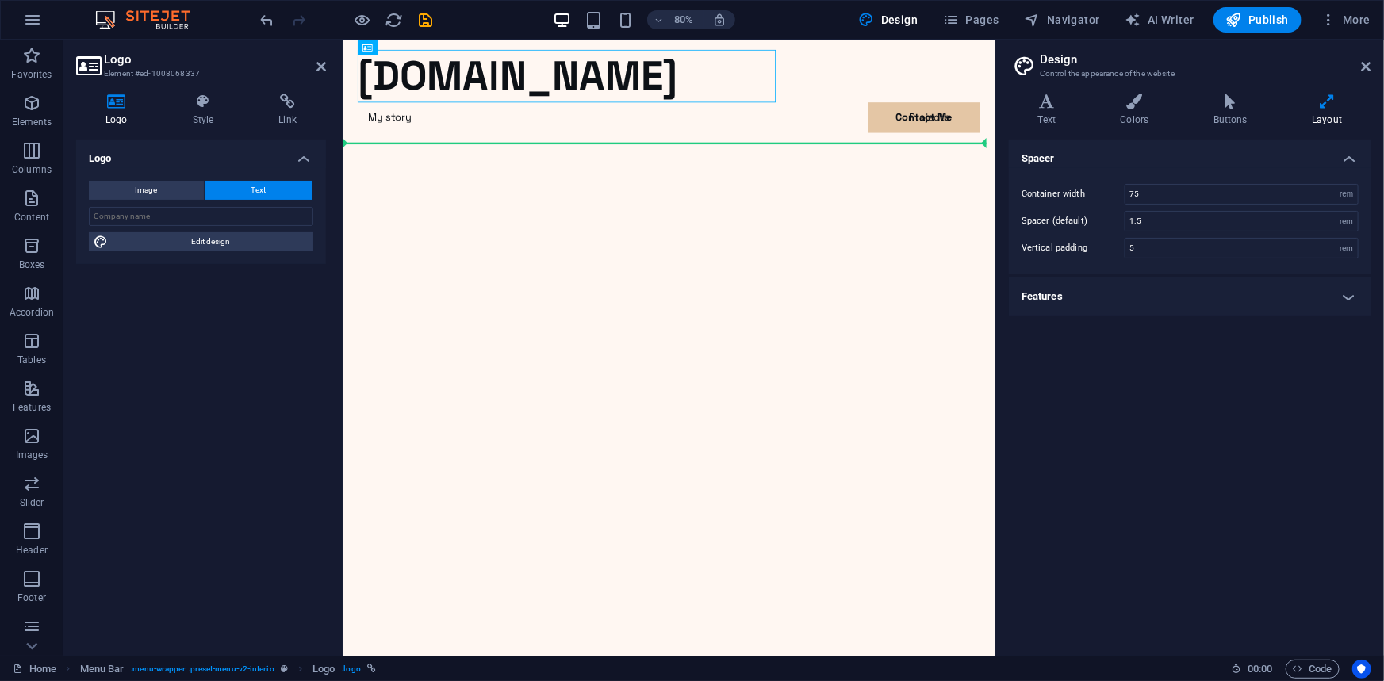
drag, startPoint x: 620, startPoint y: 114, endPoint x: 612, endPoint y: 134, distance: 21.4
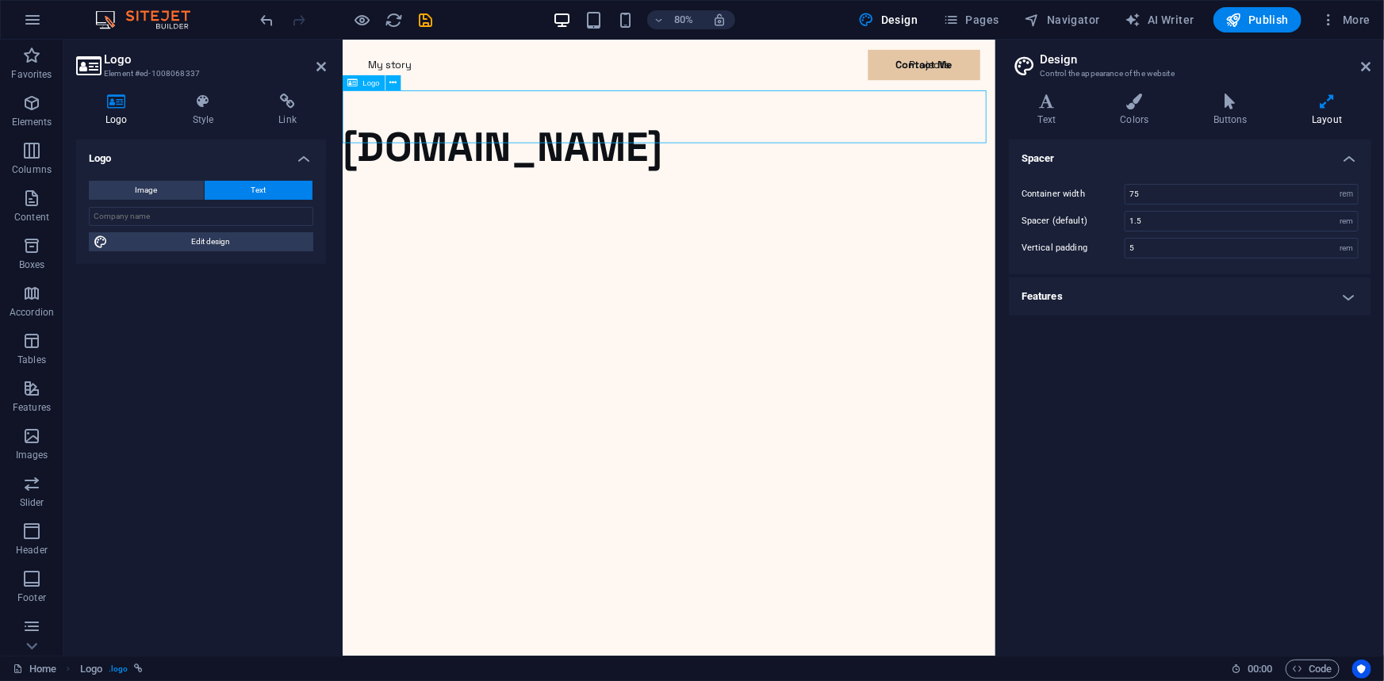
drag, startPoint x: 616, startPoint y: 136, endPoint x: 679, endPoint y: 109, distance: 68.5
click at [679, 140] on div "[DOMAIN_NAME]" at bounding box center [750, 173] width 816 height 66
drag, startPoint x: 689, startPoint y: 136, endPoint x: 689, endPoint y: 79, distance: 57.1
drag, startPoint x: 677, startPoint y: 89, endPoint x: 679, endPoint y: 56, distance: 32.6
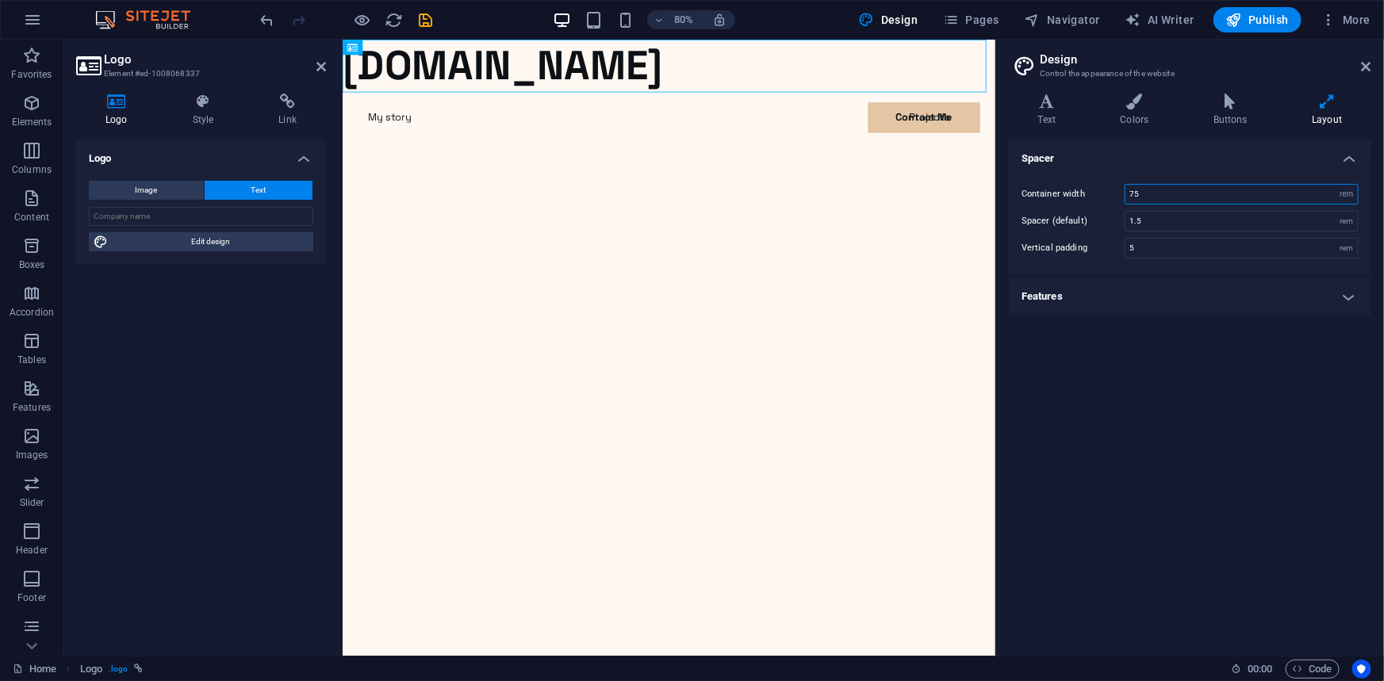
click at [1168, 196] on input "75" at bounding box center [1242, 194] width 232 height 19
type input "7"
type input "100"
click at [1168, 219] on input "1.5" at bounding box center [1242, 221] width 232 height 19
click at [1163, 247] on input "5" at bounding box center [1242, 248] width 232 height 19
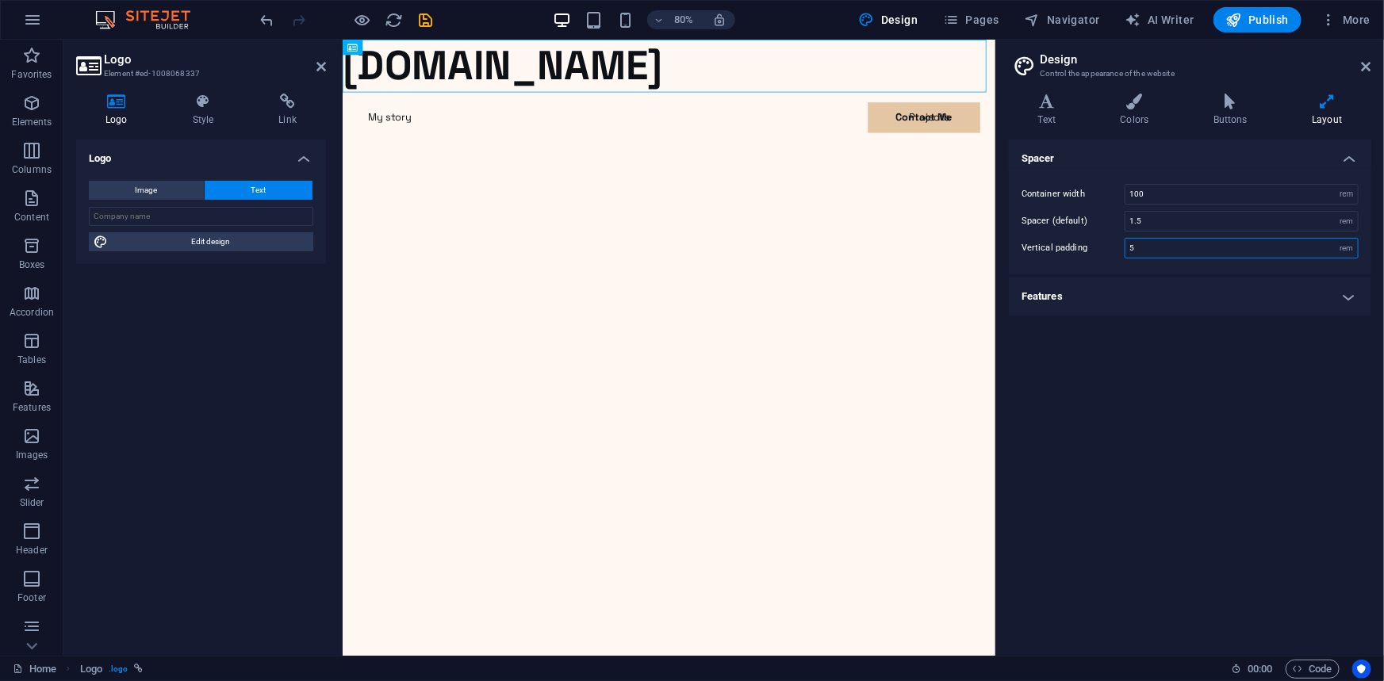
drag, startPoint x: 1154, startPoint y: 248, endPoint x: 1120, endPoint y: 244, distance: 34.3
click at [1120, 244] on div "Vertical padding 5 rem" at bounding box center [1190, 248] width 337 height 21
type input "10"
click at [754, 77] on div "[DOMAIN_NAME]" at bounding box center [750, 72] width 816 height 66
click at [319, 63] on icon at bounding box center [322, 66] width 10 height 13
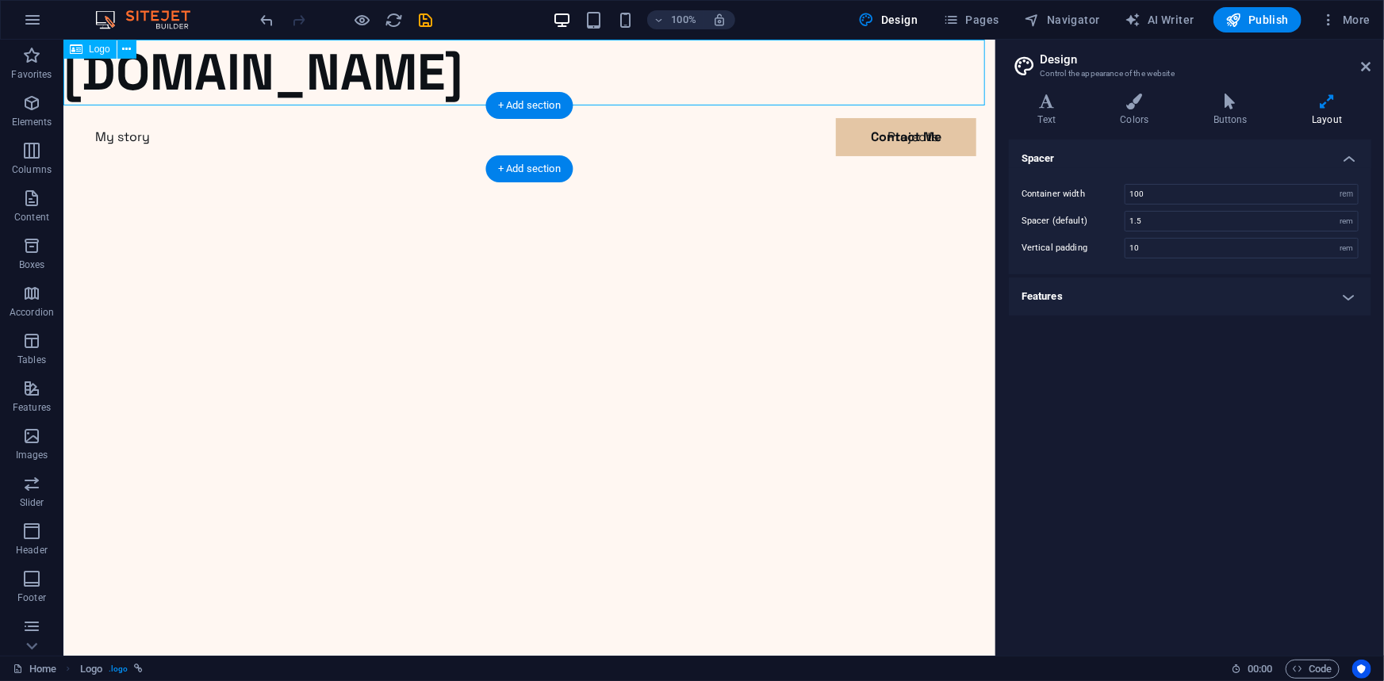
click at [323, 65] on div "[DOMAIN_NAME]" at bounding box center [529, 72] width 932 height 66
drag, startPoint x: 313, startPoint y: 75, endPoint x: 519, endPoint y: 80, distance: 206.3
click at [519, 80] on div "[DOMAIN_NAME]" at bounding box center [529, 72] width 932 height 66
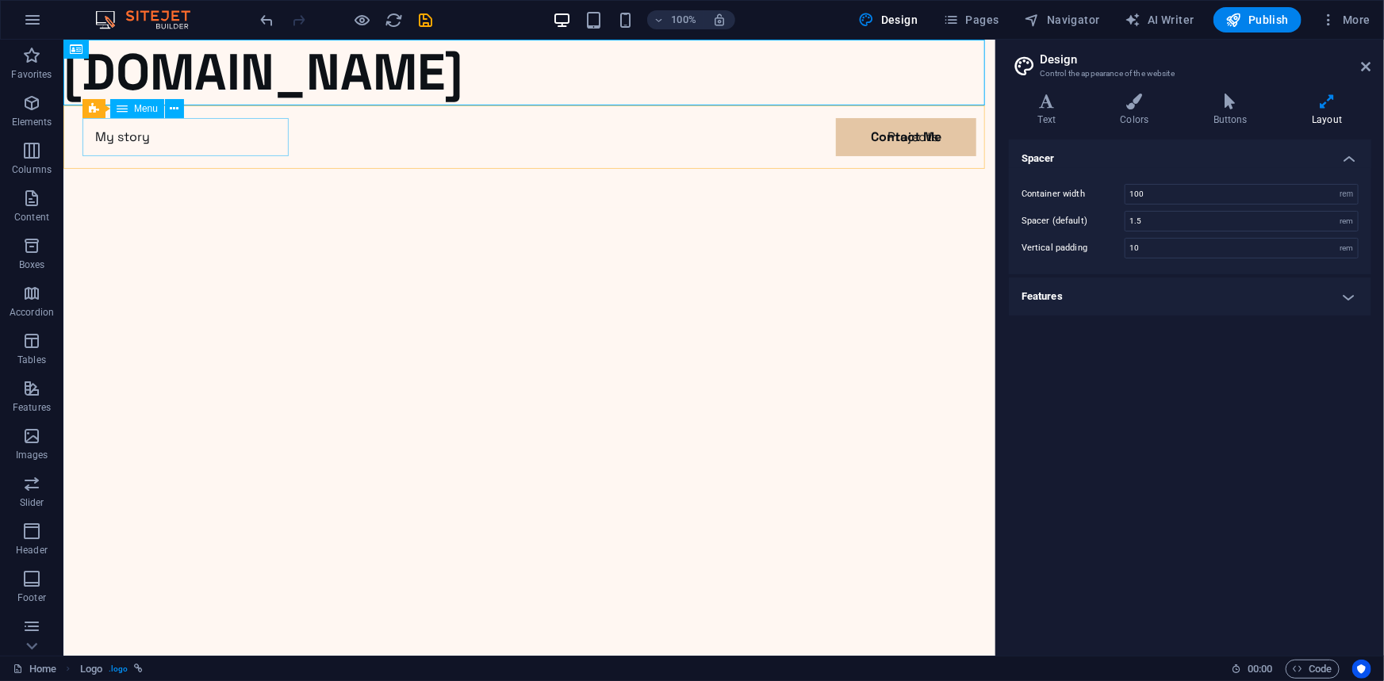
click at [142, 110] on span "Menu" at bounding box center [146, 109] width 24 height 10
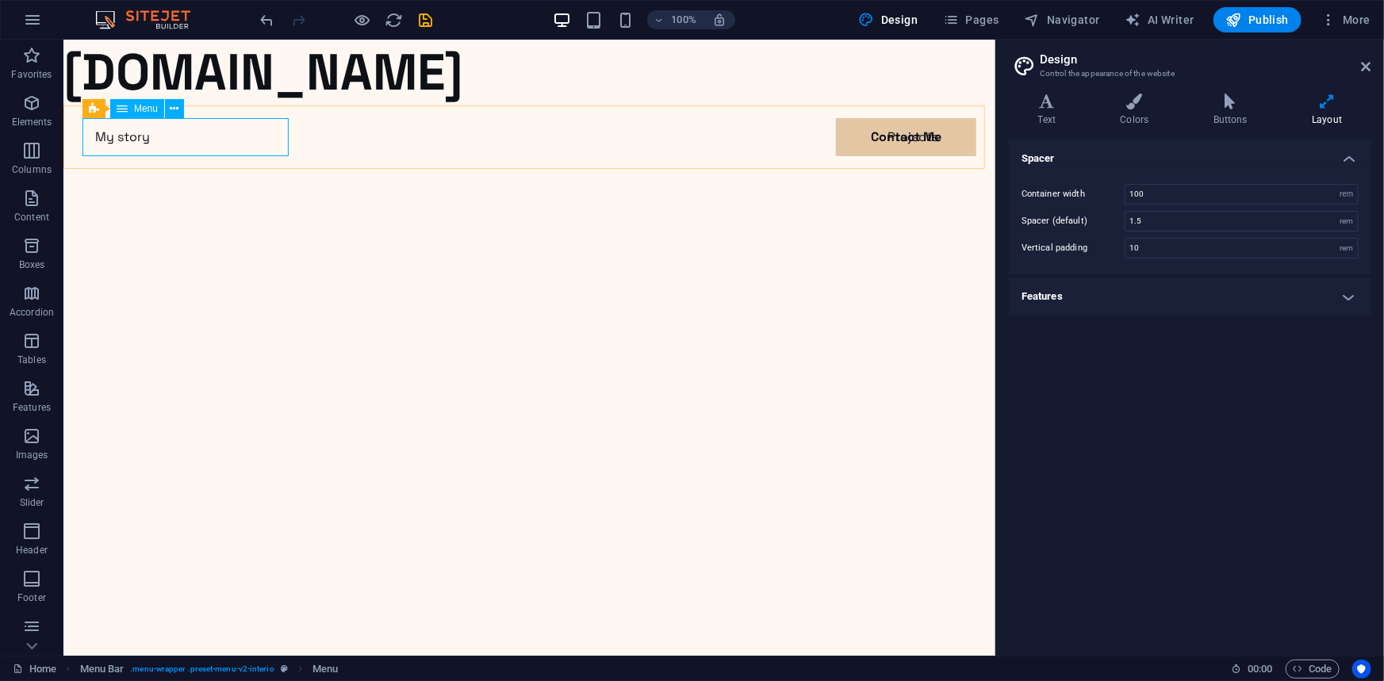
click at [151, 112] on span "Menu" at bounding box center [146, 109] width 24 height 10
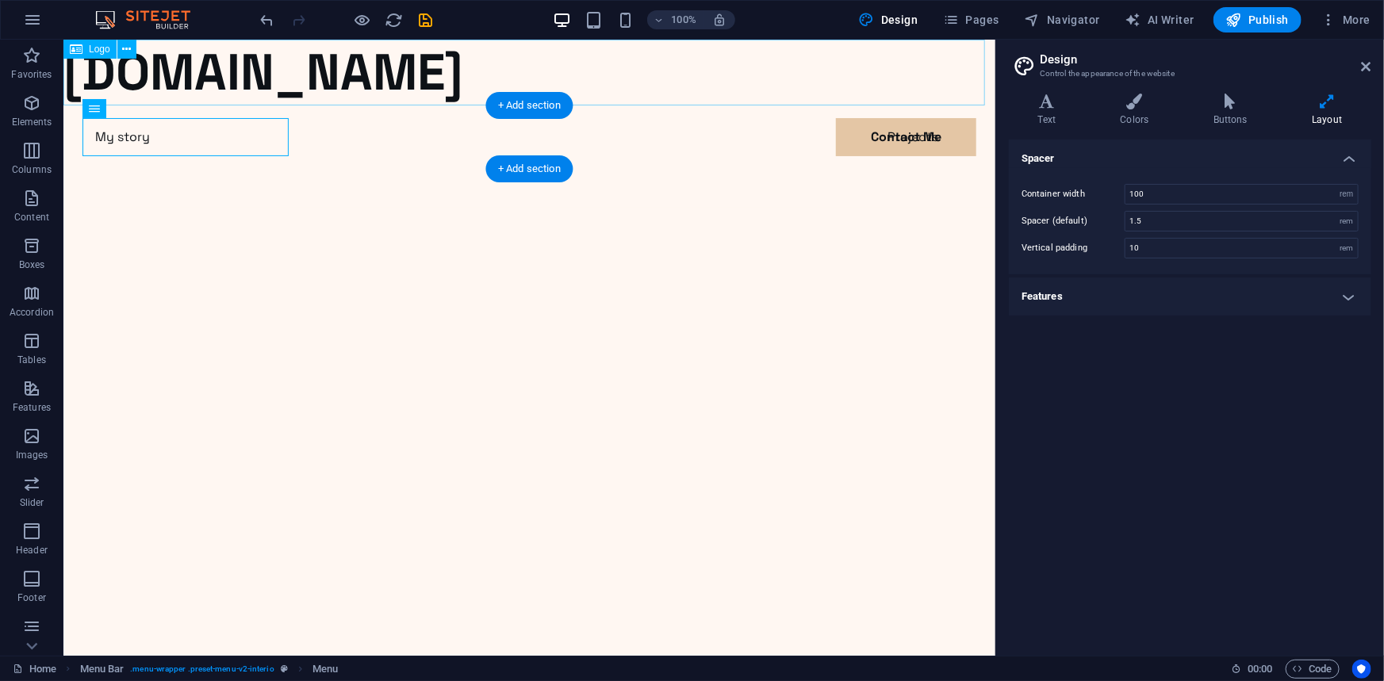
click at [404, 76] on div "[DOMAIN_NAME]" at bounding box center [529, 72] width 932 height 66
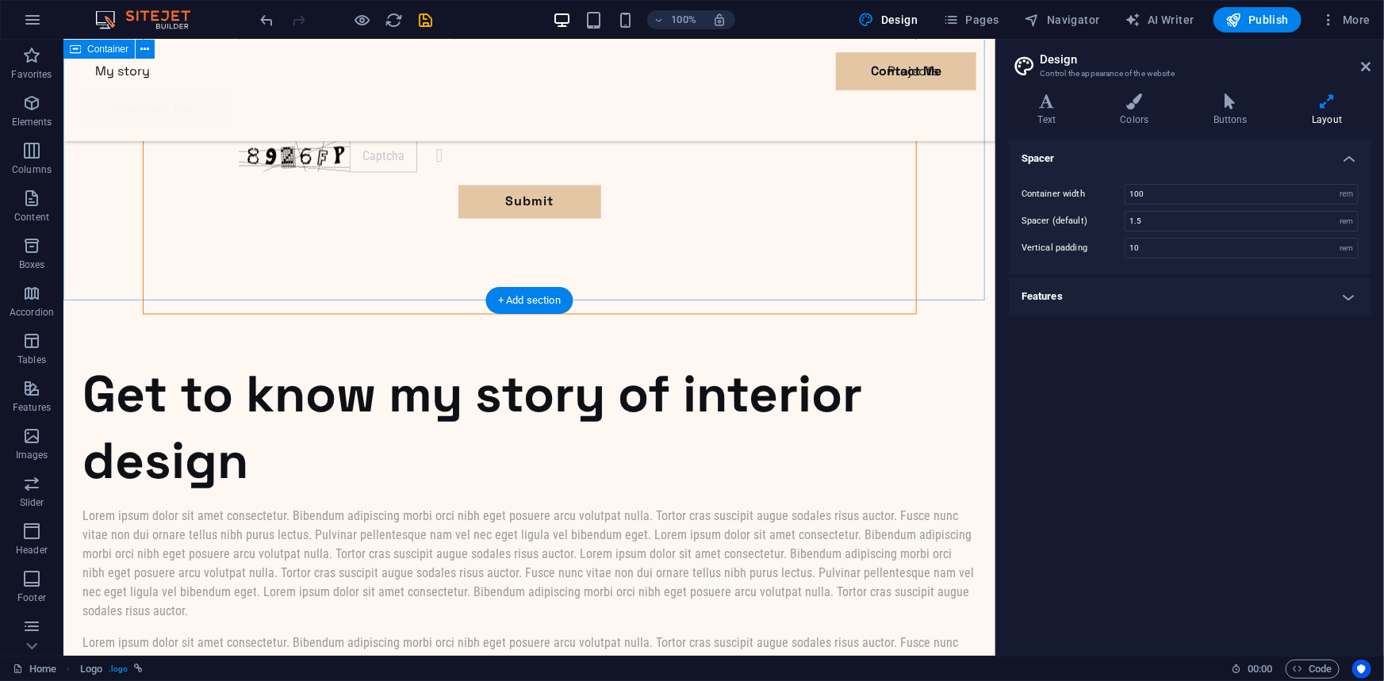
scroll to position [4519, 0]
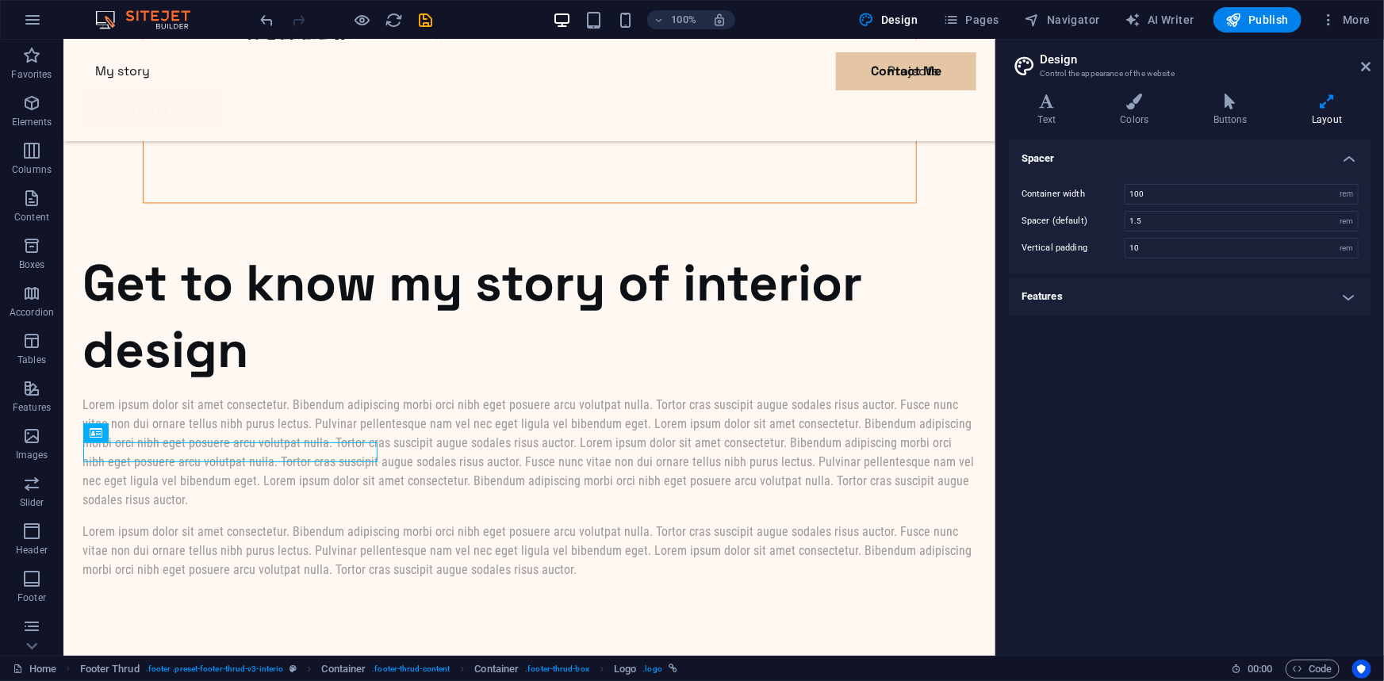
click at [1326, 109] on h4 "Layout" at bounding box center [1328, 110] width 88 height 33
click at [1370, 63] on icon at bounding box center [1367, 66] width 10 height 13
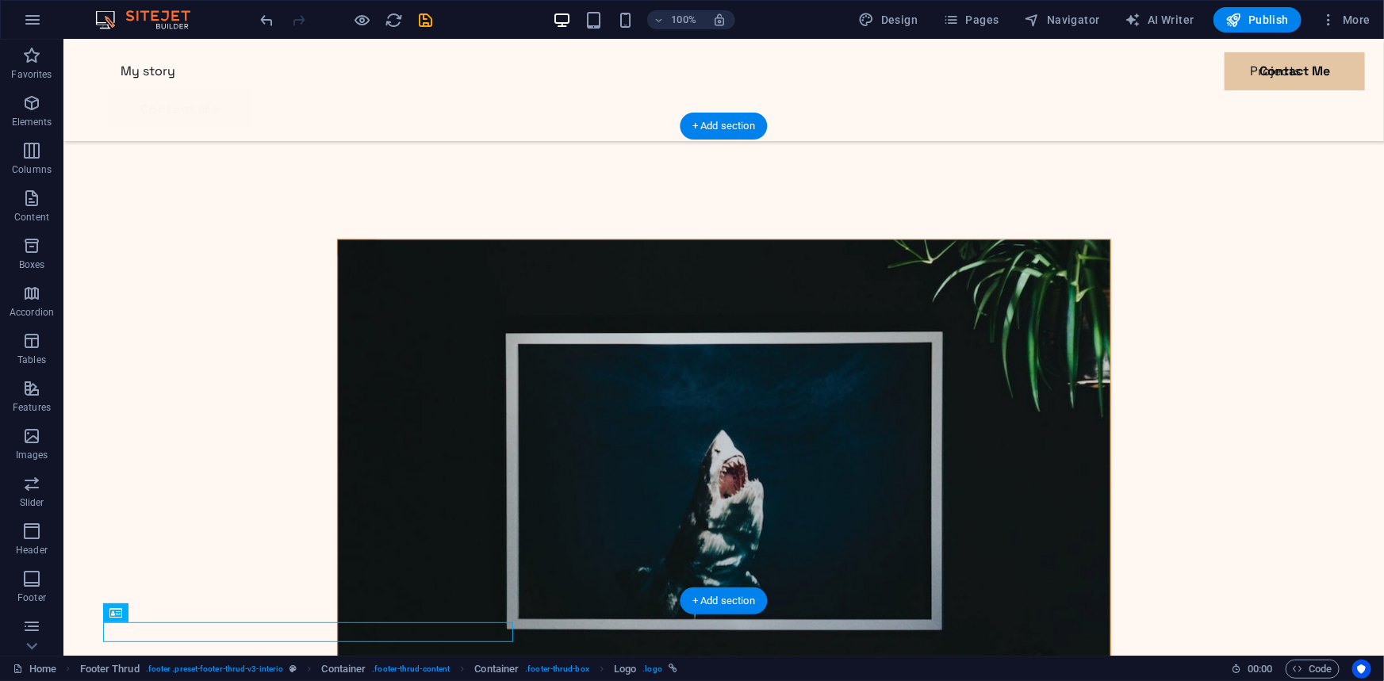
scroll to position [4983, 0]
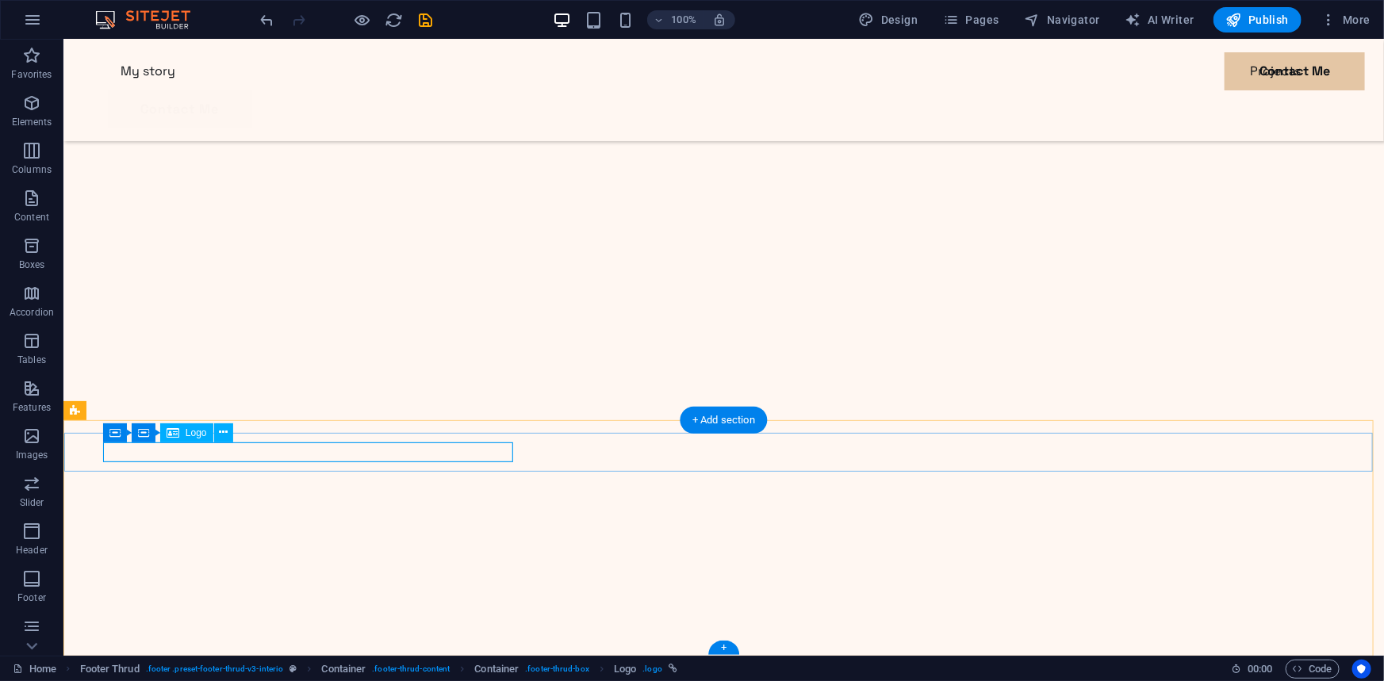
select select "px"
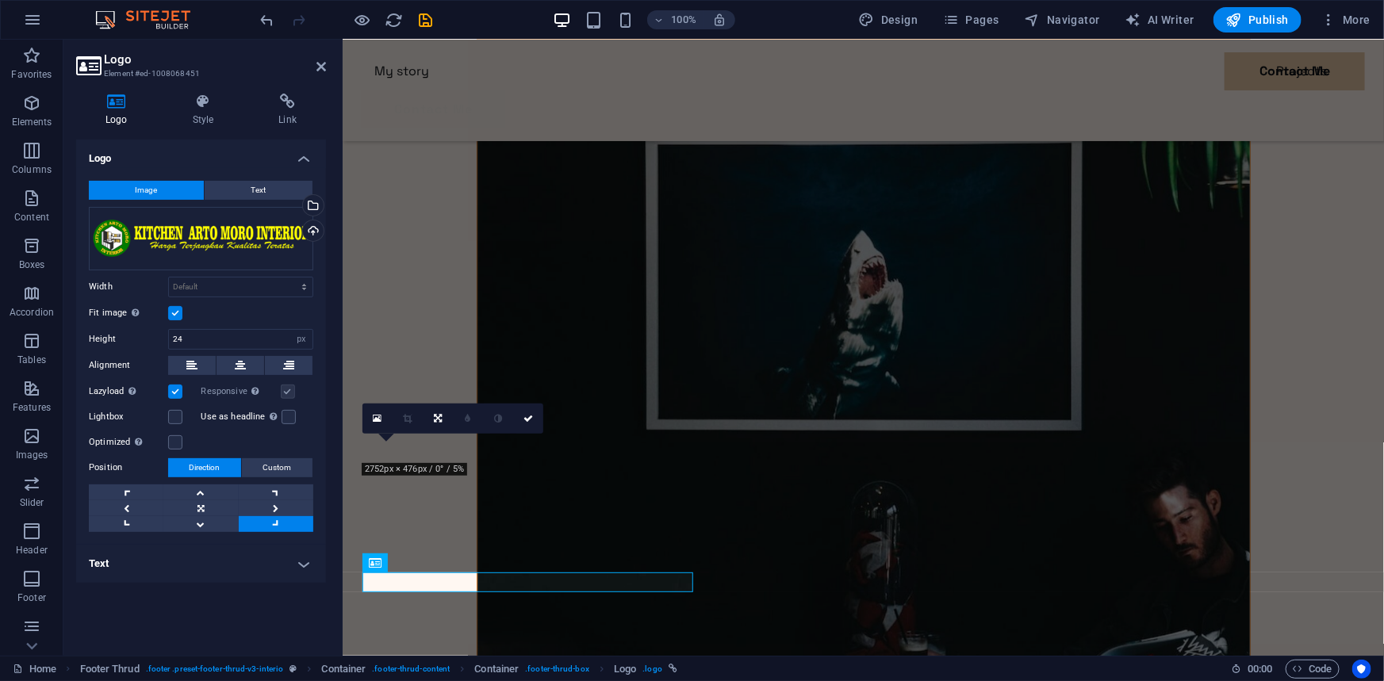
scroll to position [4568, 0]
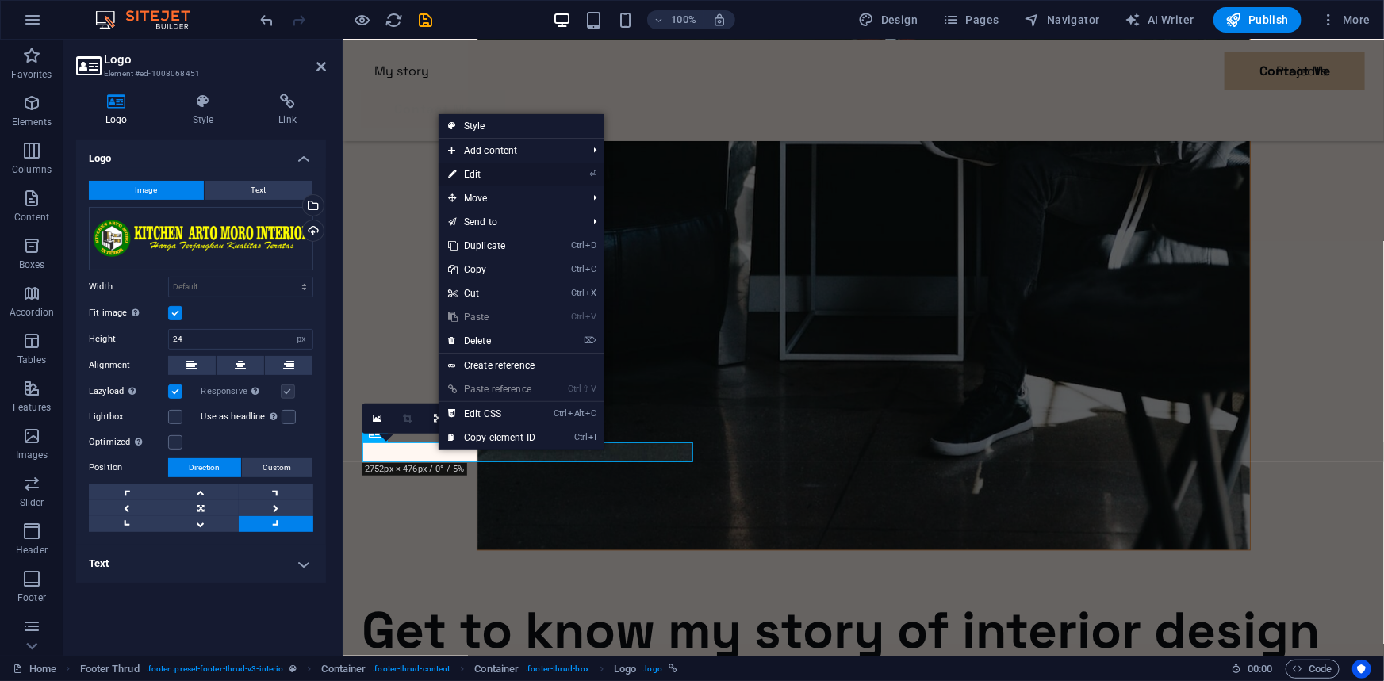
click at [474, 175] on link "⏎ Edit" at bounding box center [492, 175] width 106 height 24
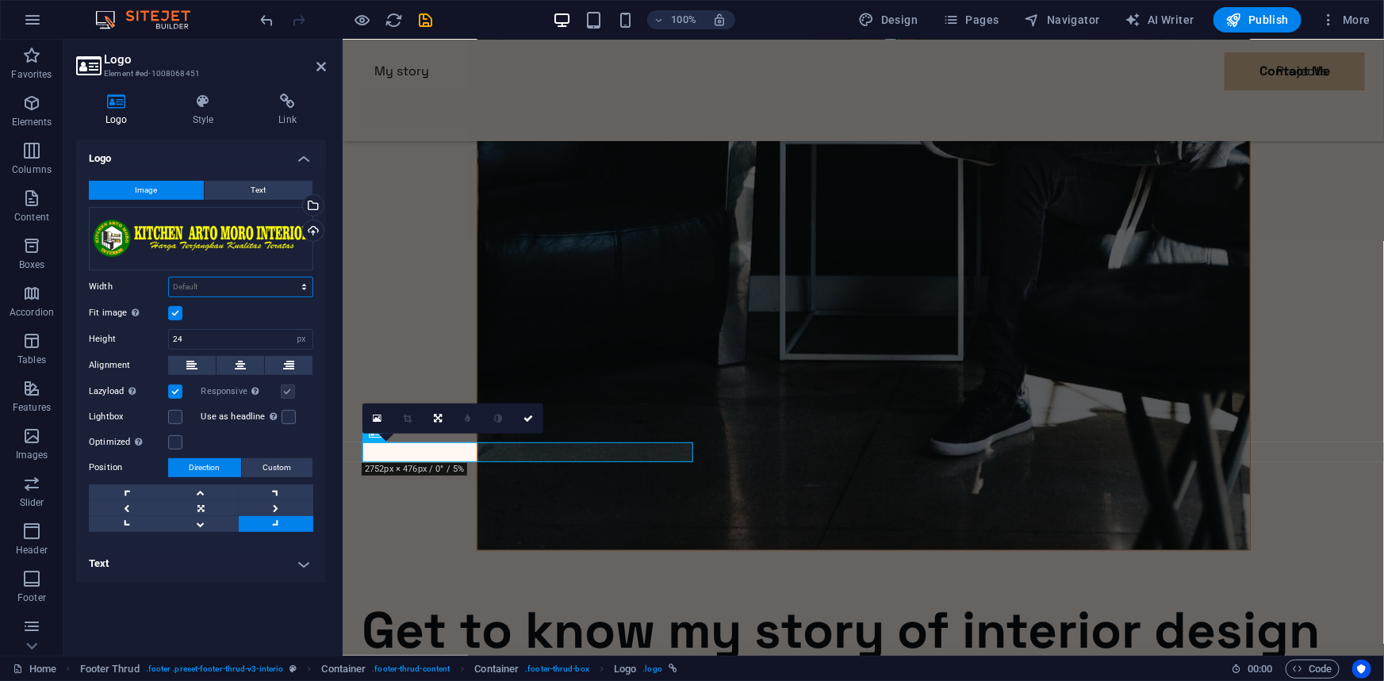
click at [304, 286] on select "Default auto px rem % em vh vw" at bounding box center [241, 287] width 144 height 19
select select "px"
click at [290, 278] on select "Default auto px rem % em vh vw" at bounding box center [241, 287] width 144 height 19
type input "200"
click at [255, 316] on div "Fit image Automatically fit image to a fixed width and height" at bounding box center [201, 313] width 224 height 19
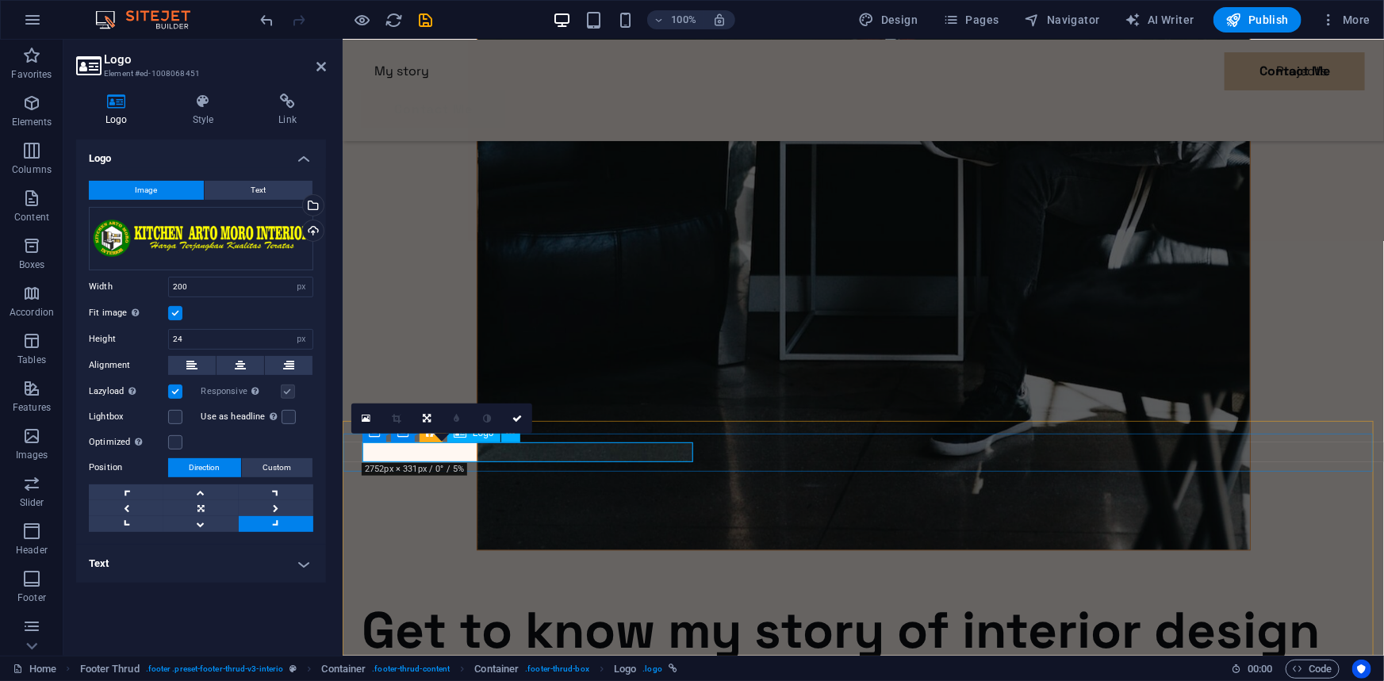
drag, startPoint x: 222, startPoint y: 340, endPoint x: 145, endPoint y: 339, distance: 77.0
click at [145, 339] on div "Height 24 Default auto px" at bounding box center [201, 339] width 224 height 21
type input "50"
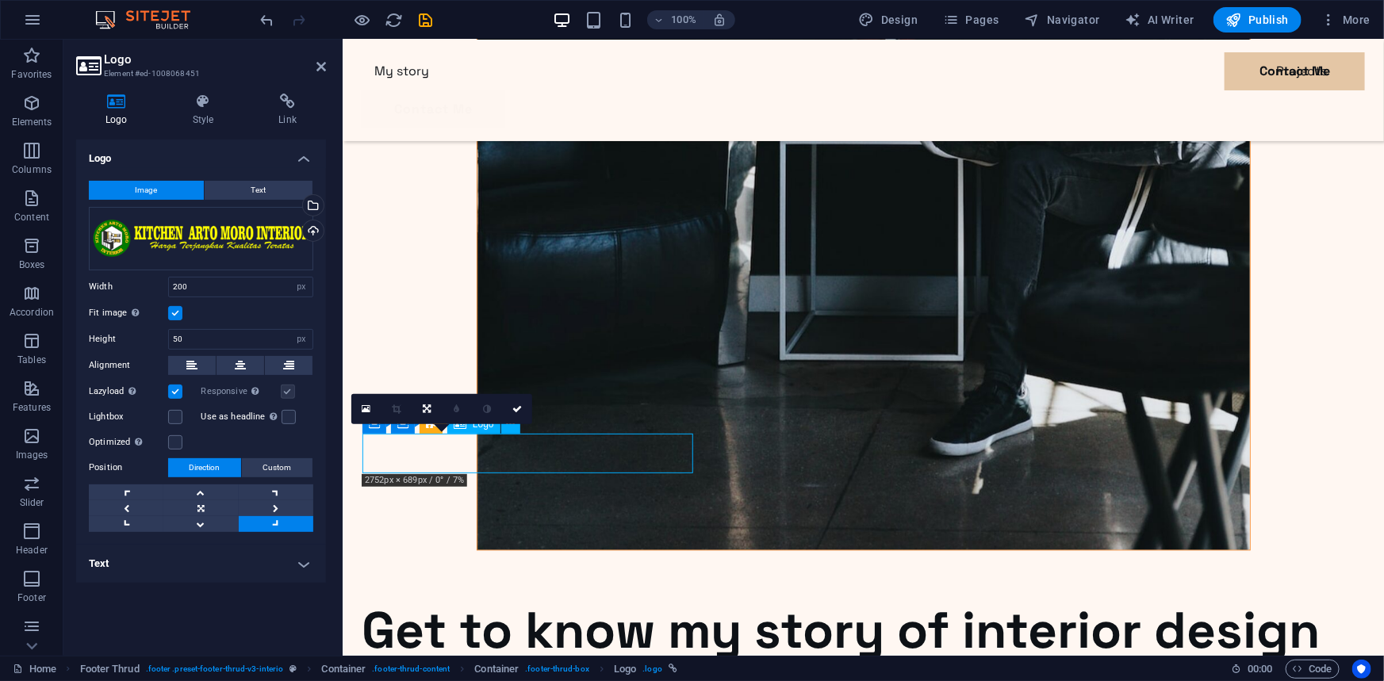
drag, startPoint x: 464, startPoint y: 448, endPoint x: 562, endPoint y: 448, distance: 98.4
click at [175, 310] on label at bounding box center [175, 313] width 14 height 14
click at [0, 0] on input "Fit image Automatically fit image to a fixed width and height" at bounding box center [0, 0] width 0 height 0
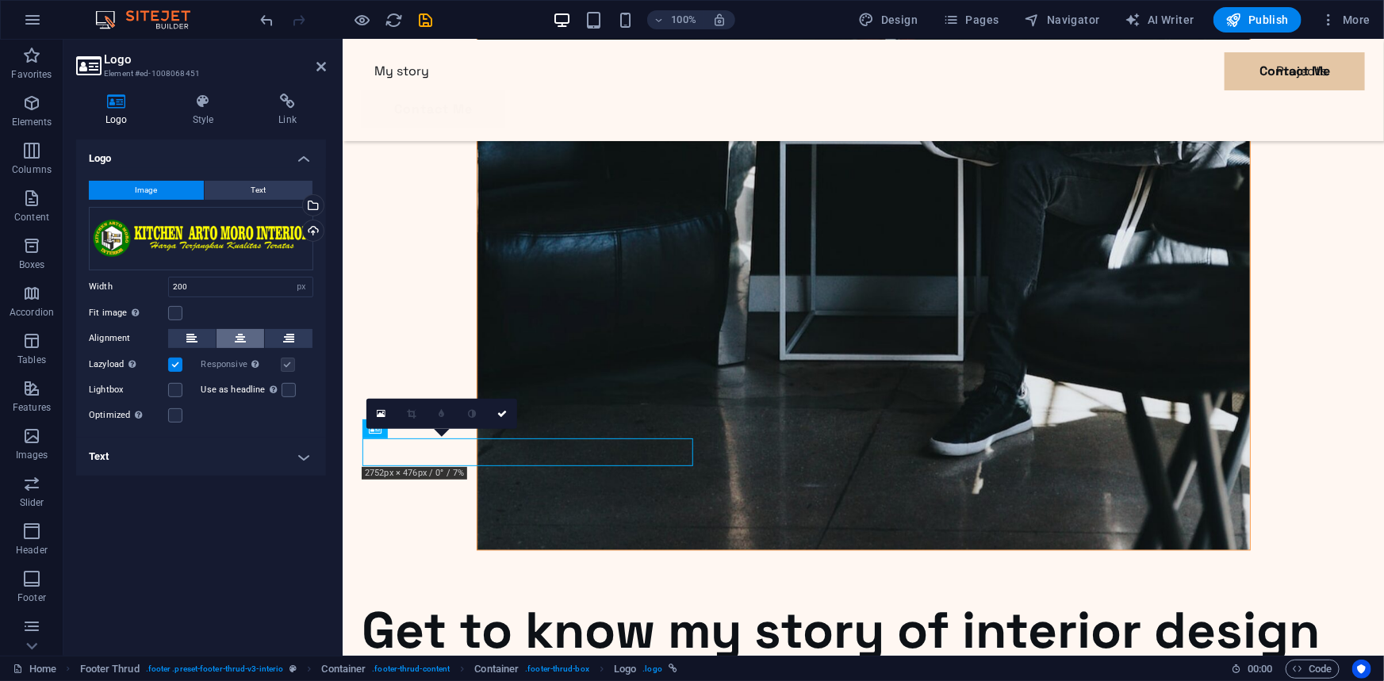
click at [241, 335] on icon at bounding box center [240, 338] width 11 height 19
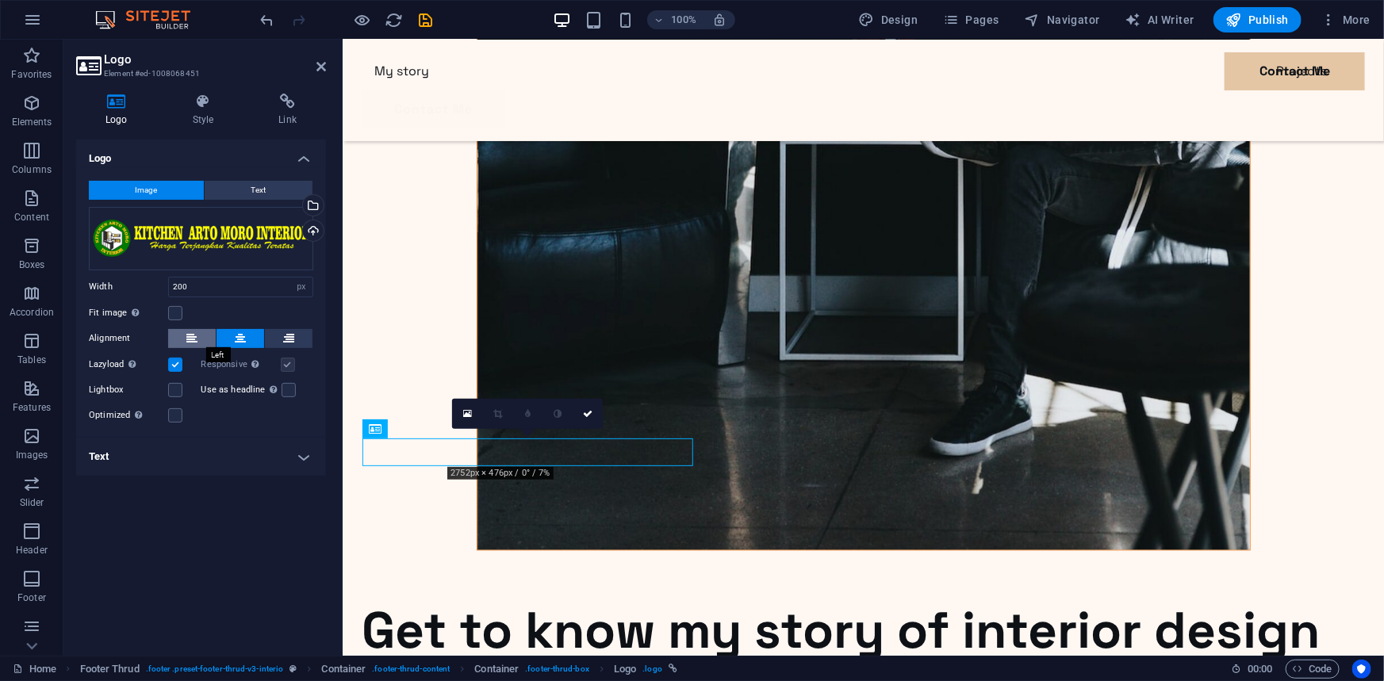
click at [190, 332] on icon at bounding box center [191, 338] width 11 height 19
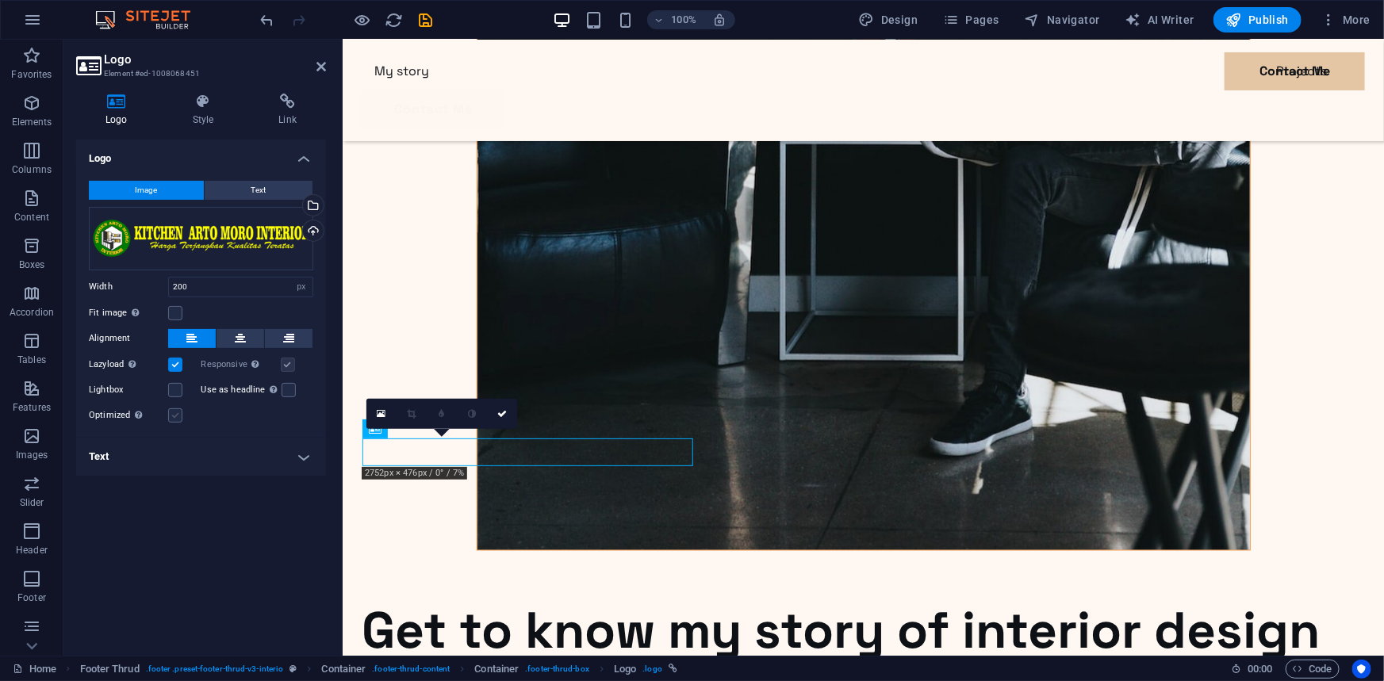
click at [180, 415] on label at bounding box center [175, 416] width 14 height 14
click at [0, 0] on input "Optimized Images are compressed to improve page speed." at bounding box center [0, 0] width 0 height 0
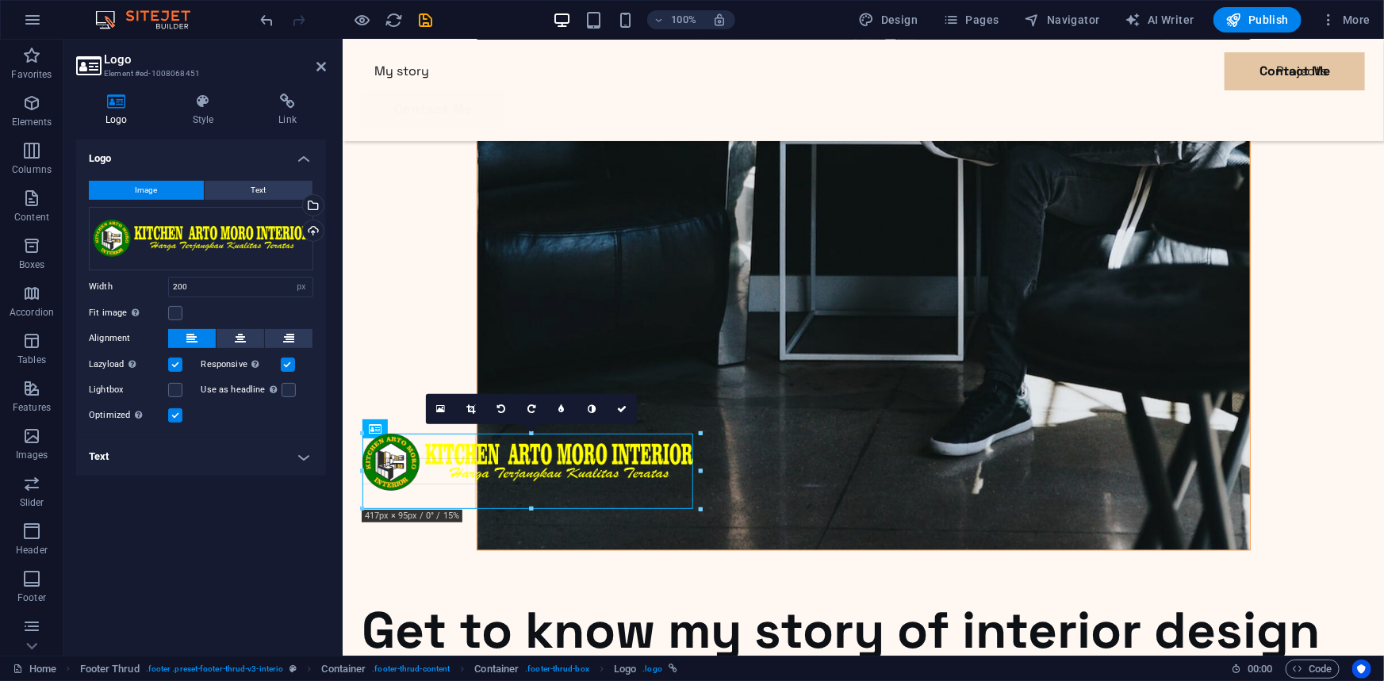
drag, startPoint x: 522, startPoint y: 466, endPoint x: 619, endPoint y: 508, distance: 105.2
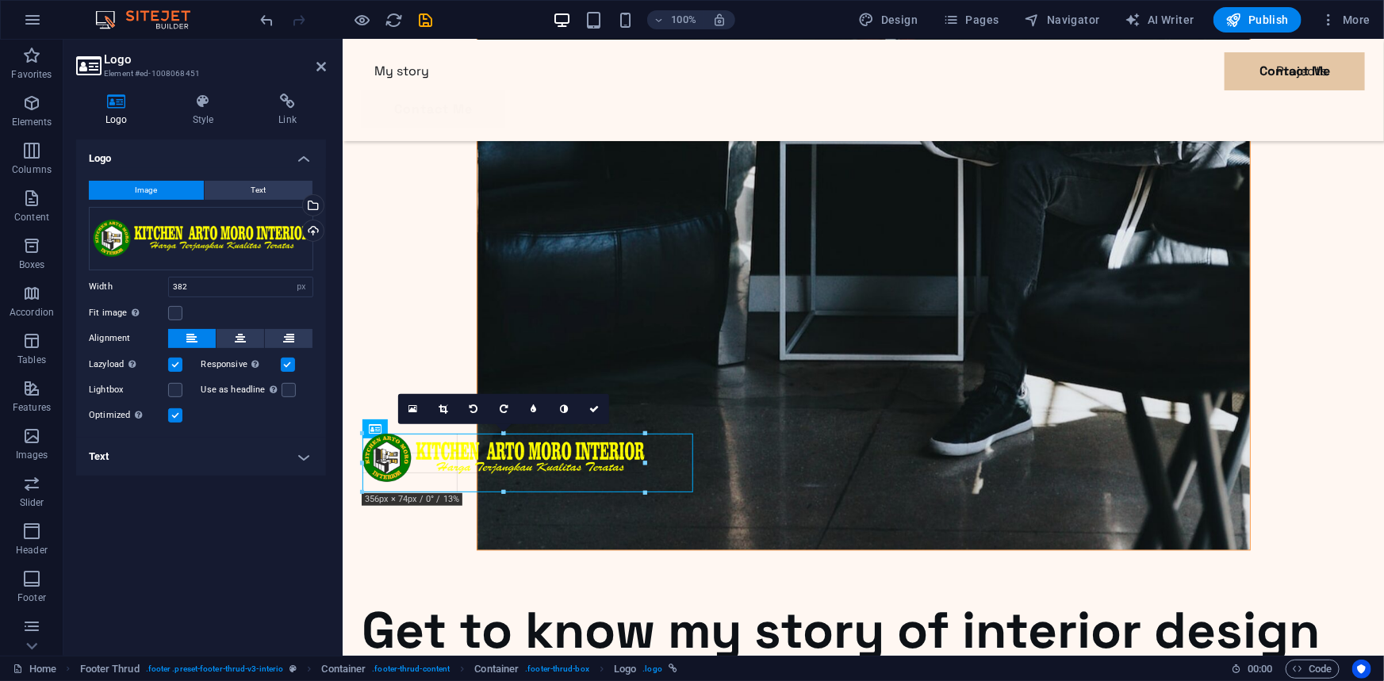
drag, startPoint x: 666, startPoint y: 489, endPoint x: 642, endPoint y: 474, distance: 28.8
type input "356"
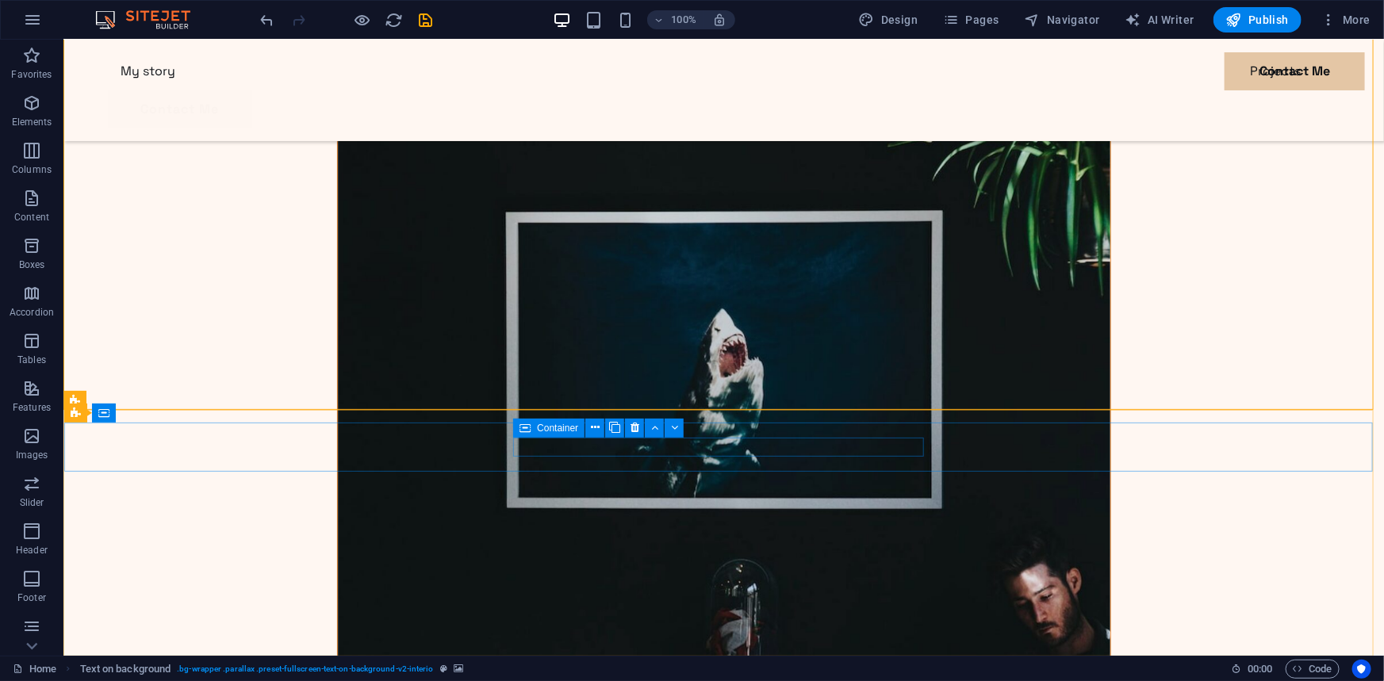
scroll to position [4994, 0]
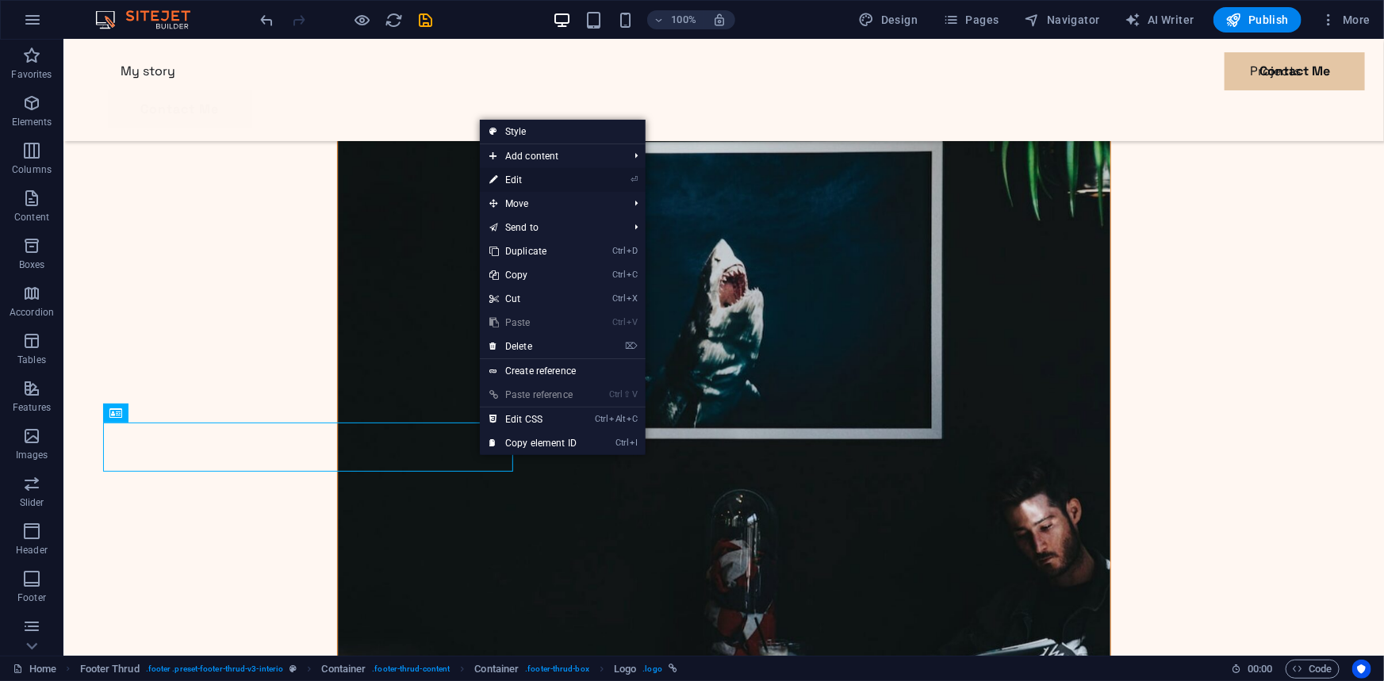
click at [526, 182] on link "⏎ Edit" at bounding box center [533, 180] width 106 height 24
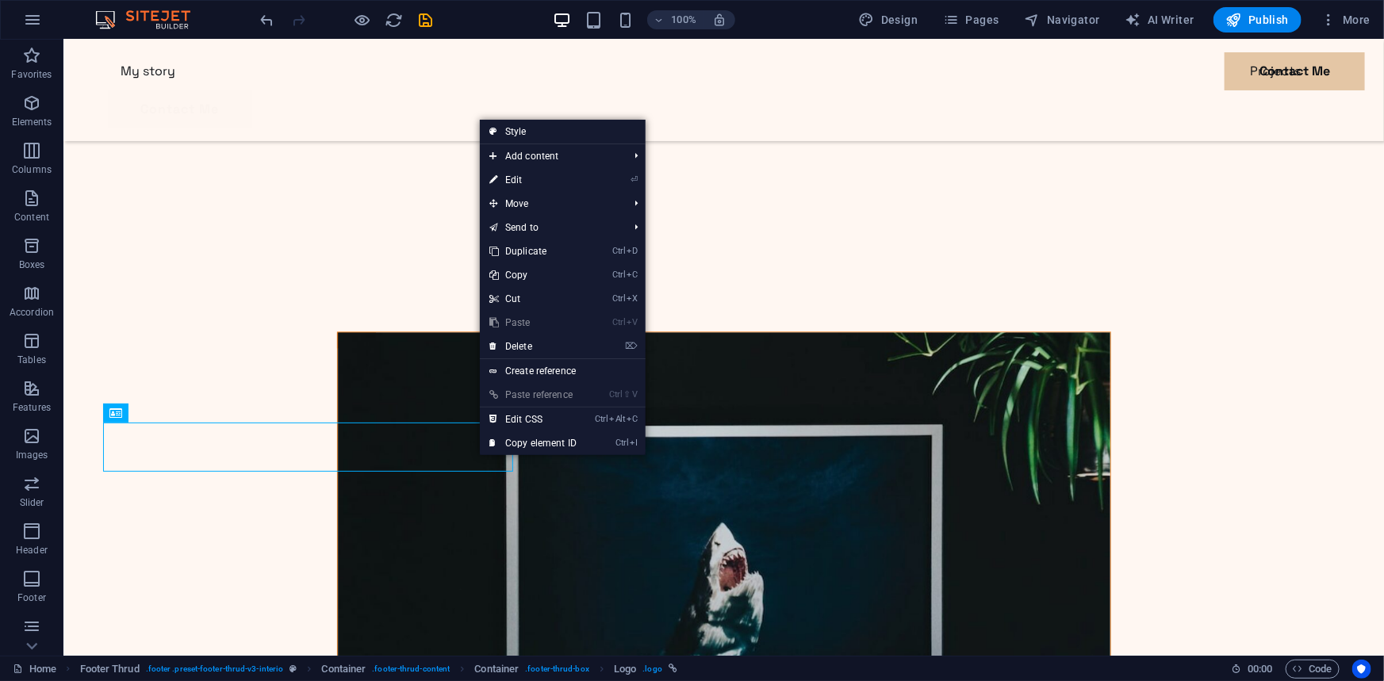
select select "px"
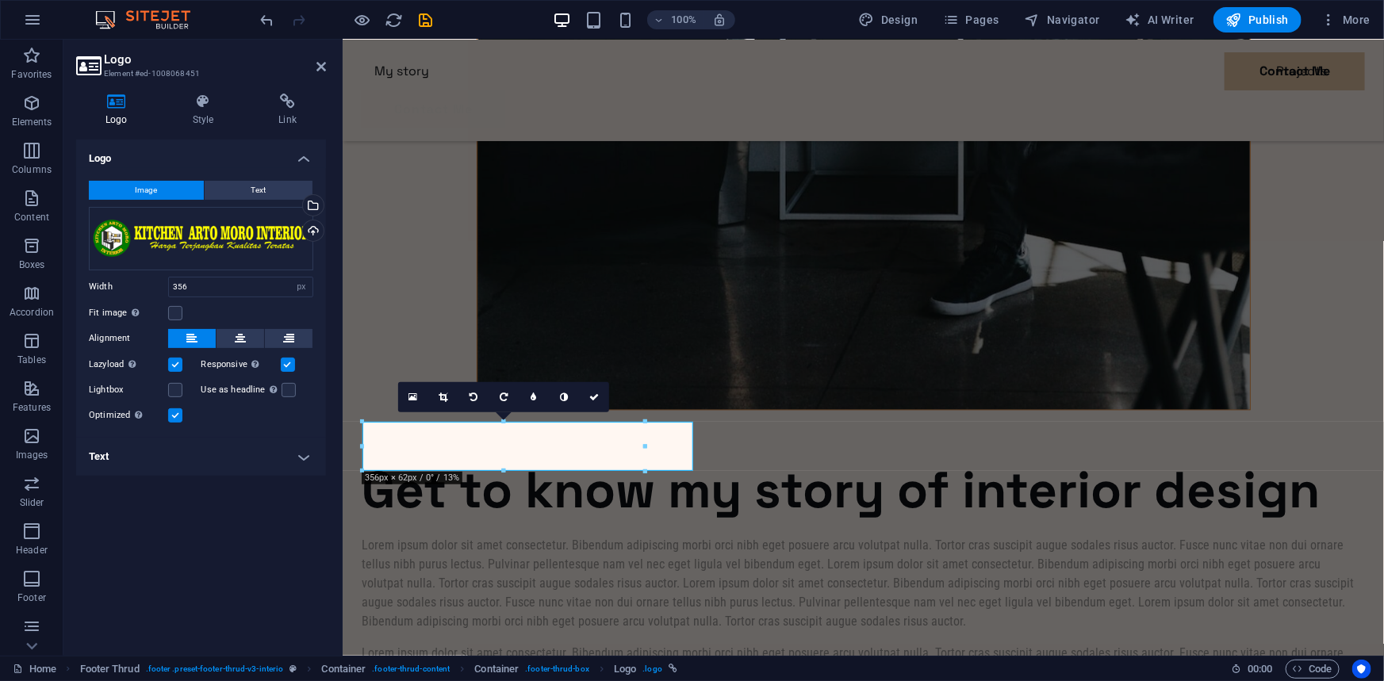
scroll to position [4580, 0]
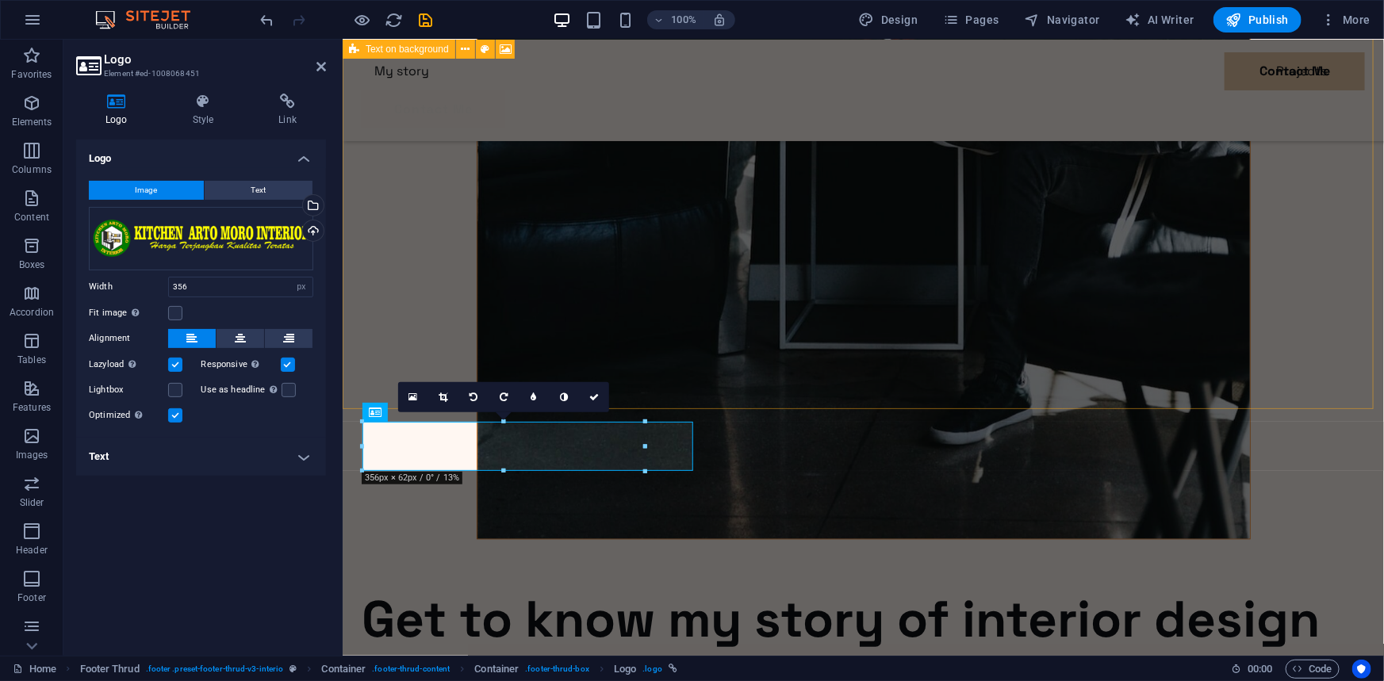
click at [286, 364] on label at bounding box center [288, 365] width 14 height 14
click at [0, 0] on input "Responsive Automatically load retina image and smartphone optimized sizes." at bounding box center [0, 0] width 0 height 0
click at [174, 364] on label at bounding box center [175, 365] width 14 height 14
click at [0, 0] on input "Lazyload Loading images after the page loads improves page speed." at bounding box center [0, 0] width 0 height 0
click at [228, 451] on h4 "Text" at bounding box center [201, 457] width 250 height 38
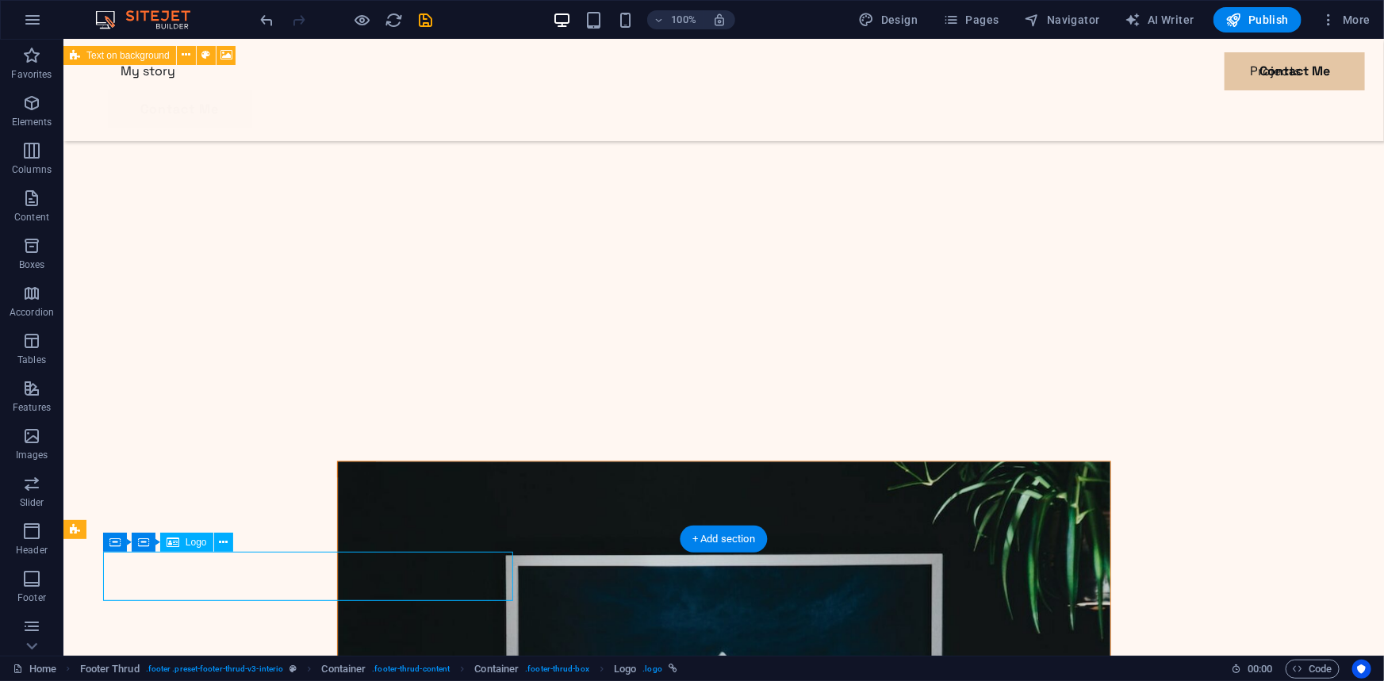
select select "px"
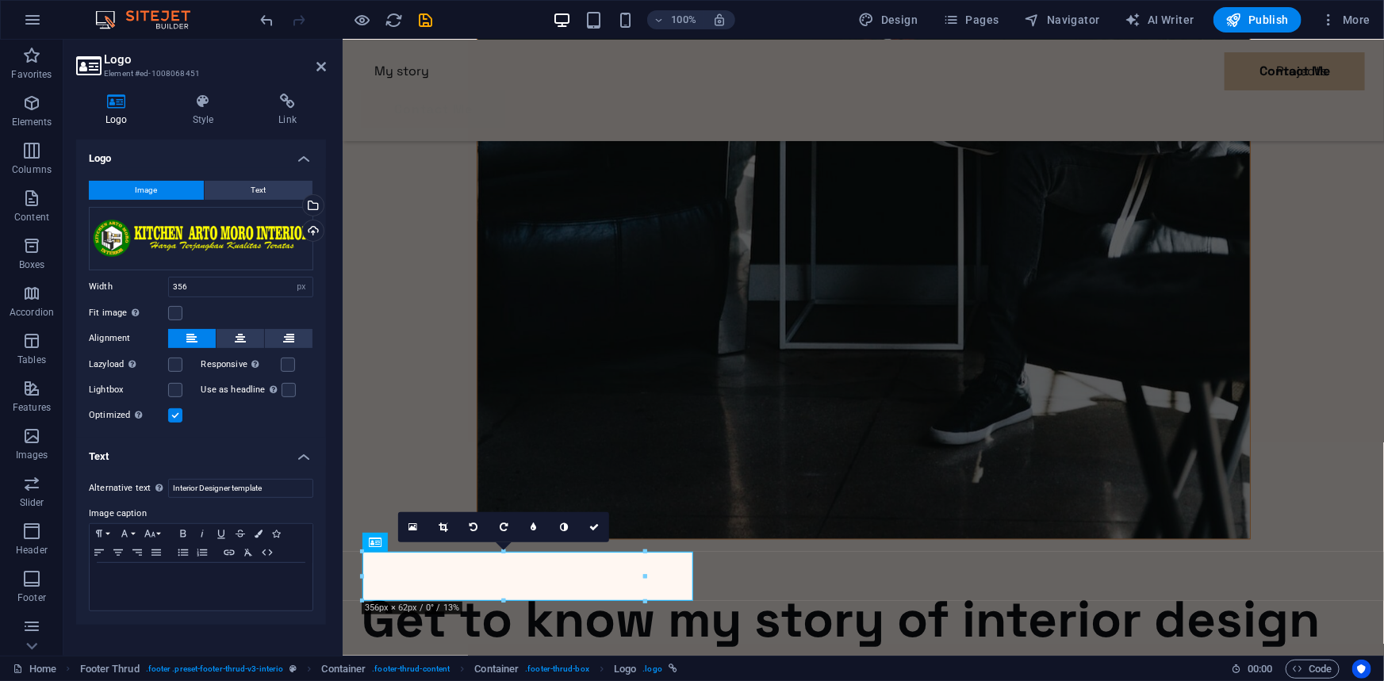
scroll to position [4450, 0]
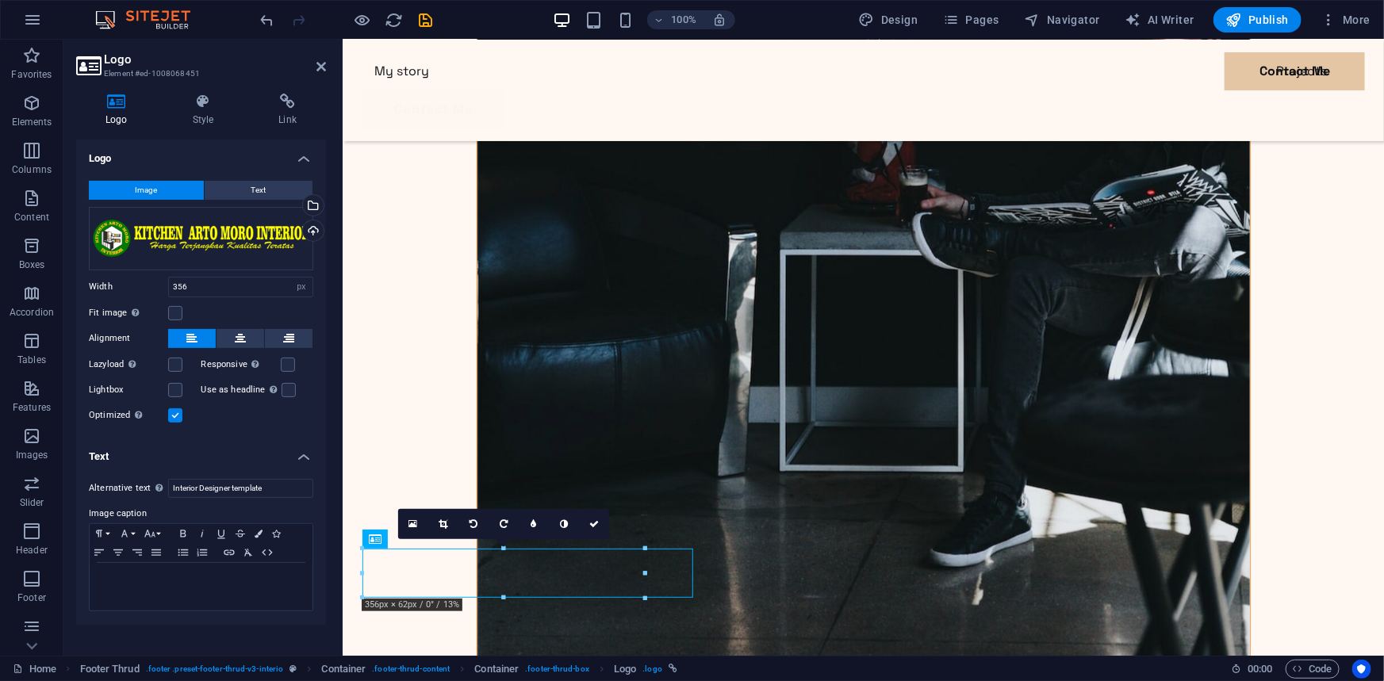
drag, startPoint x: 602, startPoint y: 570, endPoint x: 634, endPoint y: 570, distance: 31.7
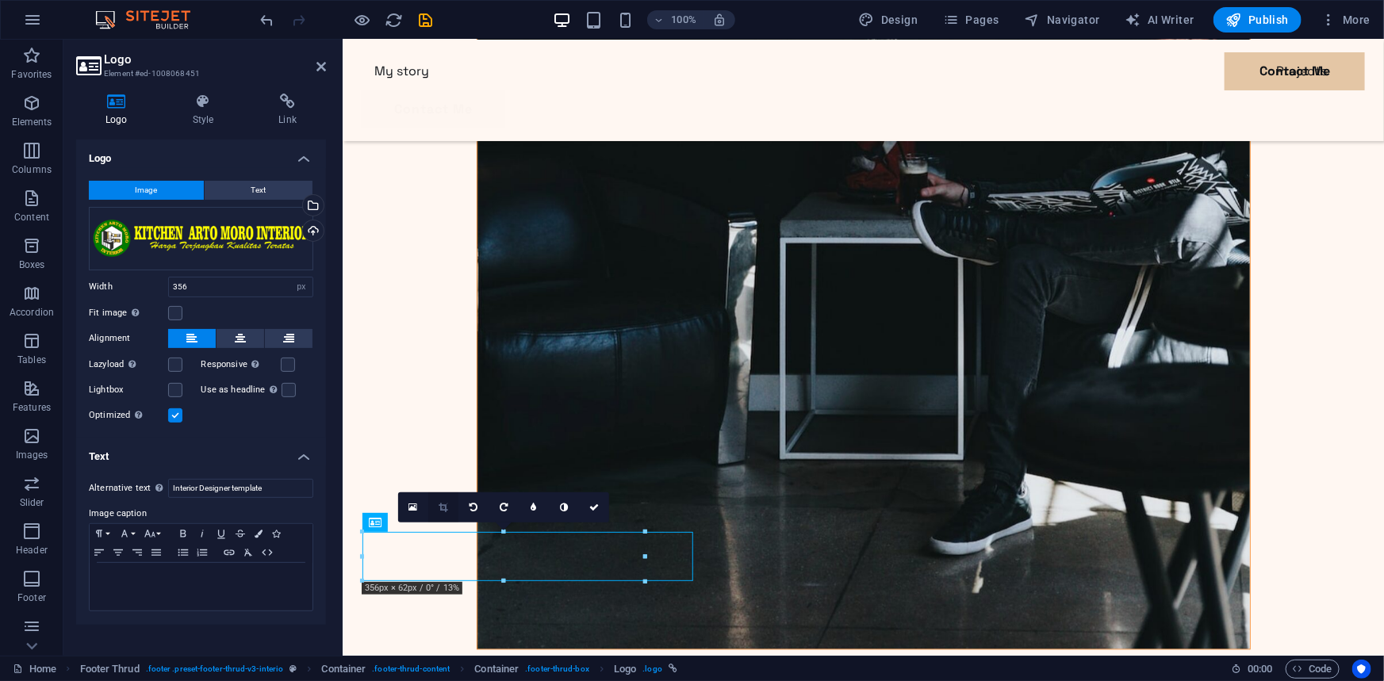
click at [443, 508] on icon at bounding box center [443, 508] width 9 height 10
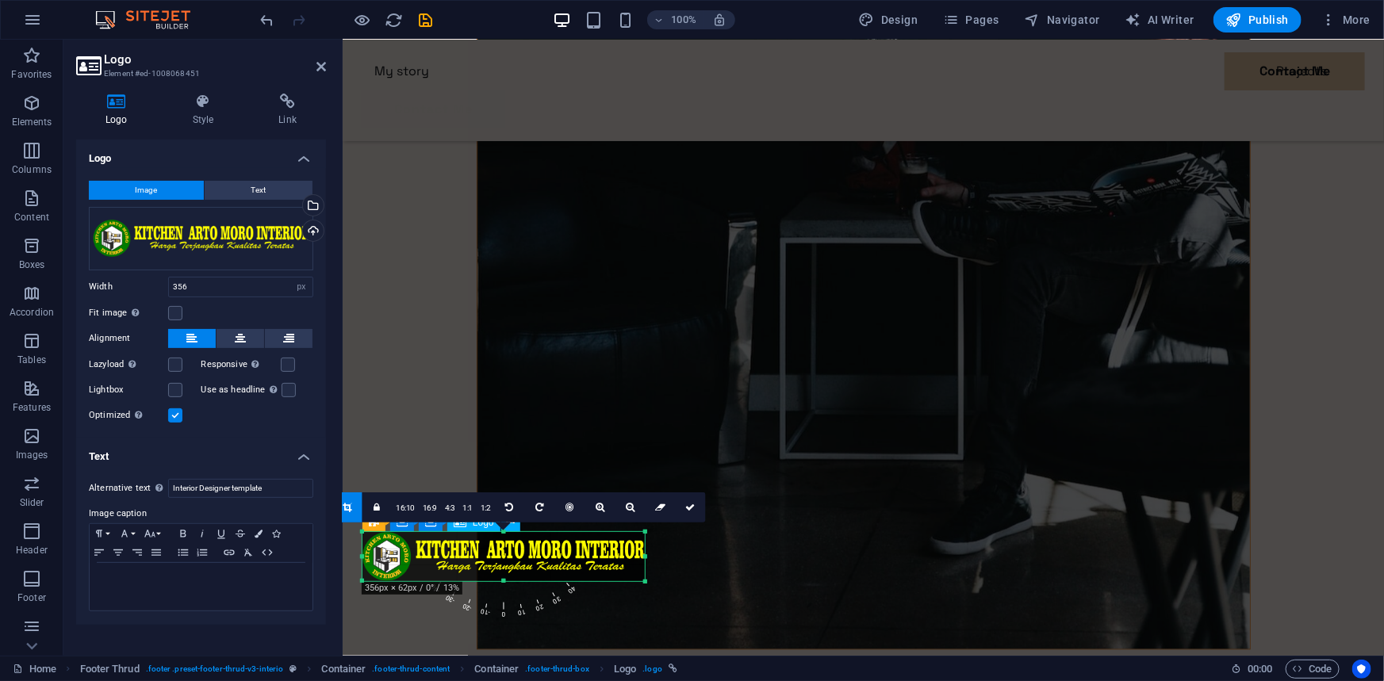
click at [689, 508] on icon at bounding box center [690, 508] width 10 height 10
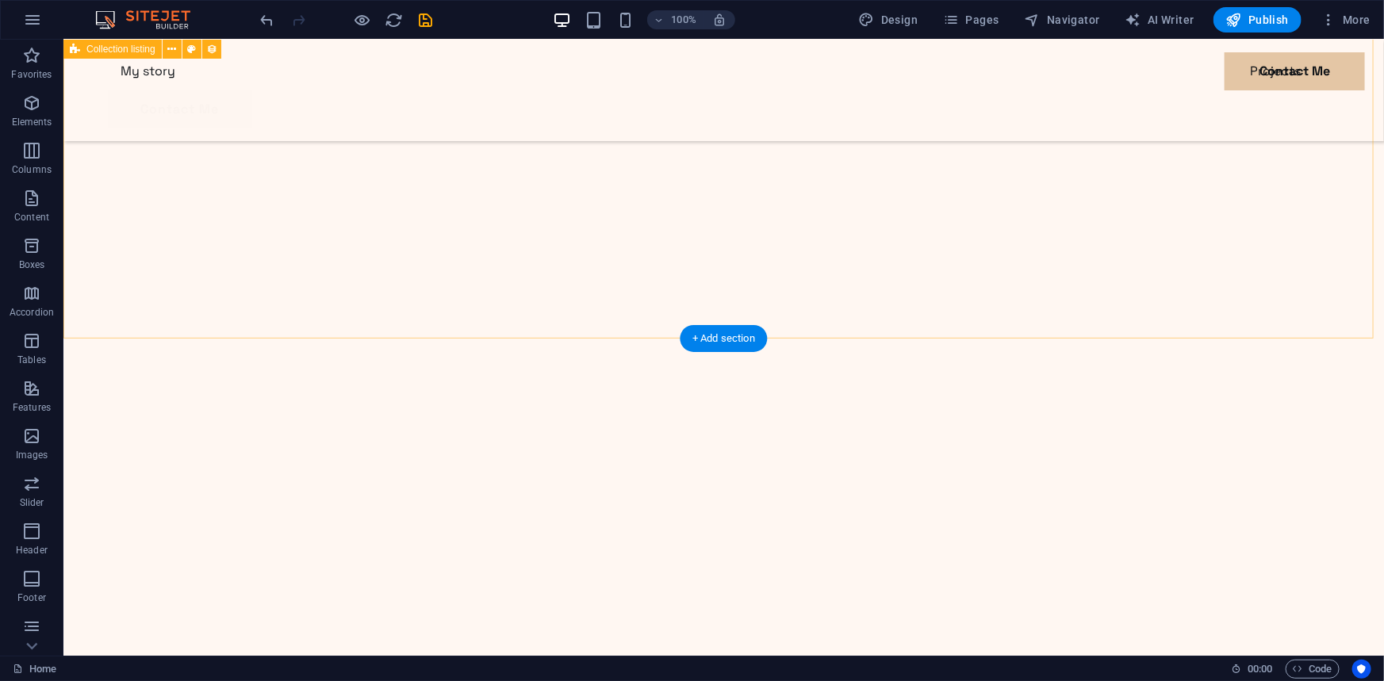
scroll to position [4399, 0]
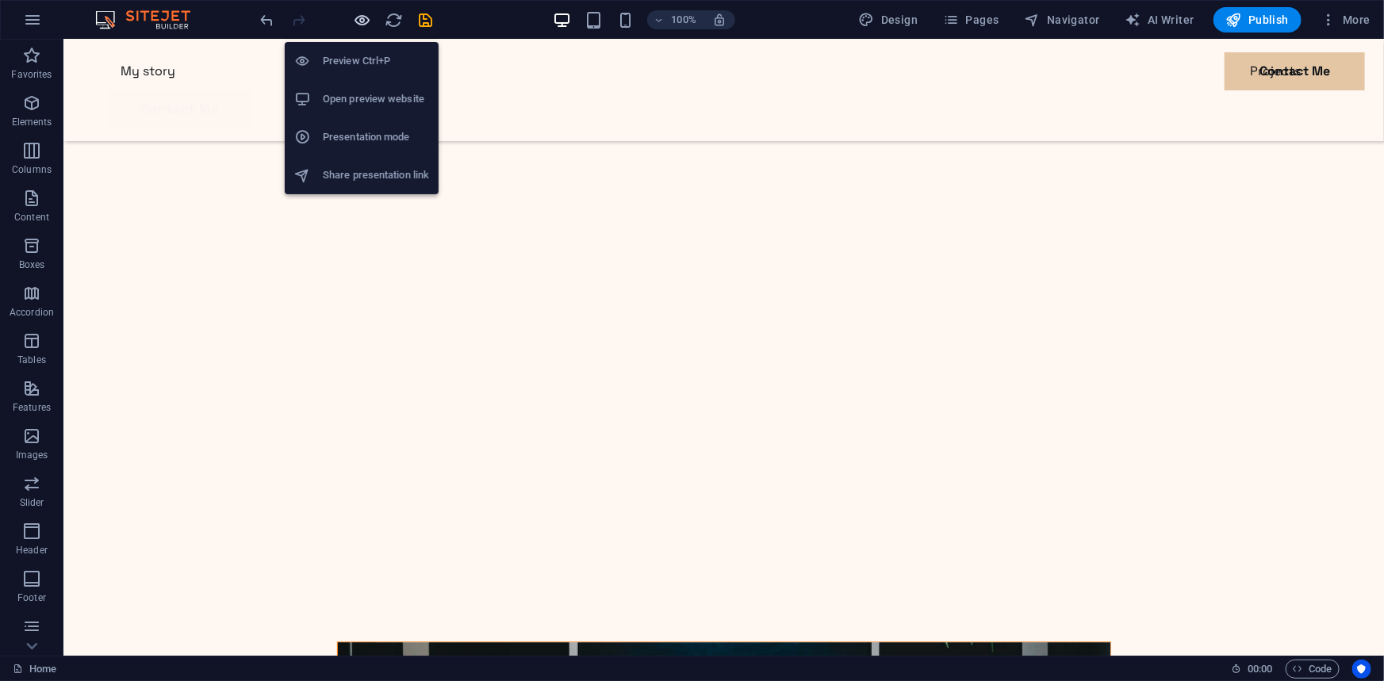
click at [362, 17] on icon "button" at bounding box center [363, 20] width 18 height 18
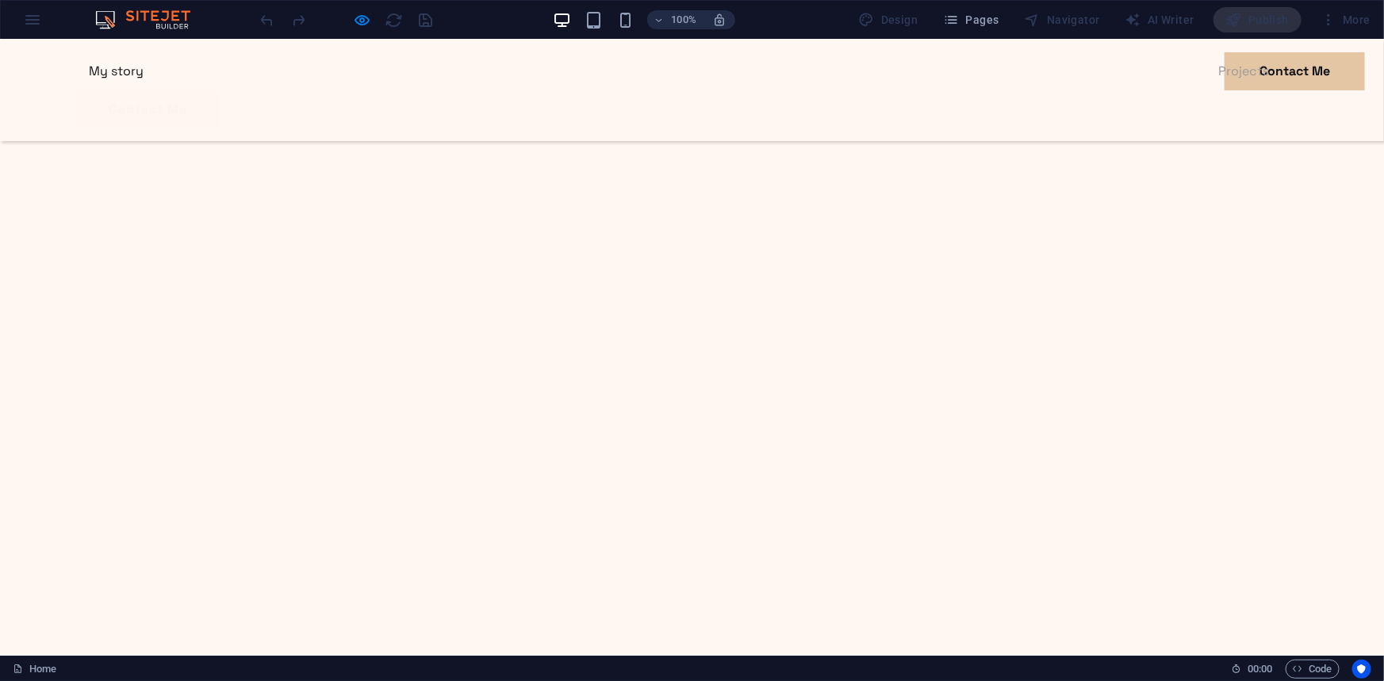
scroll to position [4421, 0]
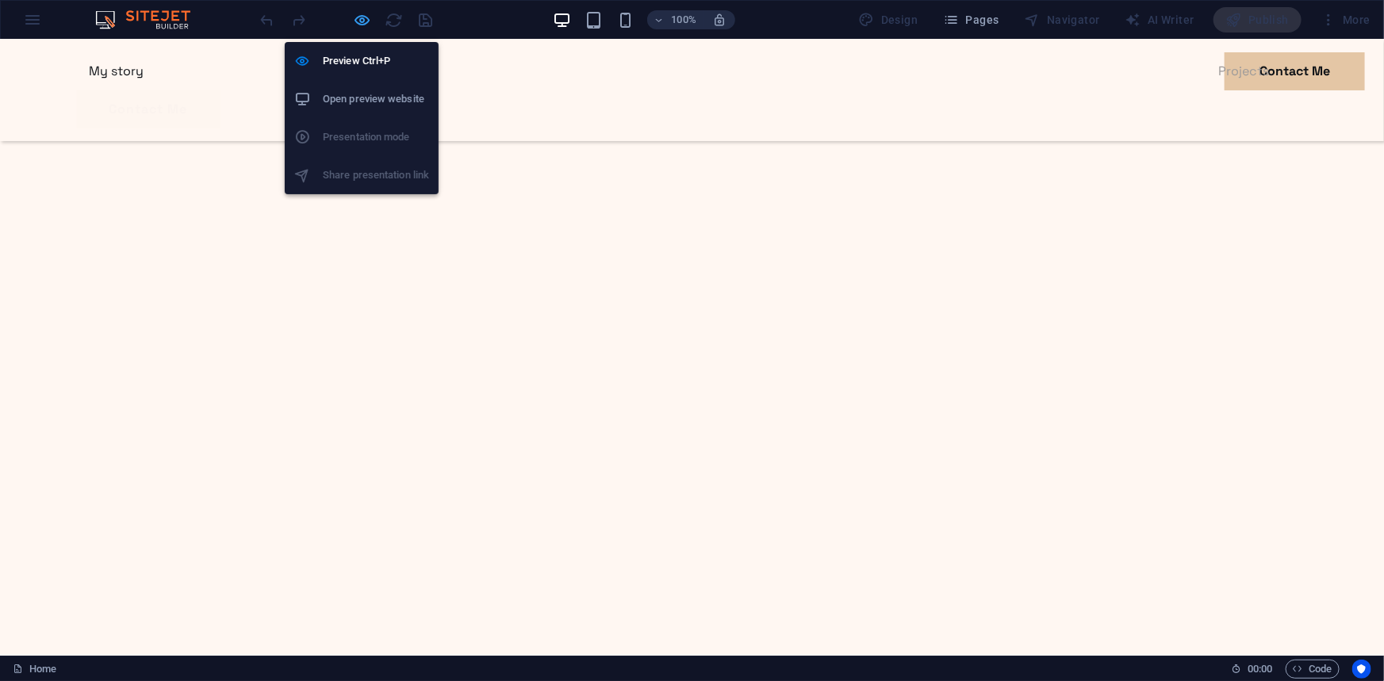
click at [363, 16] on icon "button" at bounding box center [363, 20] width 18 height 18
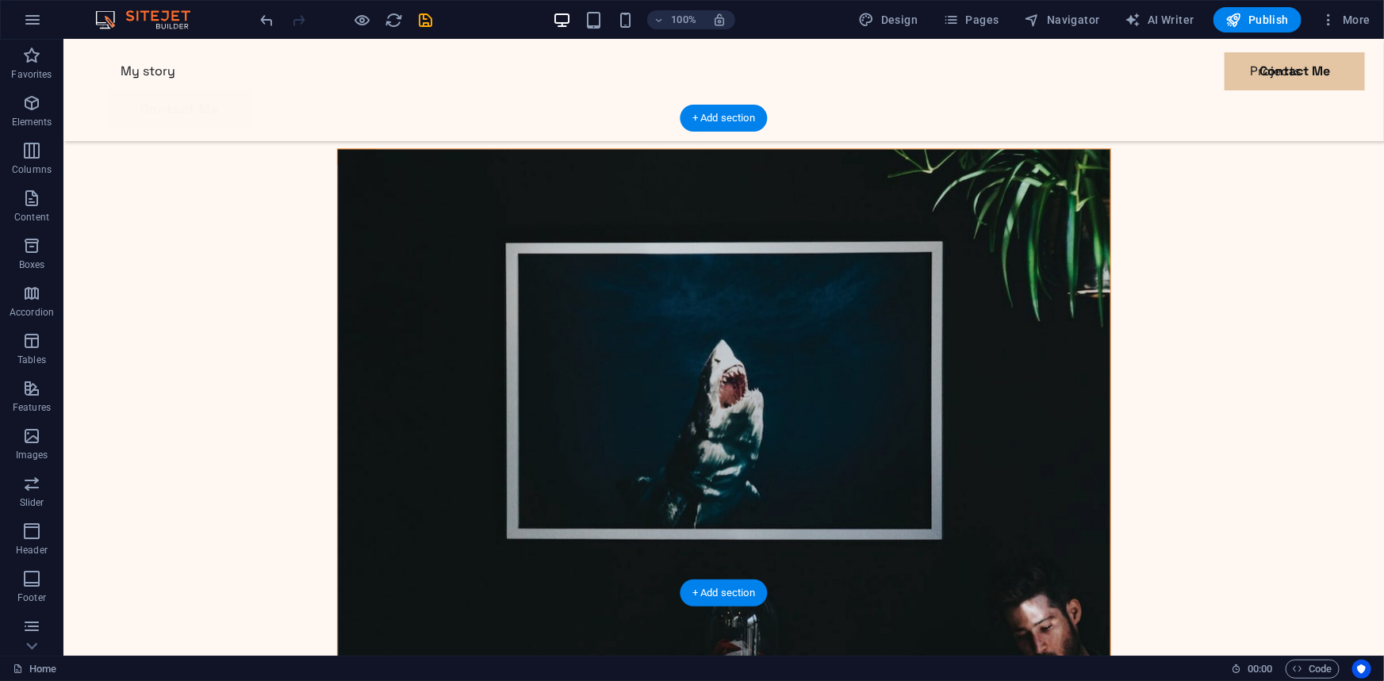
scroll to position [4994, 0]
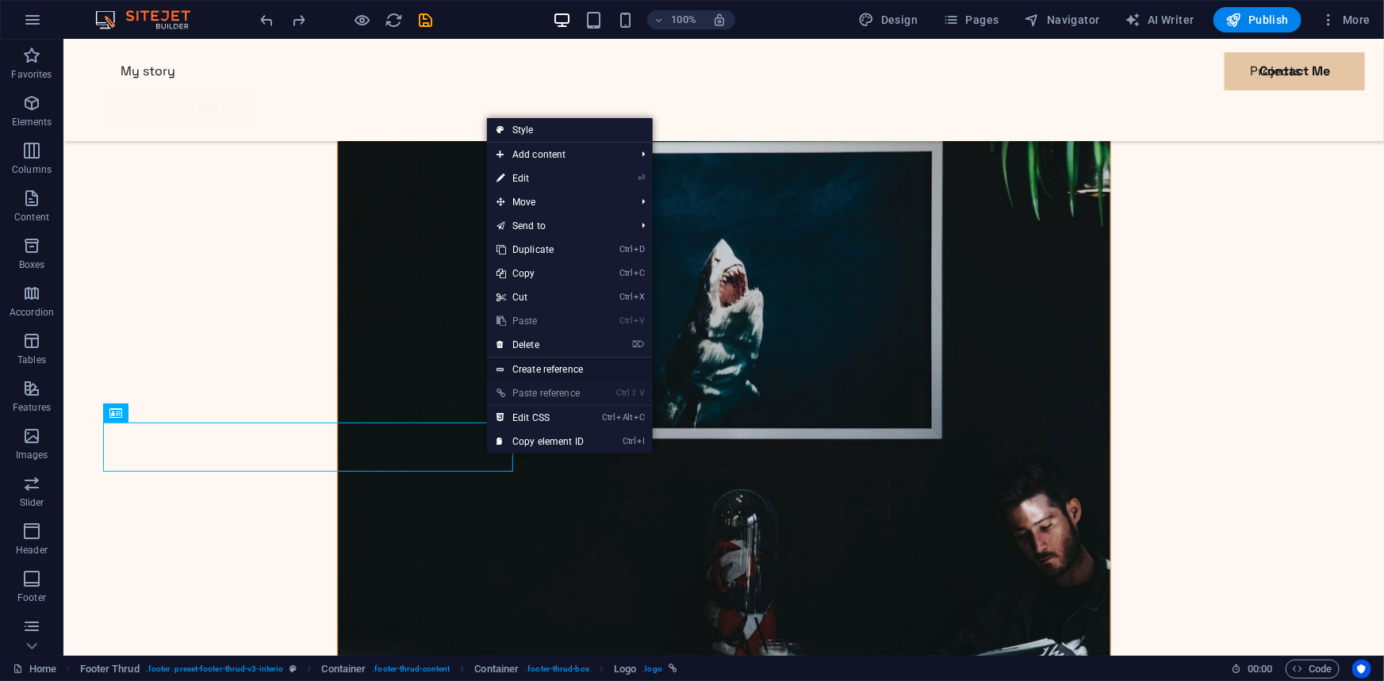
click at [539, 371] on link "Create reference" at bounding box center [570, 370] width 166 height 24
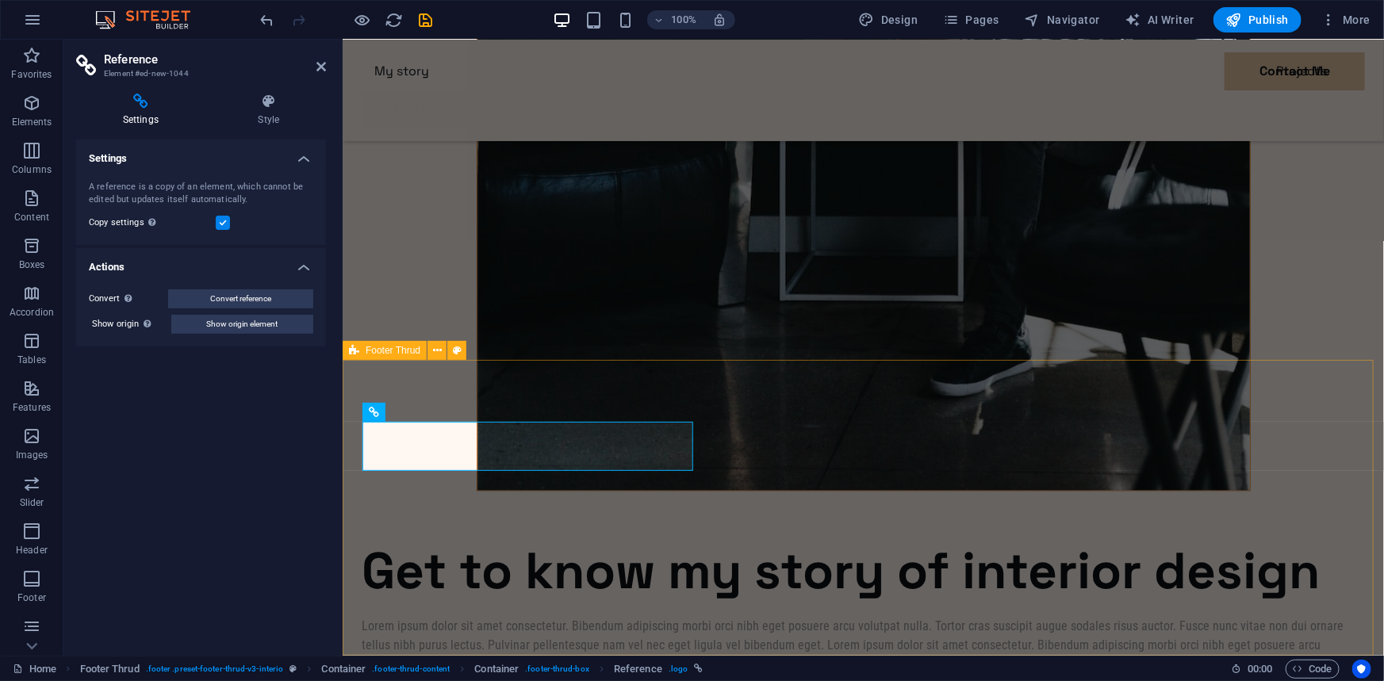
scroll to position [4914, 0]
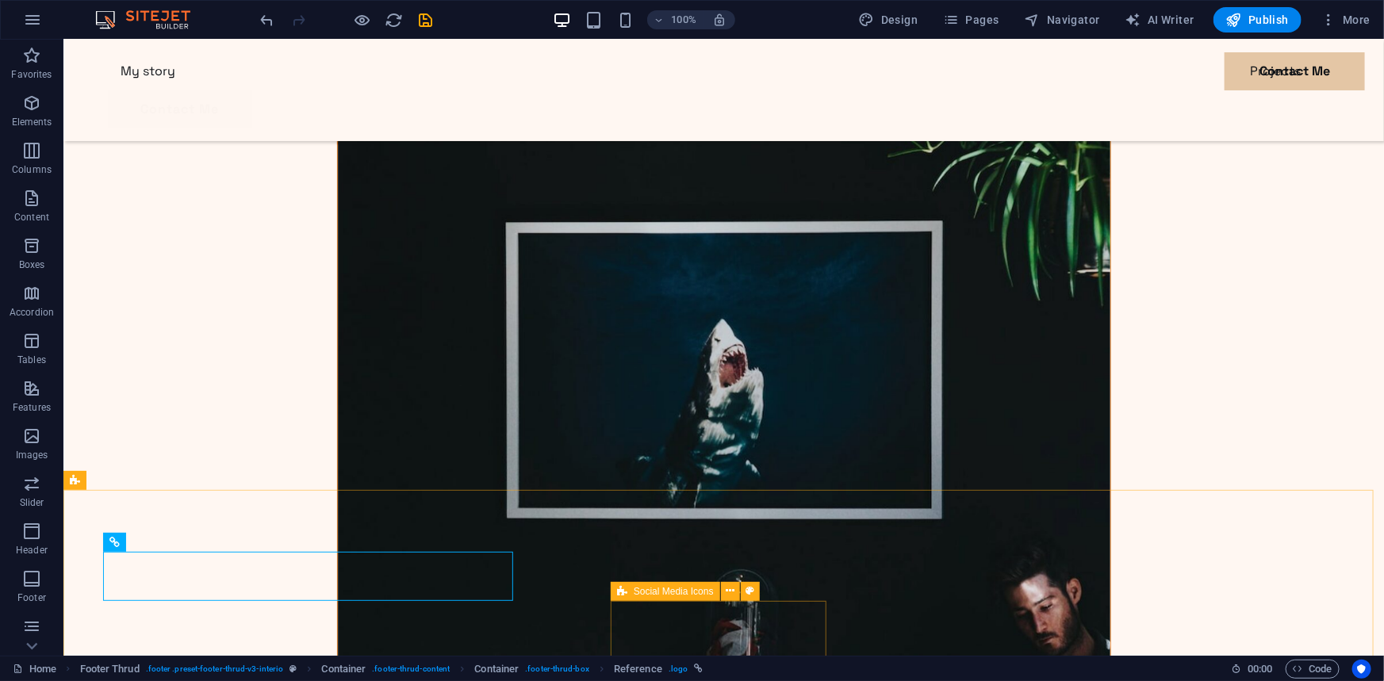
click at [646, 589] on span "Social Media Icons" at bounding box center [674, 592] width 80 height 10
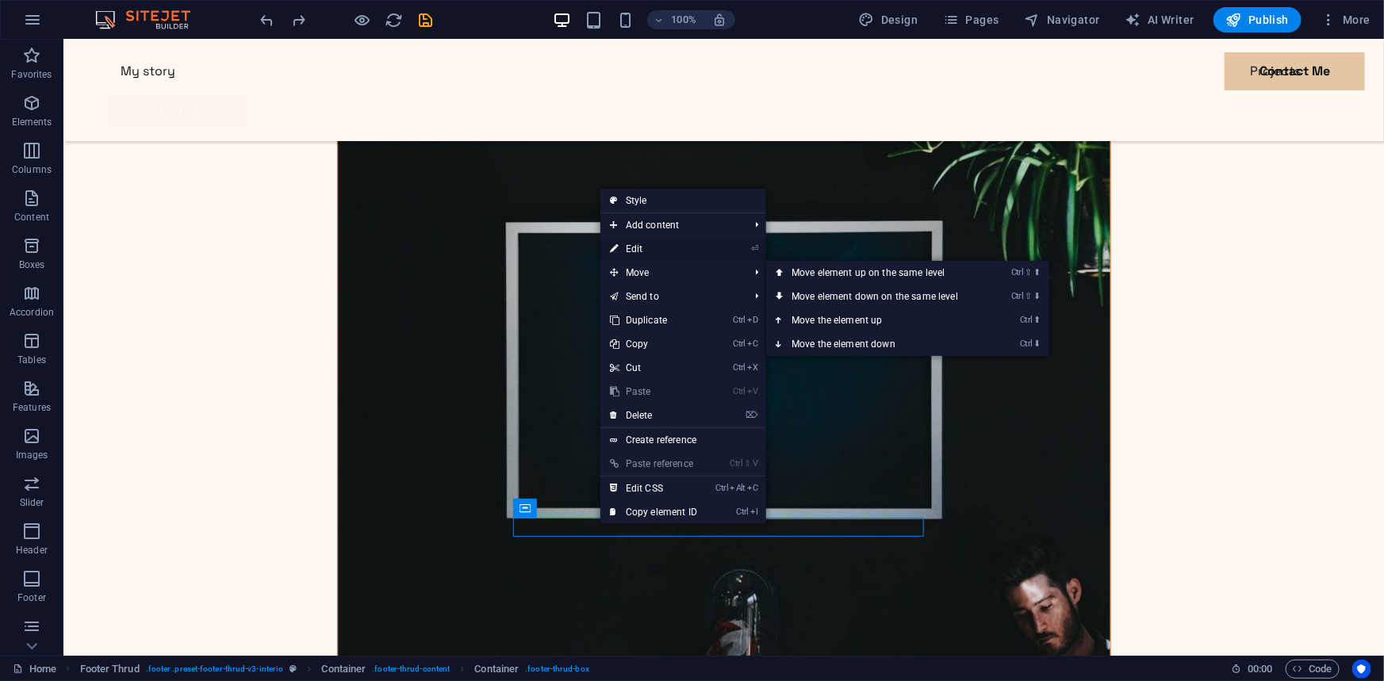
click at [666, 248] on link "⏎ Edit" at bounding box center [654, 249] width 106 height 24
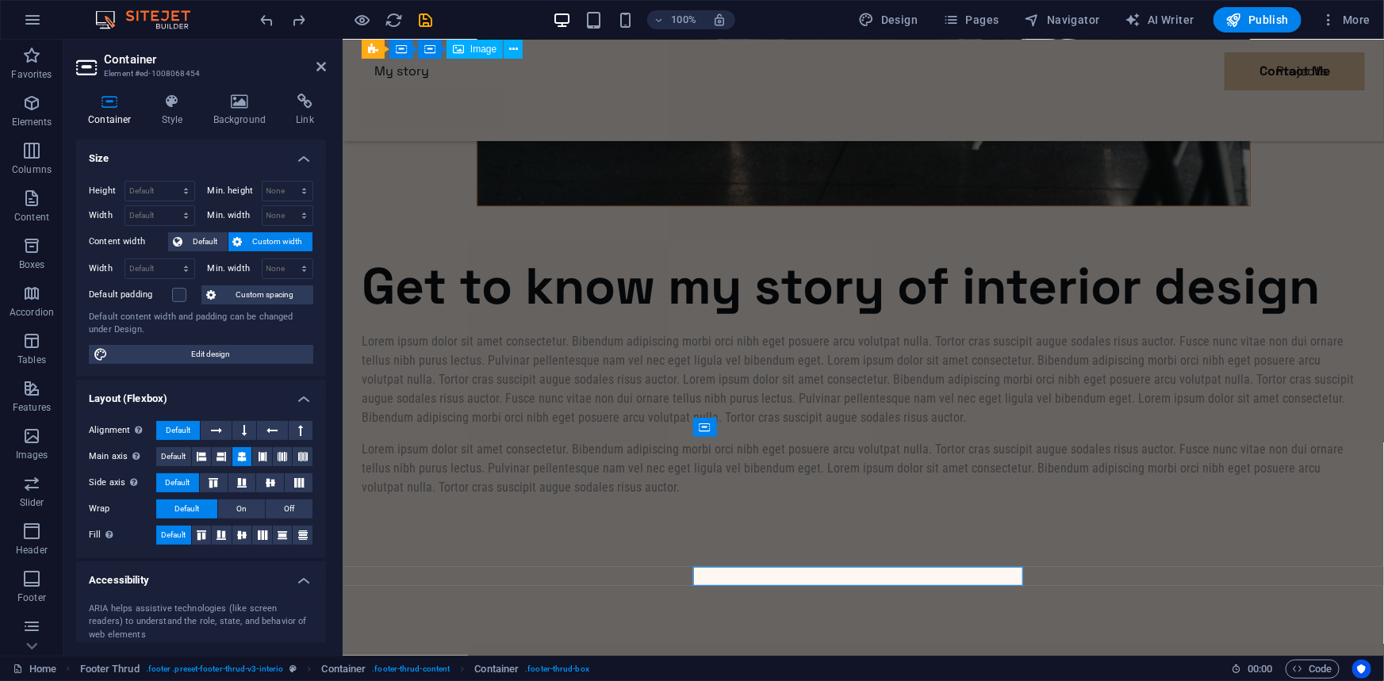
scroll to position [4580, 0]
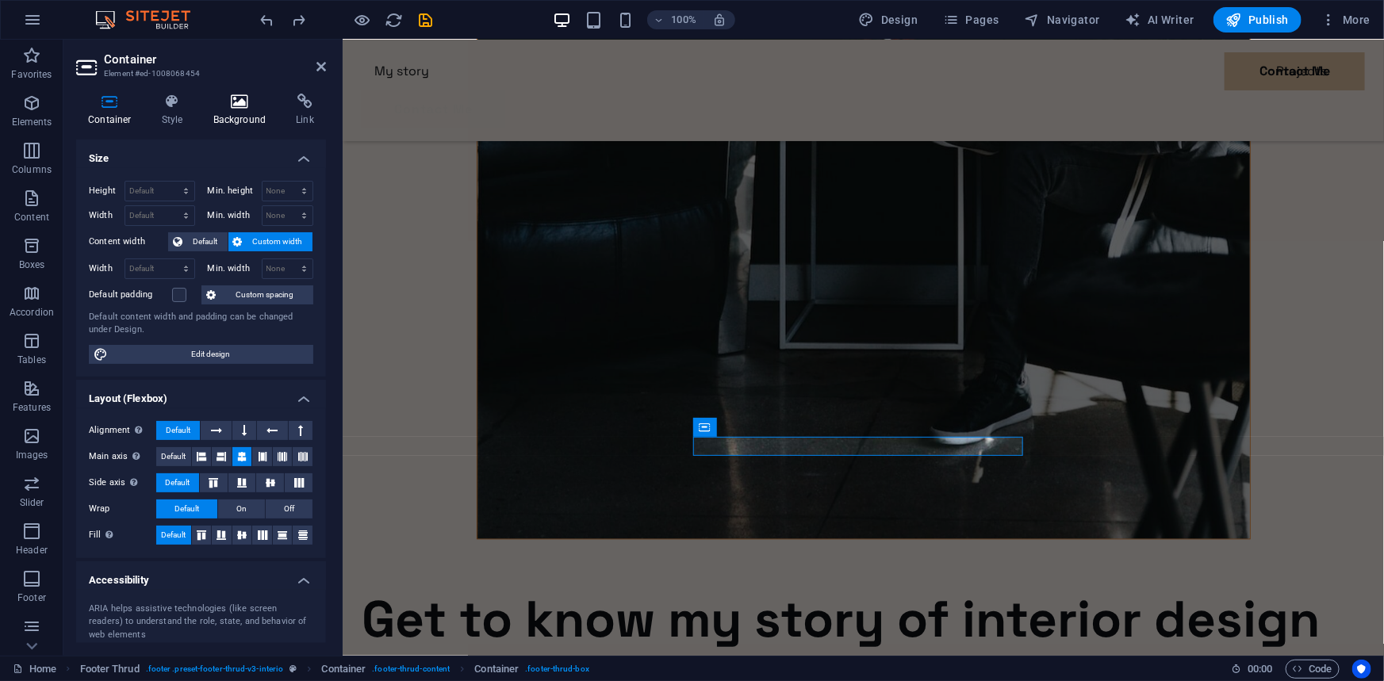
click at [245, 117] on h4 "Background" at bounding box center [242, 110] width 83 height 33
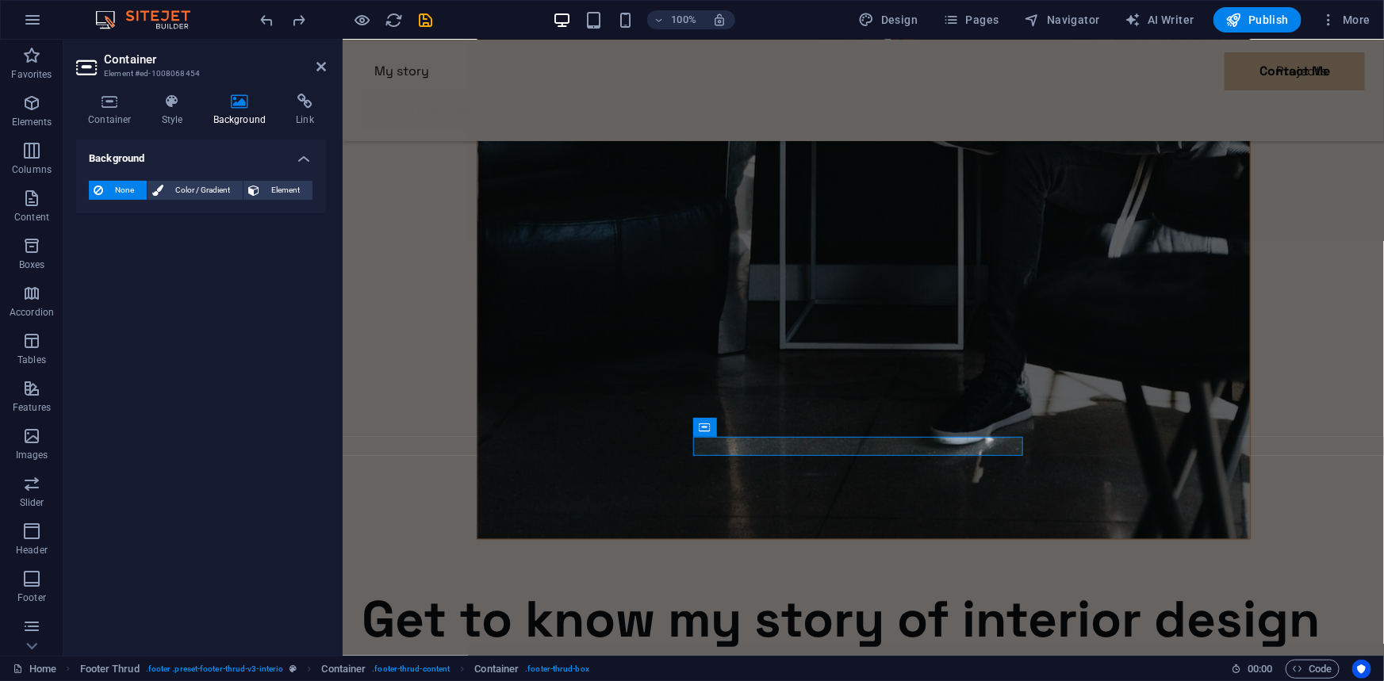
click at [124, 190] on span "None" at bounding box center [125, 190] width 34 height 19
click at [172, 102] on icon at bounding box center [172, 102] width 45 height 16
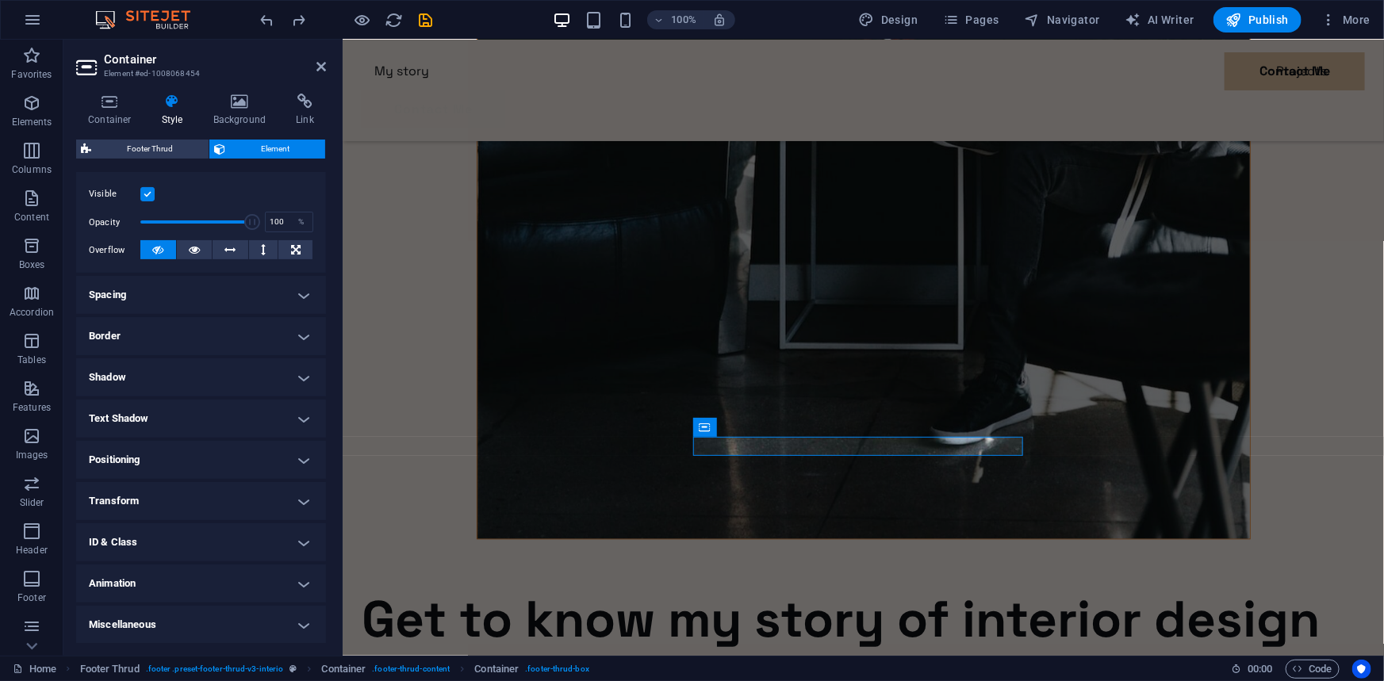
scroll to position [4864, 0]
